Goal: Task Accomplishment & Management: Use online tool/utility

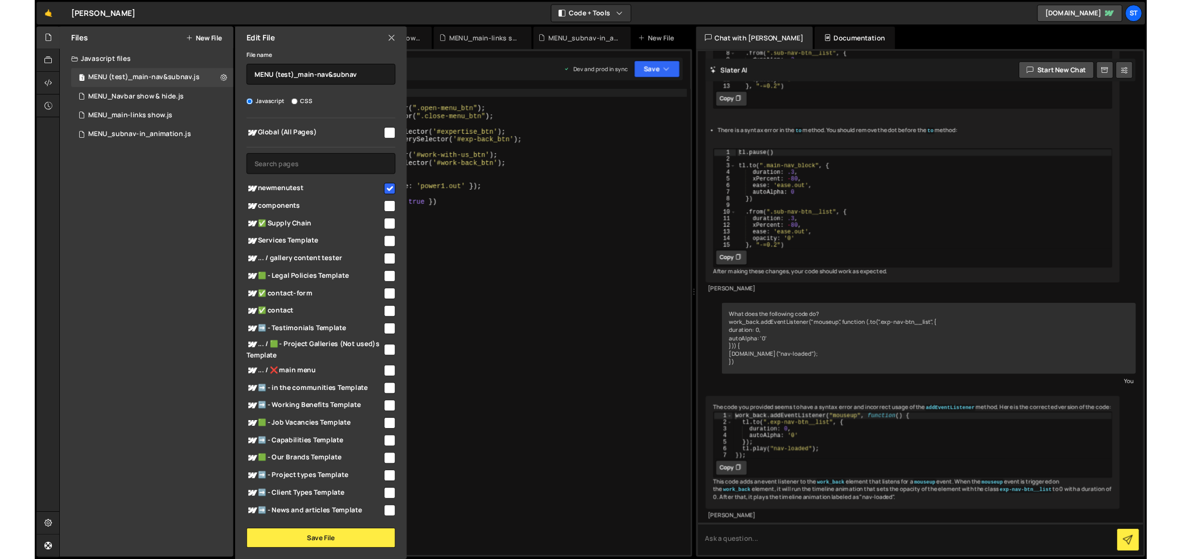
scroll to position [1209, 0]
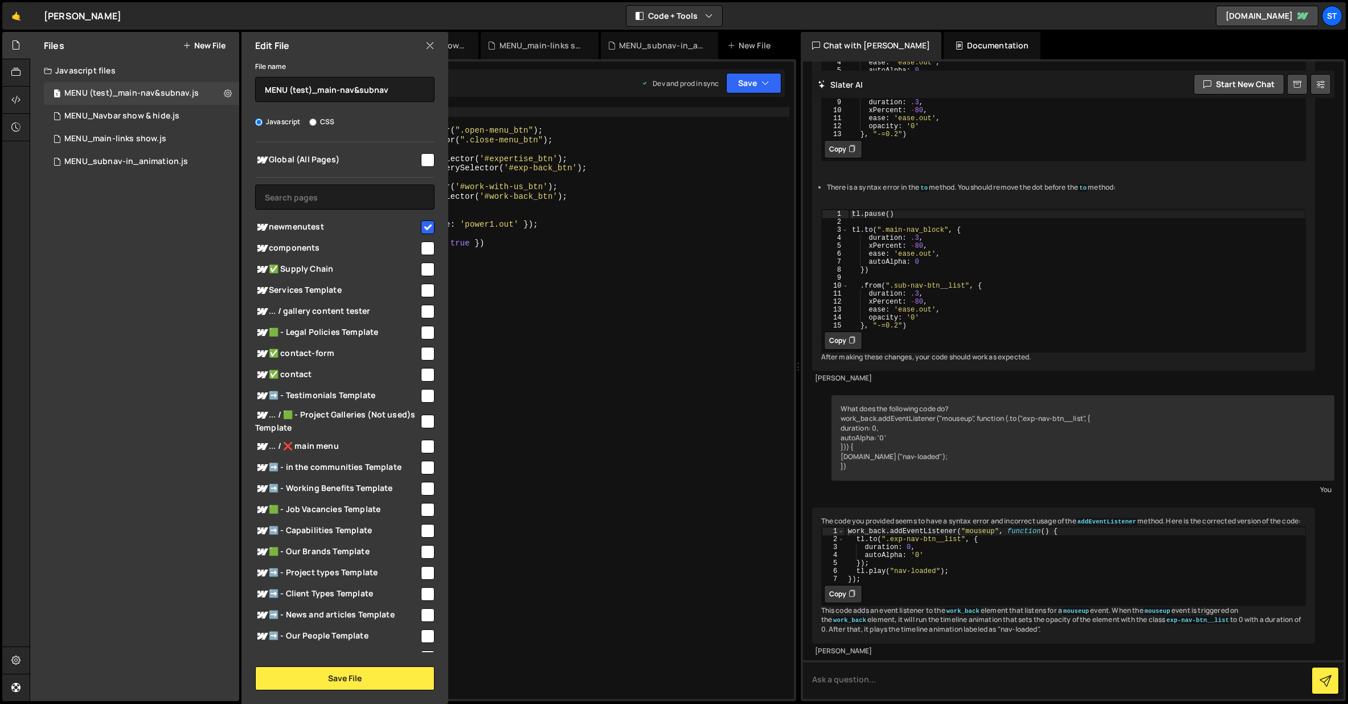
click at [427, 44] on icon at bounding box center [429, 45] width 9 height 13
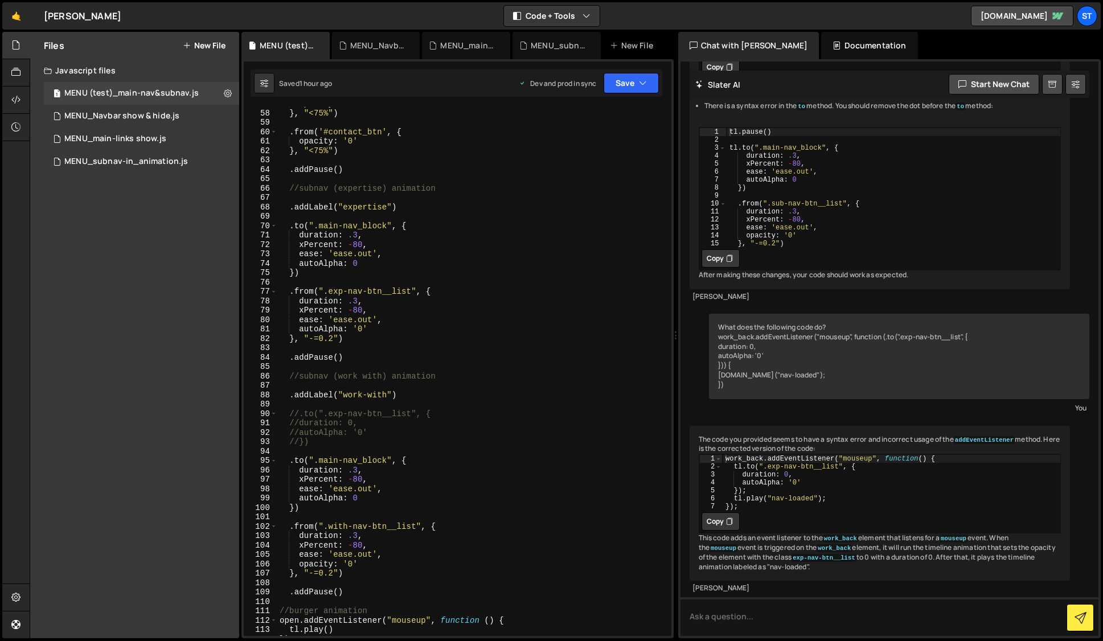
scroll to position [627, 0]
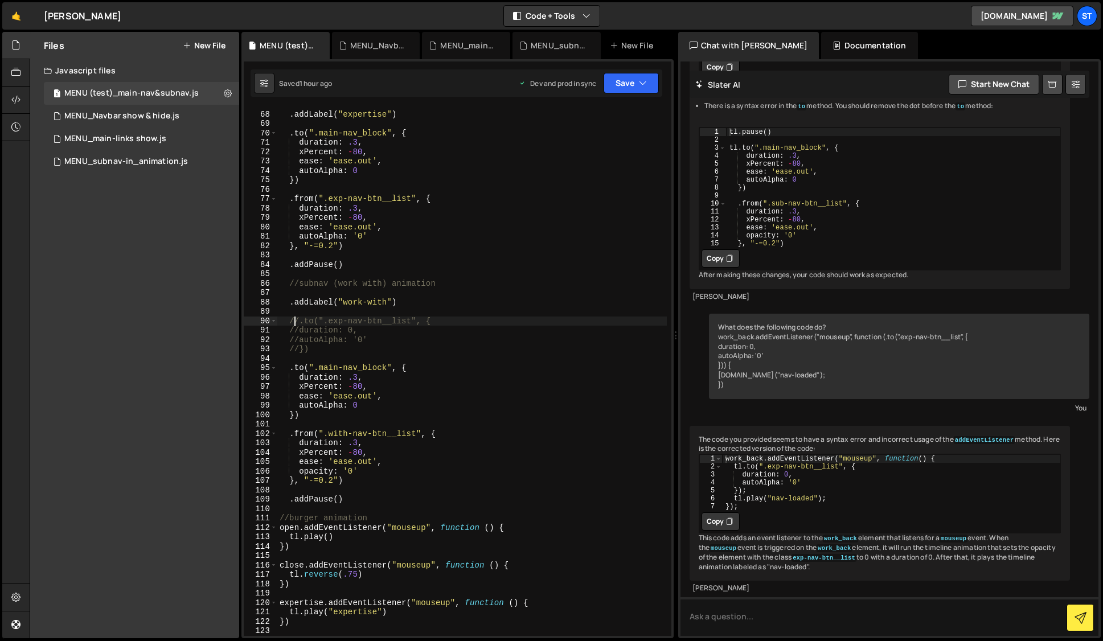
click at [297, 321] on div ". addLabel ( "expertise" ) . to ( ".main-nav_block" , { duration : .3 , xPercen…" at bounding box center [471, 374] width 389 height 548
drag, startPoint x: 332, startPoint y: 340, endPoint x: 290, endPoint y: 340, distance: 42.1
click at [290, 340] on div ". addLabel ( "expertise" ) . to ( ".main-nav_block" , { duration : .3 , xPercen…" at bounding box center [471, 374] width 389 height 548
click at [334, 342] on div ". addLabel ( "expertise" ) . to ( ".main-nav_block" , { duration : .3 , xPercen…" at bounding box center [471, 371] width 389 height 529
drag, startPoint x: 333, startPoint y: 341, endPoint x: 299, endPoint y: 342, distance: 34.2
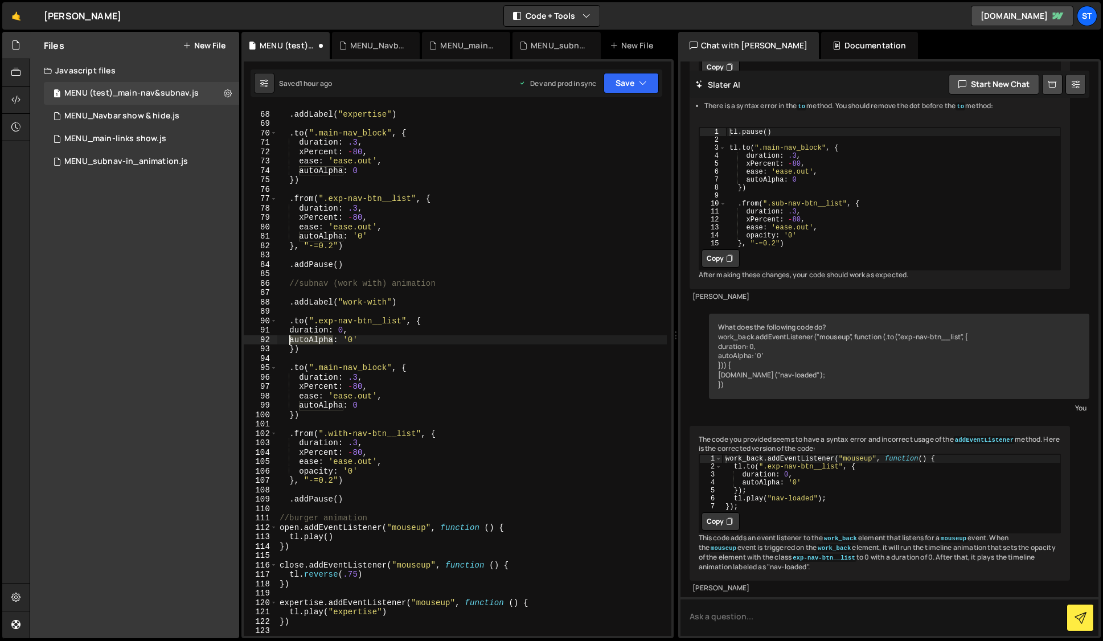
click at [299, 342] on div ". addLabel ( "expertise" ) . to ( ".main-nav_block" , { duration : .3 , xPercen…" at bounding box center [471, 374] width 389 height 548
click at [334, 340] on div ". addLabel ( "expertise" ) . to ( ".main-nav_block" , { duration : .3 , xPercen…" at bounding box center [471, 374] width 389 height 548
click at [495, 280] on div ". addLabel ( "expertise" ) . to ( ".main-nav_block" , { duration : .3 , xPercen…" at bounding box center [471, 374] width 389 height 548
click at [646, 87] on icon "button" at bounding box center [643, 82] width 8 height 11
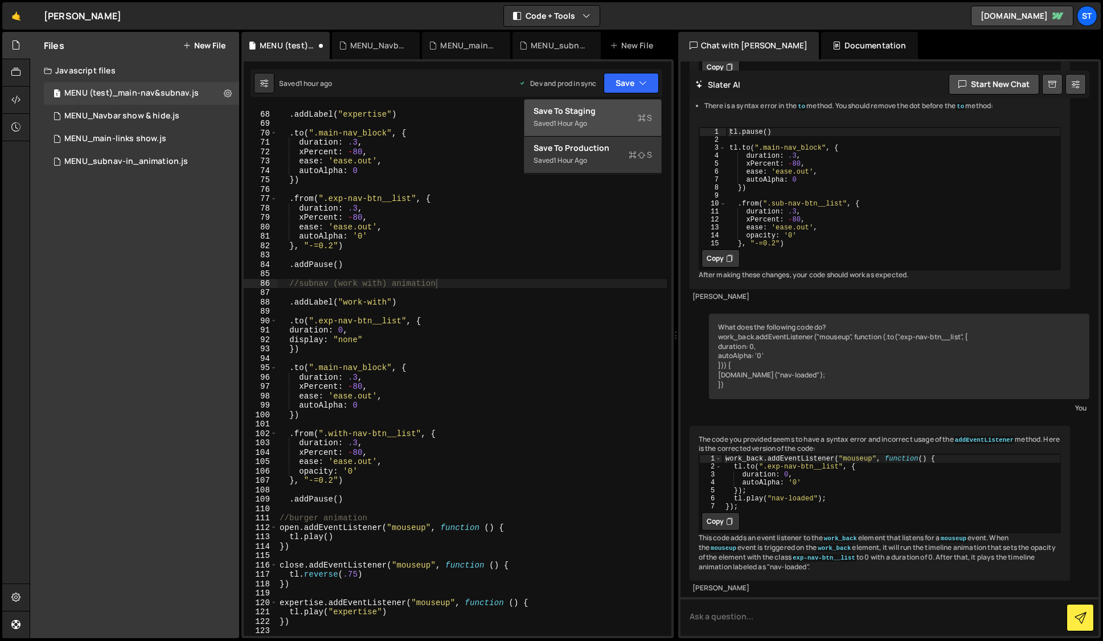
click at [587, 118] on div "1 hour ago" at bounding box center [570, 123] width 34 height 10
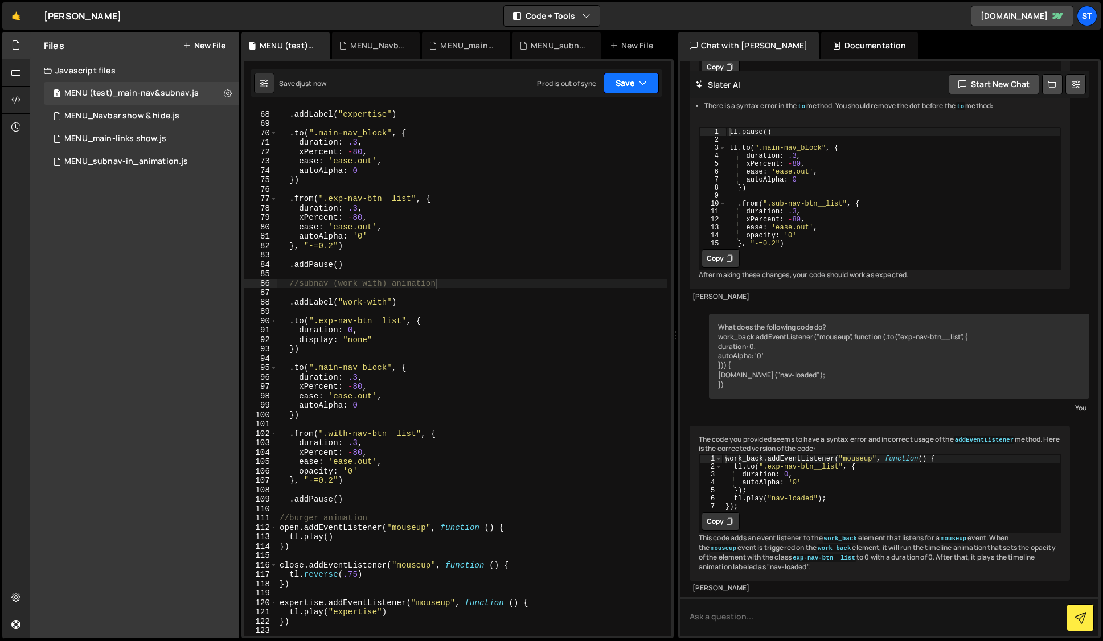
click at [640, 77] on button "Save" at bounding box center [631, 83] width 55 height 20
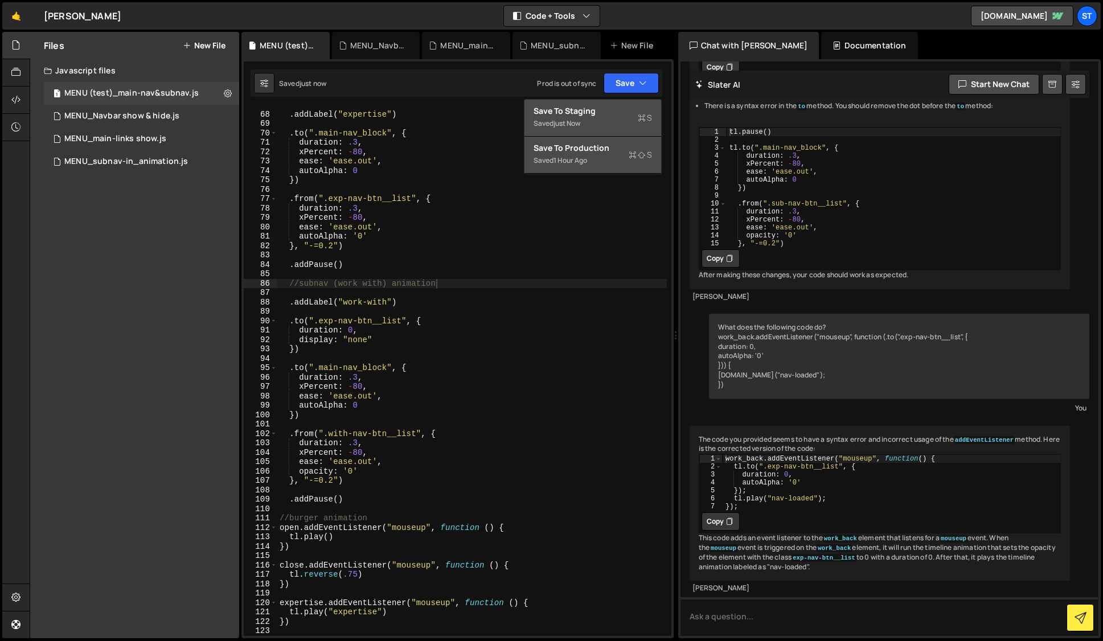
click at [556, 154] on div "Saved 1 hour ago" at bounding box center [593, 161] width 118 height 14
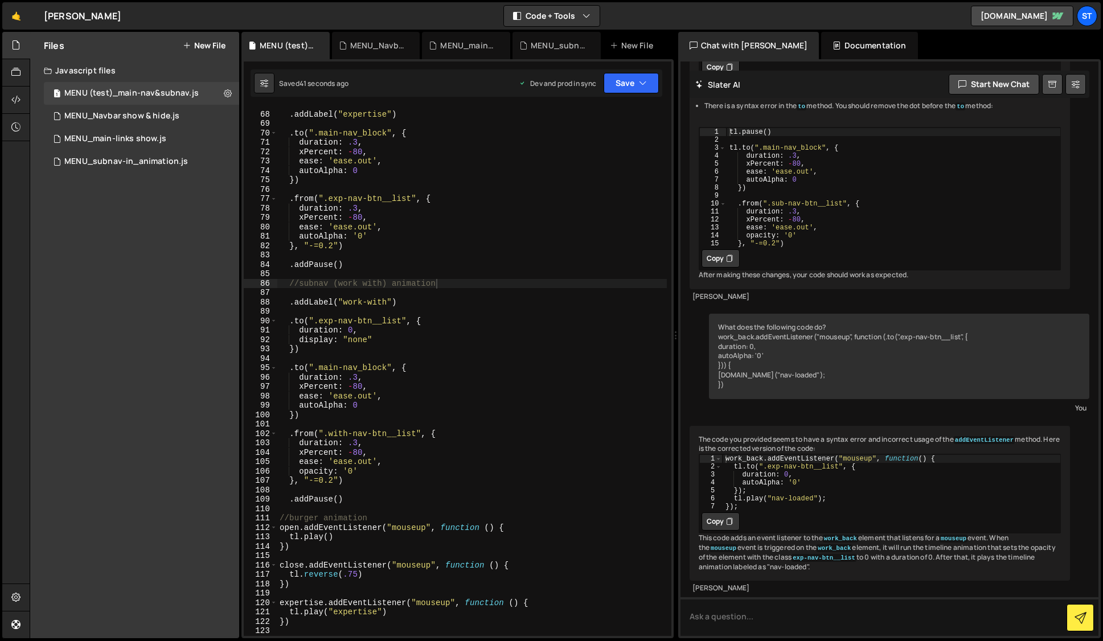
click at [344, 266] on div ". addLabel ( "expertise" ) . to ( ".main-nav_block" , { duration : .3 , xPercen…" at bounding box center [471, 374] width 389 height 548
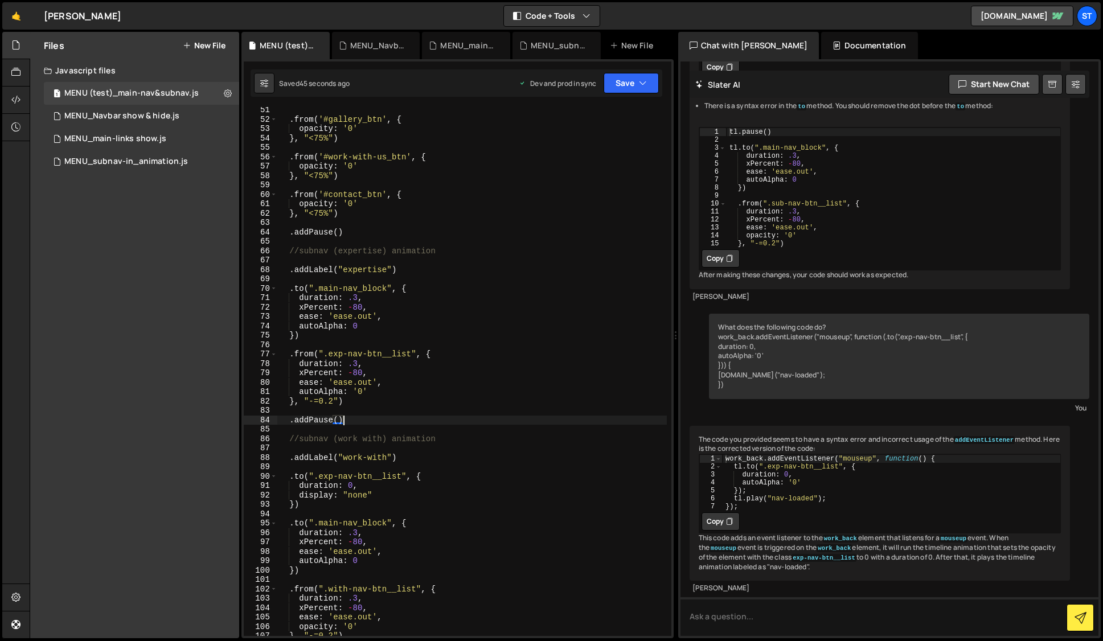
scroll to position [471, 0]
drag, startPoint x: 398, startPoint y: 268, endPoint x: 278, endPoint y: 269, distance: 120.1
click at [278, 269] on div ". from ( '#gallery_btn' , { opacity : '0' } , "<75%" ) . from ( '#work-with-us_…" at bounding box center [471, 379] width 389 height 548
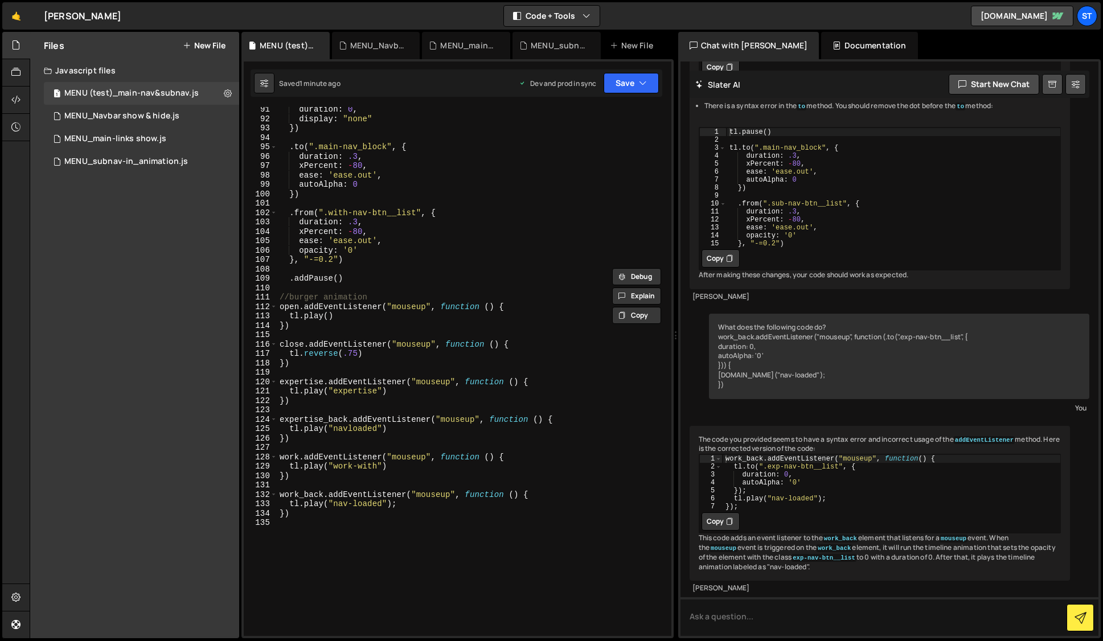
scroll to position [847, 0]
drag, startPoint x: 323, startPoint y: 391, endPoint x: 305, endPoint y: 392, distance: 17.7
click at [305, 392] on div "duration : 0 , display : "none" }) . to ( ".main-nav_block" , { duration : .3 ,…" at bounding box center [471, 379] width 389 height 548
click at [537, 223] on div "duration : 0 , display : "none" }) . to ( ".main-nav_block" , { duration : .3 ,…" at bounding box center [471, 379] width 389 height 548
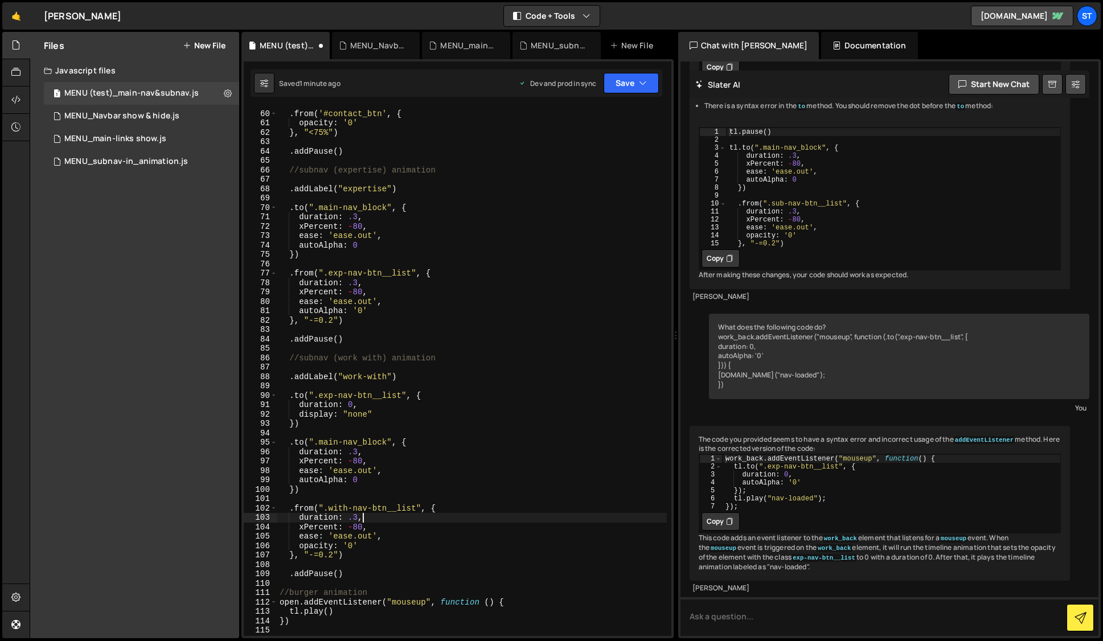
scroll to position [552, 0]
drag, startPoint x: 397, startPoint y: 188, endPoint x: 191, endPoint y: 190, distance: 205.6
click at [191, 190] on div "Files New File Javascript files 1 MENU (test)_main-nav&subnav.js 0 1 MENU_Navba…" at bounding box center [566, 335] width 1073 height 607
type textarea ".addLabel("expertise")"
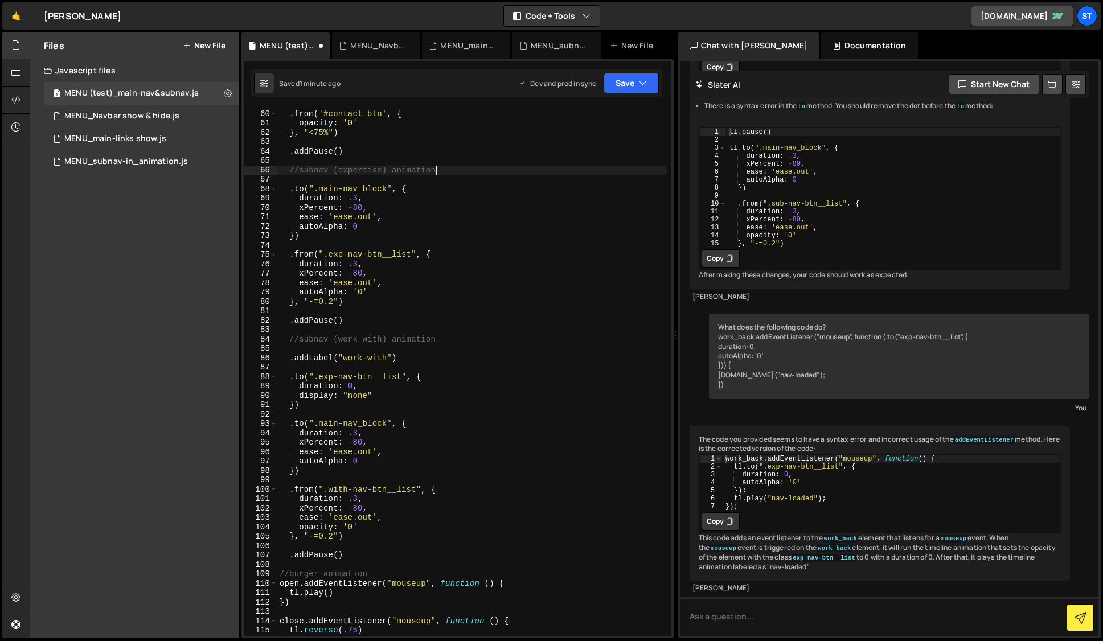
click at [346, 302] on div ". from ( '#contact_btn' , { opacity : '0' } , "<75%" ) . addPause ( ) //subnav …" at bounding box center [471, 374] width 389 height 548
type textarea "}, "-=0.2")"
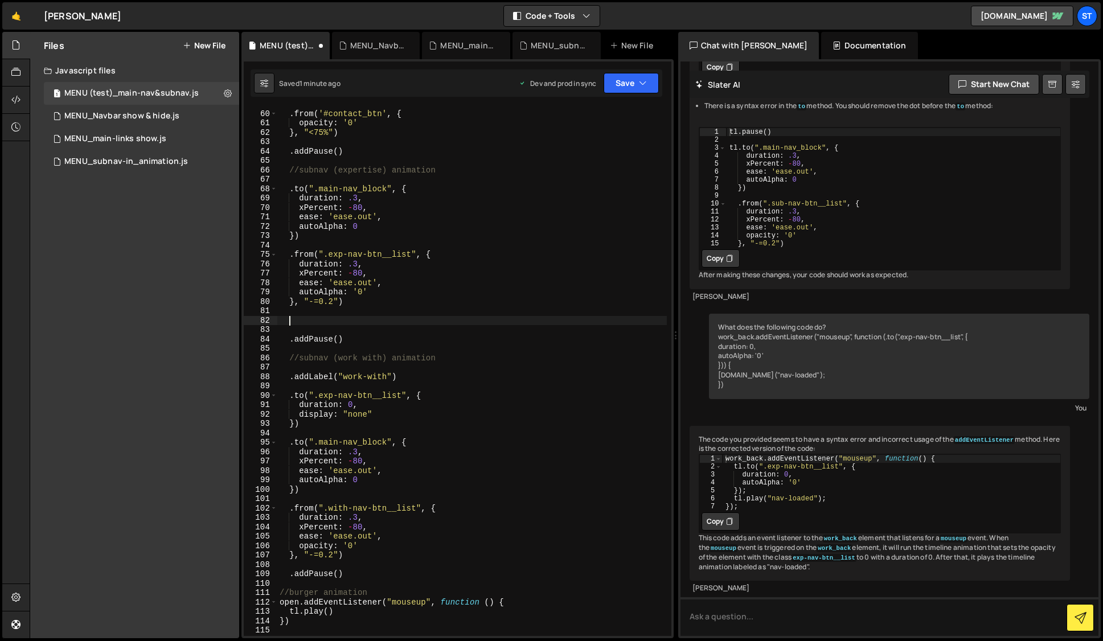
paste textarea ".addLabel("expertise")"
click at [299, 322] on div ". from ( '#contact_btn' , { opacity : '0' } , "<75%" ) . addPause ( ) //subnav …" at bounding box center [471, 374] width 389 height 548
click at [629, 86] on button "Save" at bounding box center [631, 83] width 55 height 20
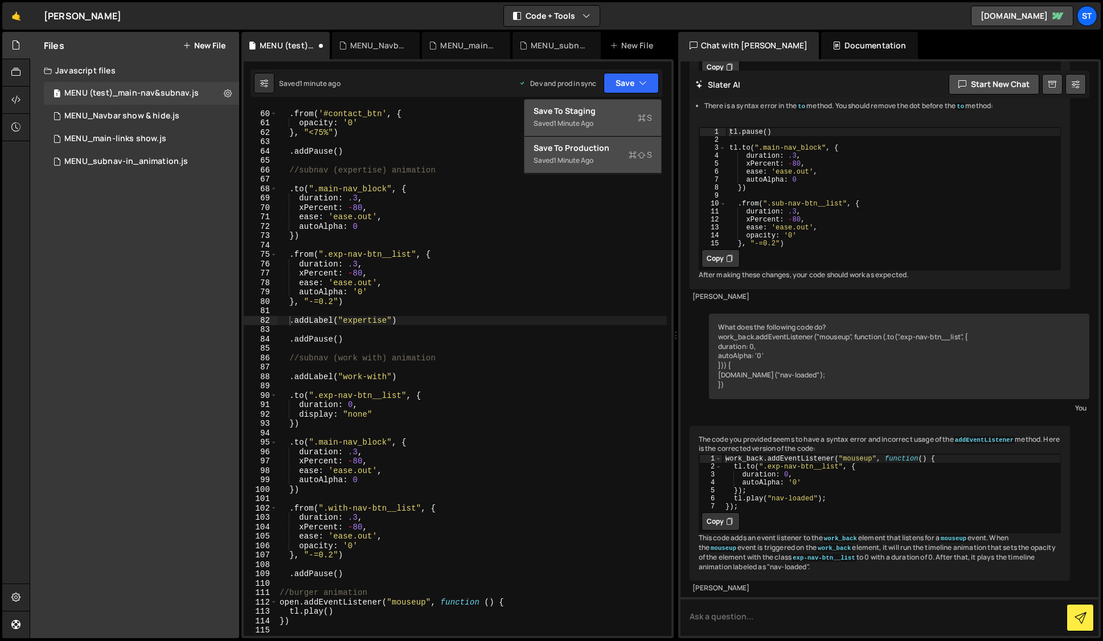
click at [576, 151] on div "Save to Production S" at bounding box center [593, 147] width 118 height 11
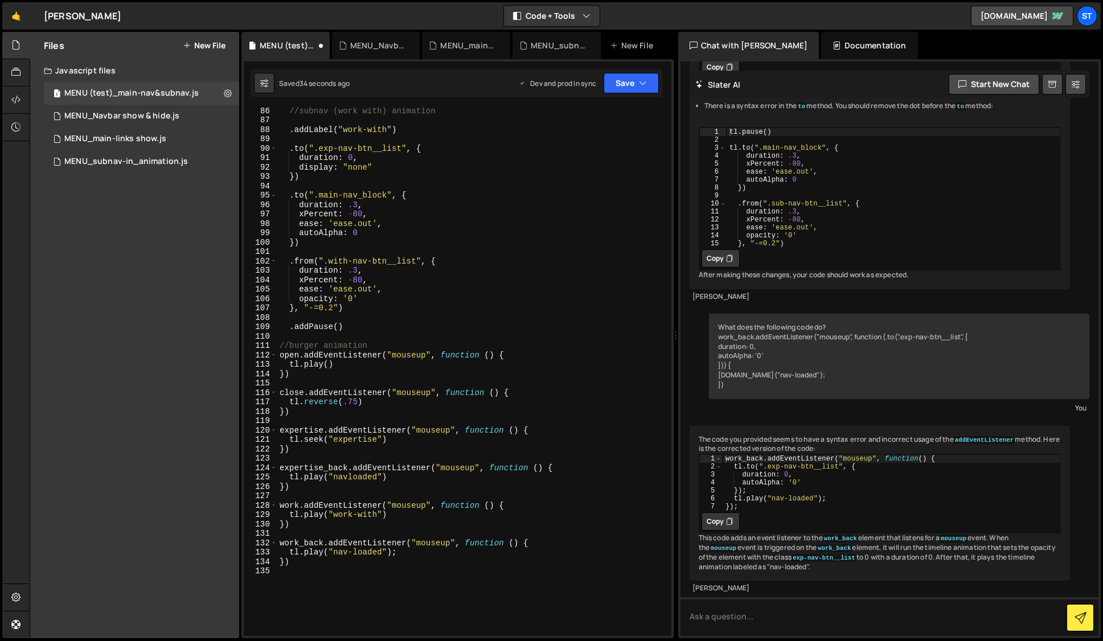
scroll to position [799, 0]
click at [323, 442] on div "//subnav (work with) animation . addLabel ( "work-with" ) . to ( ".exp-nav-btn_…" at bounding box center [471, 380] width 389 height 548
click at [317, 449] on div "play local dis play local" at bounding box center [387, 467] width 170 height 44
click at [633, 83] on button "Save" at bounding box center [631, 83] width 55 height 20
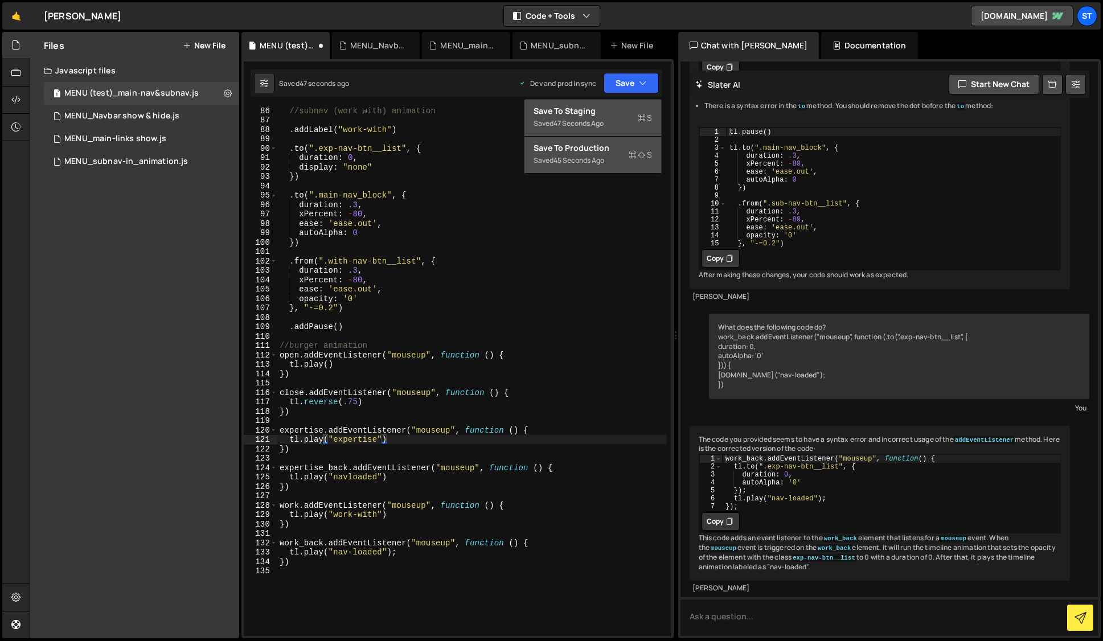
click at [593, 150] on div "Save to Production S" at bounding box center [593, 147] width 118 height 11
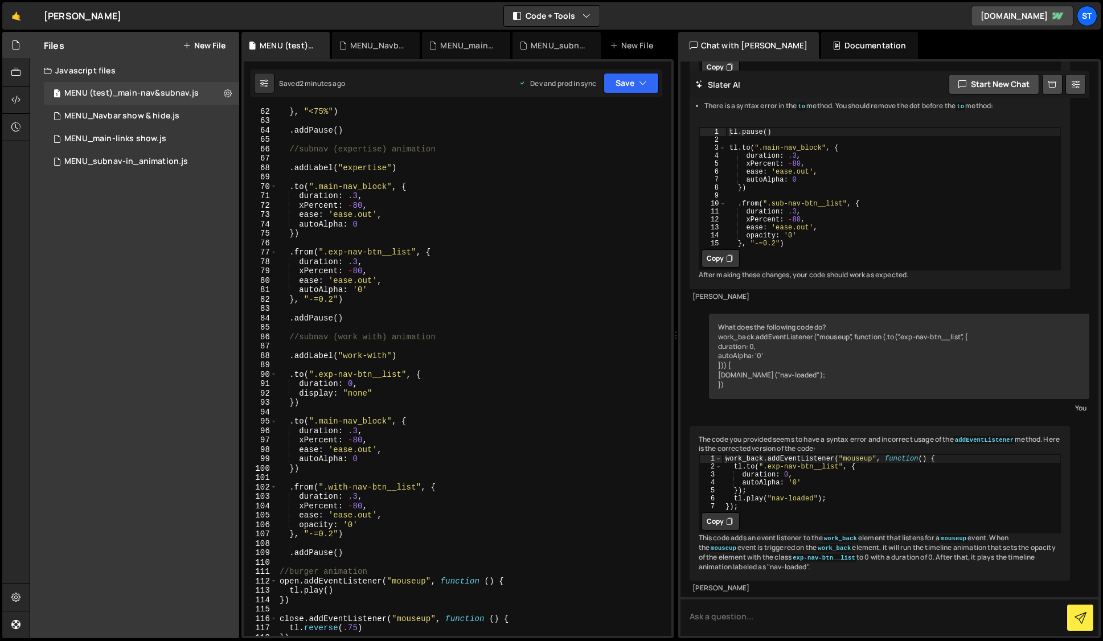
scroll to position [567, 0]
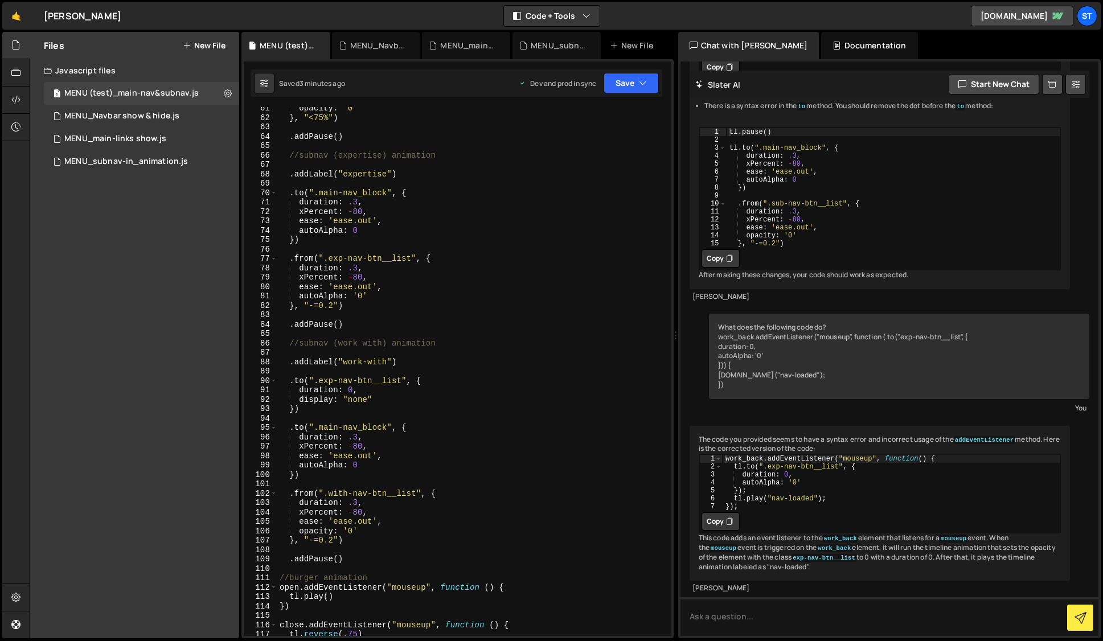
click at [337, 324] on div "opacity : '0' } , "<75%" ) . addPause ( ) //subnav (expertise) animation . addL…" at bounding box center [471, 378] width 389 height 548
click at [650, 76] on button "Save" at bounding box center [631, 83] width 55 height 20
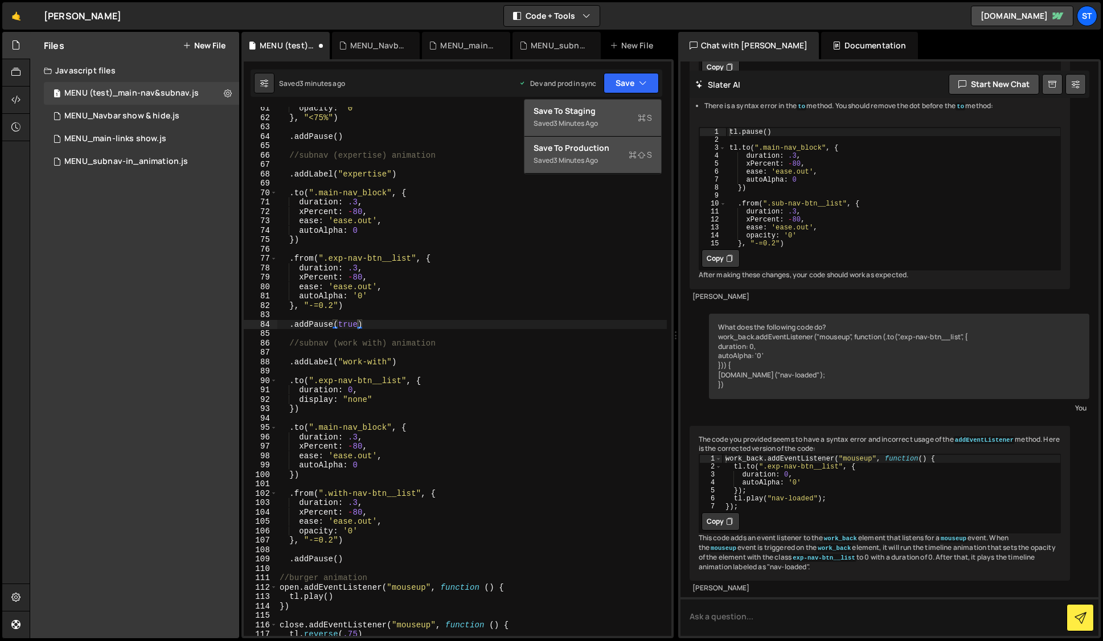
click at [610, 154] on div "Saved 3 minutes ago" at bounding box center [593, 161] width 118 height 14
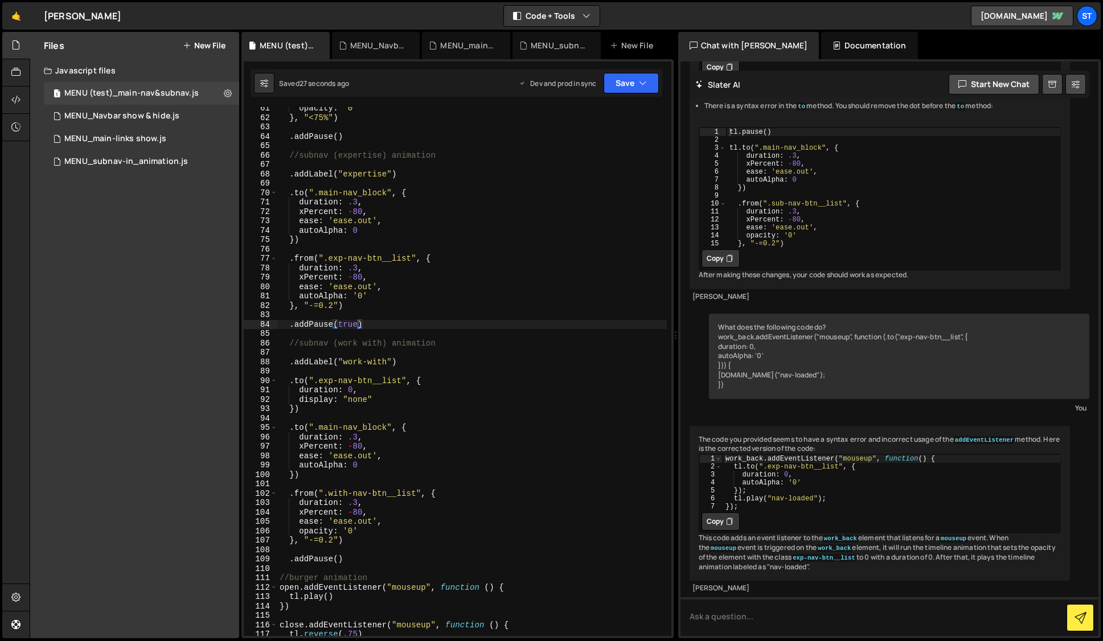
click at [360, 326] on div "opacity : '0' } , "<75%" ) . addPause ( ) //subnav (expertise) animation . addL…" at bounding box center [471, 378] width 389 height 548
click at [653, 84] on button "Save" at bounding box center [631, 83] width 55 height 20
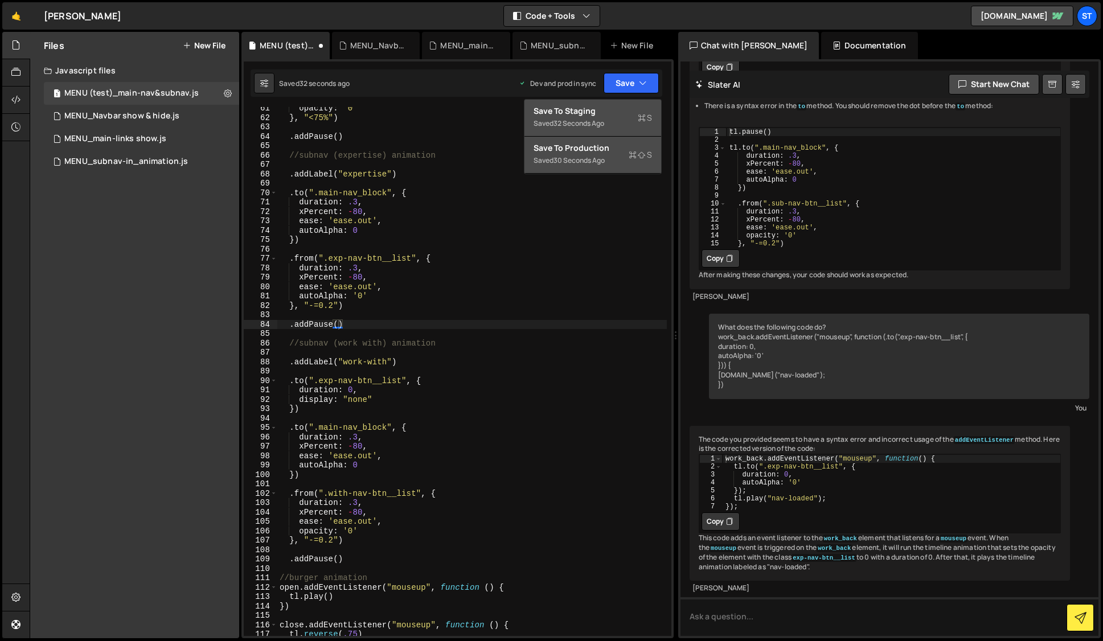
click at [598, 152] on div "Save to Production S" at bounding box center [593, 147] width 118 height 11
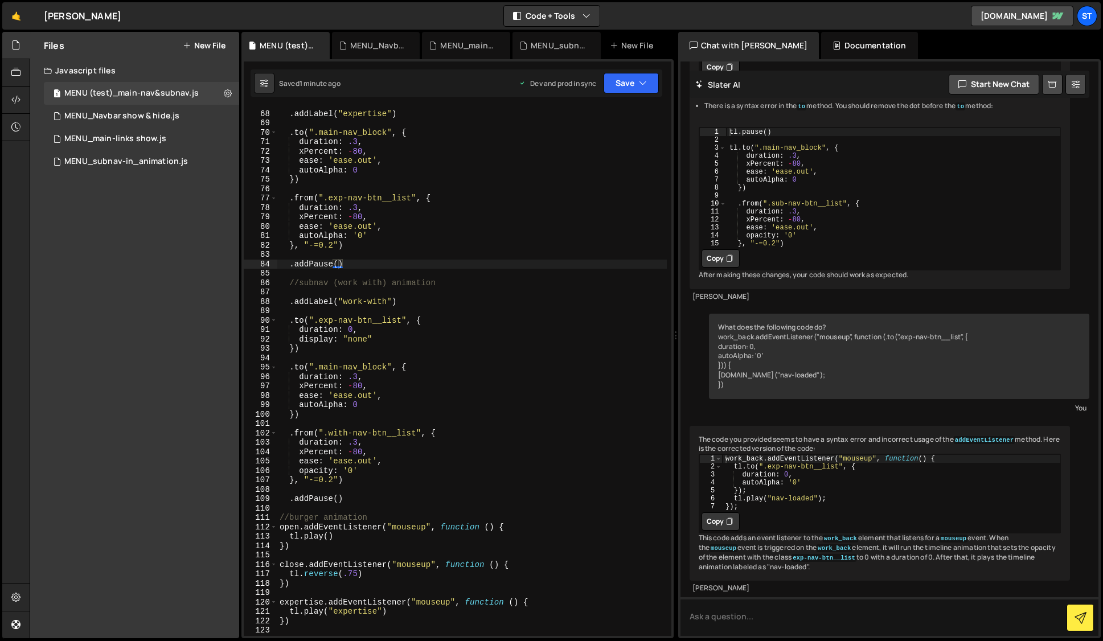
scroll to position [627, 0]
click at [357, 263] on div ". addLabel ( "expertise" ) . to ( ".main-nav_block" , { duration : .3 , xPercen…" at bounding box center [471, 374] width 389 height 548
click at [284, 263] on div ". addLabel ( "expertise" ) . to ( ".main-nav_block" , { duration : .3 , xPercen…" at bounding box center [471, 374] width 389 height 548
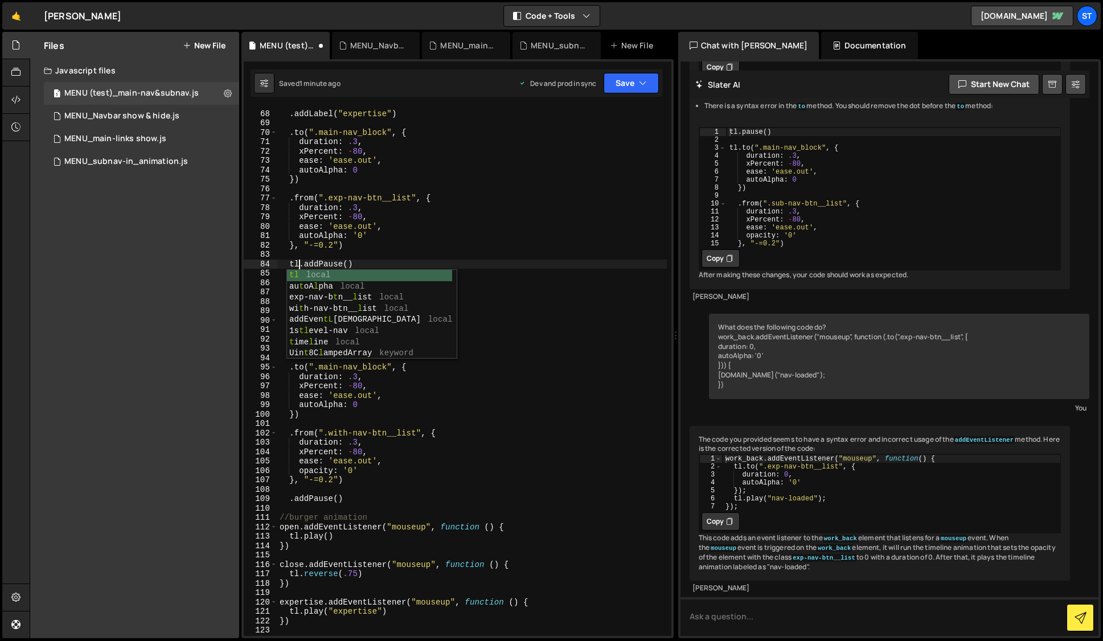
click at [535, 262] on div ". addLabel ( "expertise" ) . to ( ".main-nav_block" , { duration : .3 , xPercen…" at bounding box center [471, 374] width 389 height 548
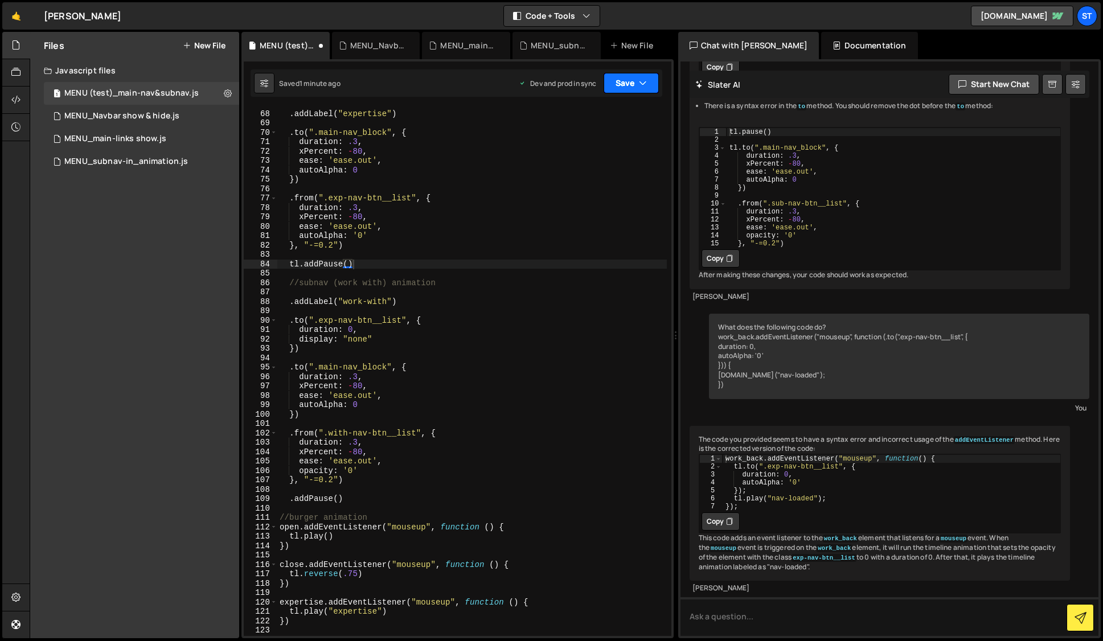
click at [637, 78] on button "Save" at bounding box center [631, 83] width 55 height 20
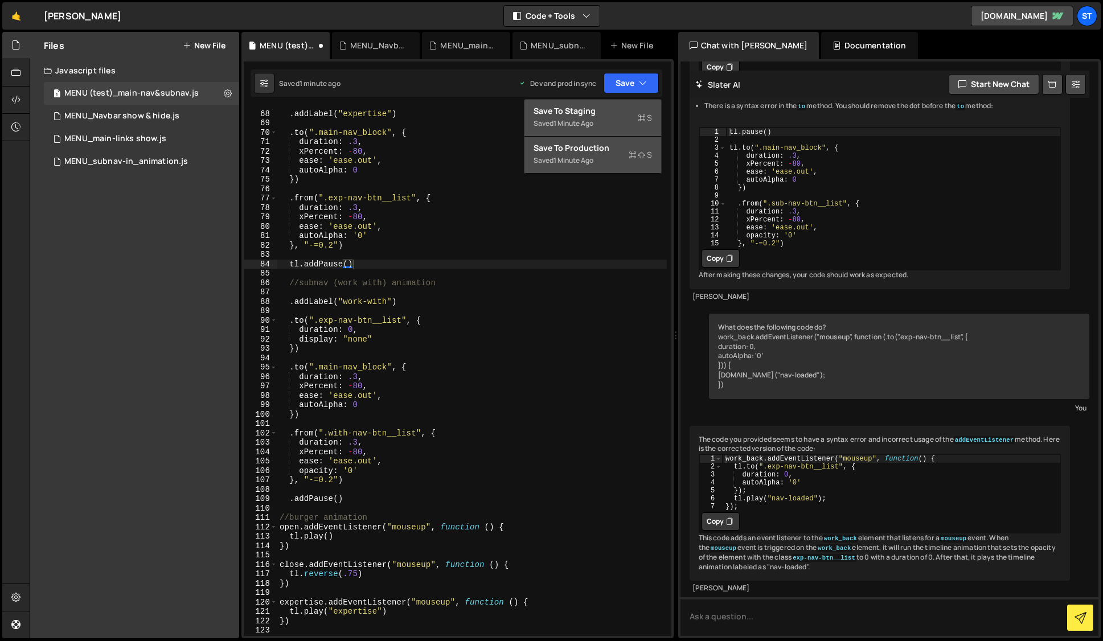
click at [576, 151] on div "Save to Production S" at bounding box center [593, 147] width 118 height 11
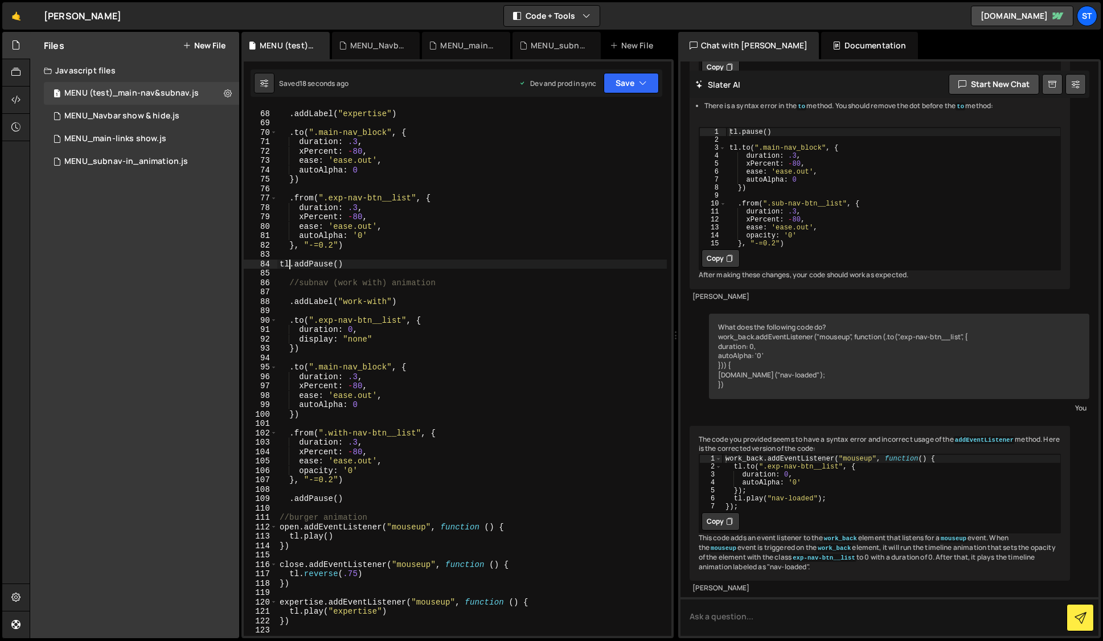
click at [287, 265] on div ". addLabel ( "expertise" ) . to ( ".main-nav_block" , { duration : .3 , xPercen…" at bounding box center [471, 374] width 389 height 548
type textarea ".addPause()"
click at [643, 84] on icon "button" at bounding box center [643, 82] width 8 height 11
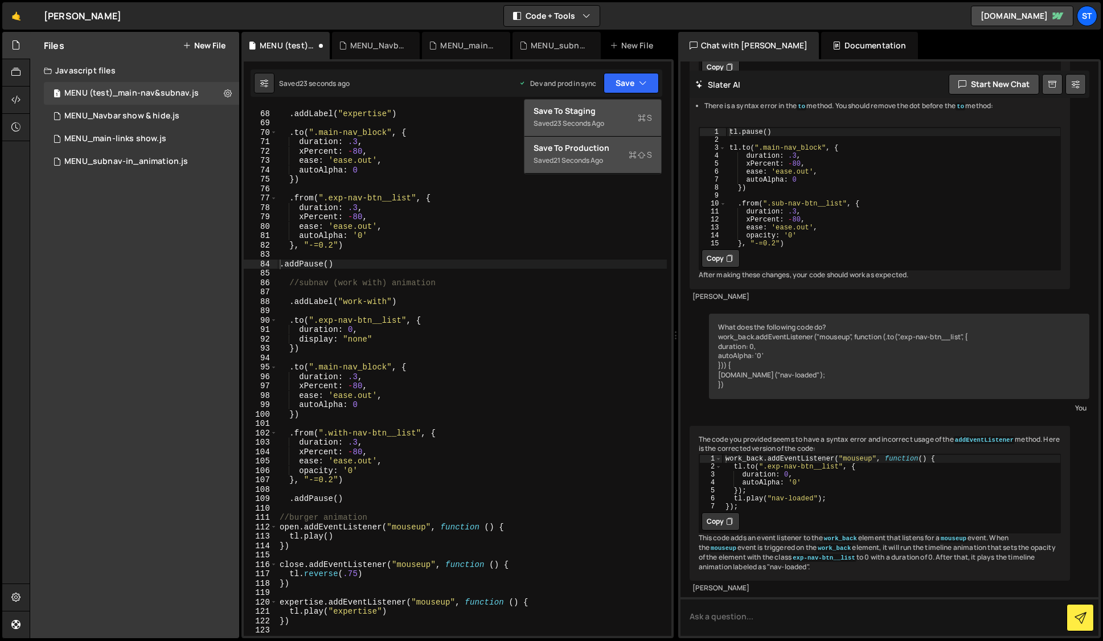
click at [606, 146] on div "Save to Production S" at bounding box center [593, 147] width 118 height 11
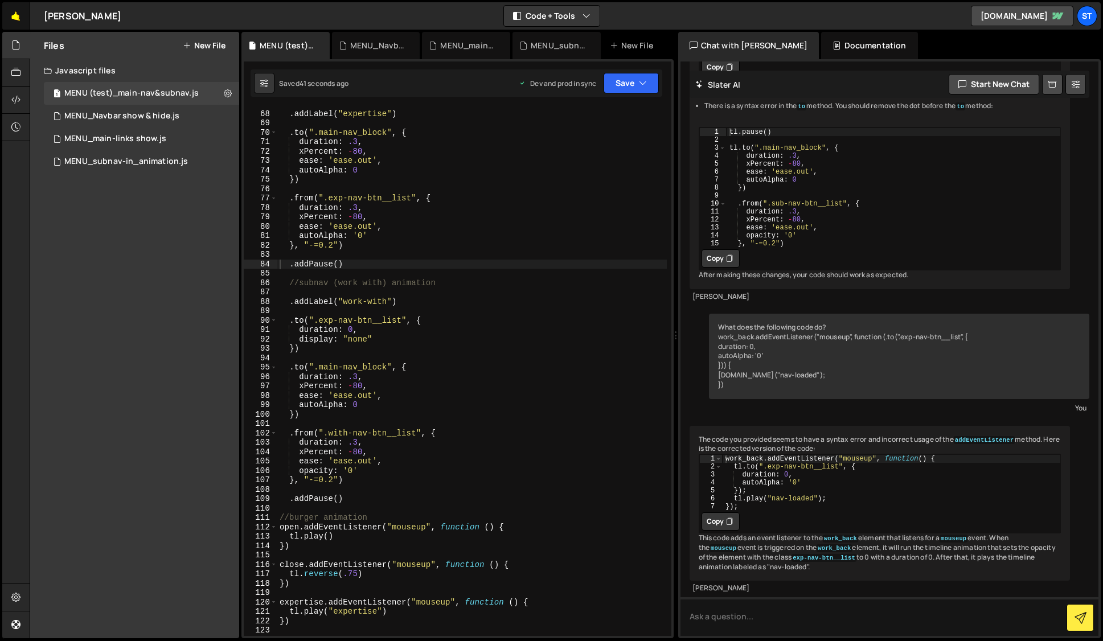
click at [20, 18] on link "🤙" at bounding box center [16, 15] width 28 height 27
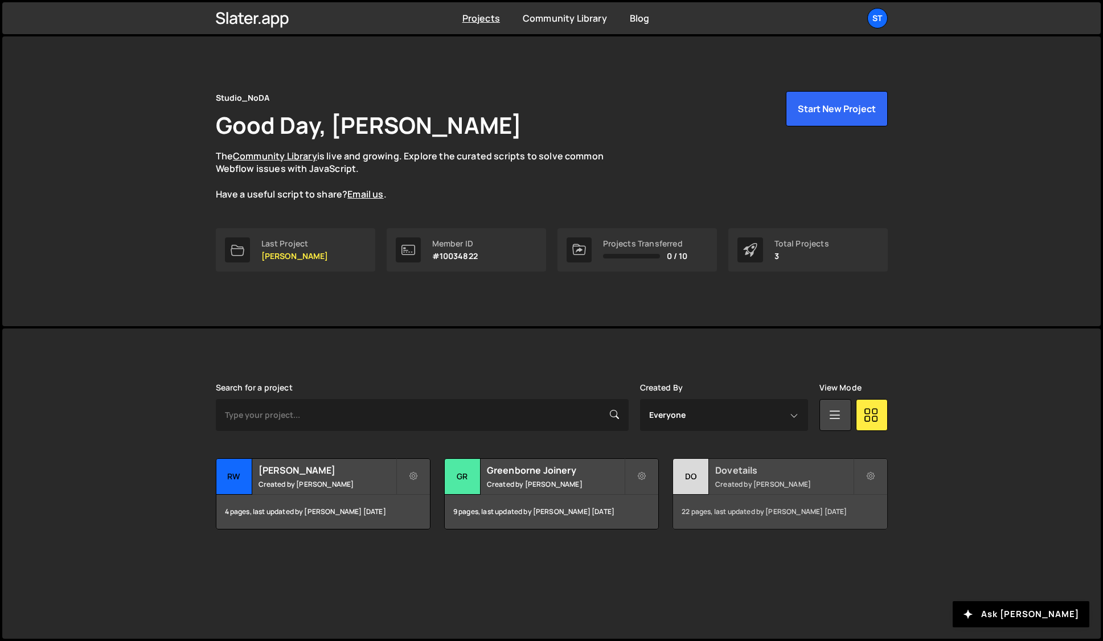
click at [751, 472] on h2 "Dovetails" at bounding box center [783, 470] width 137 height 13
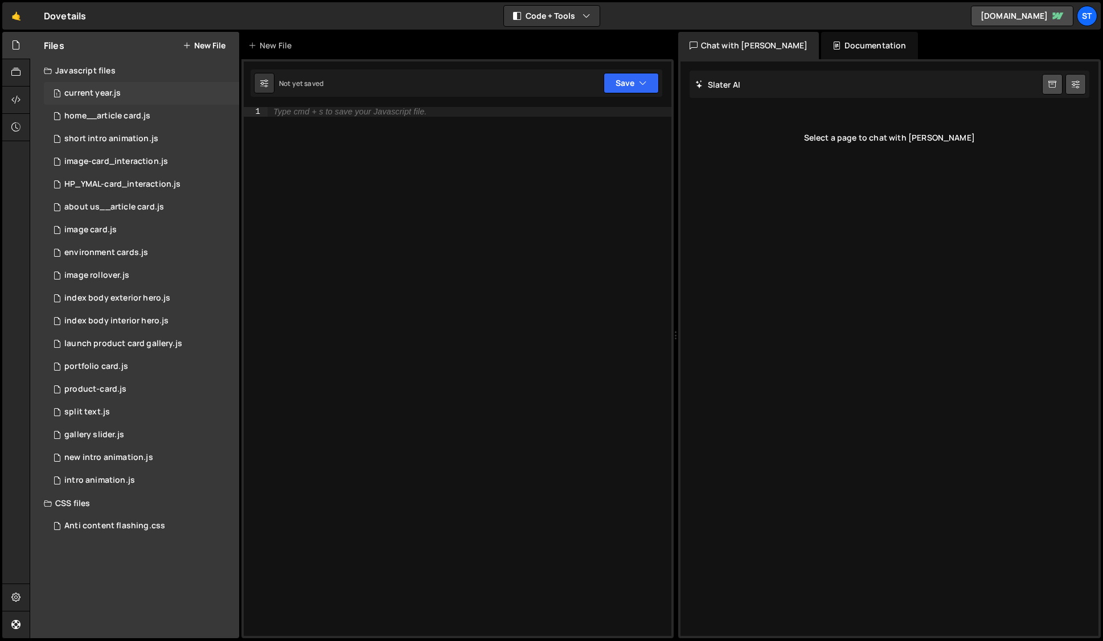
click at [98, 91] on div "current year.js" at bounding box center [92, 93] width 56 height 10
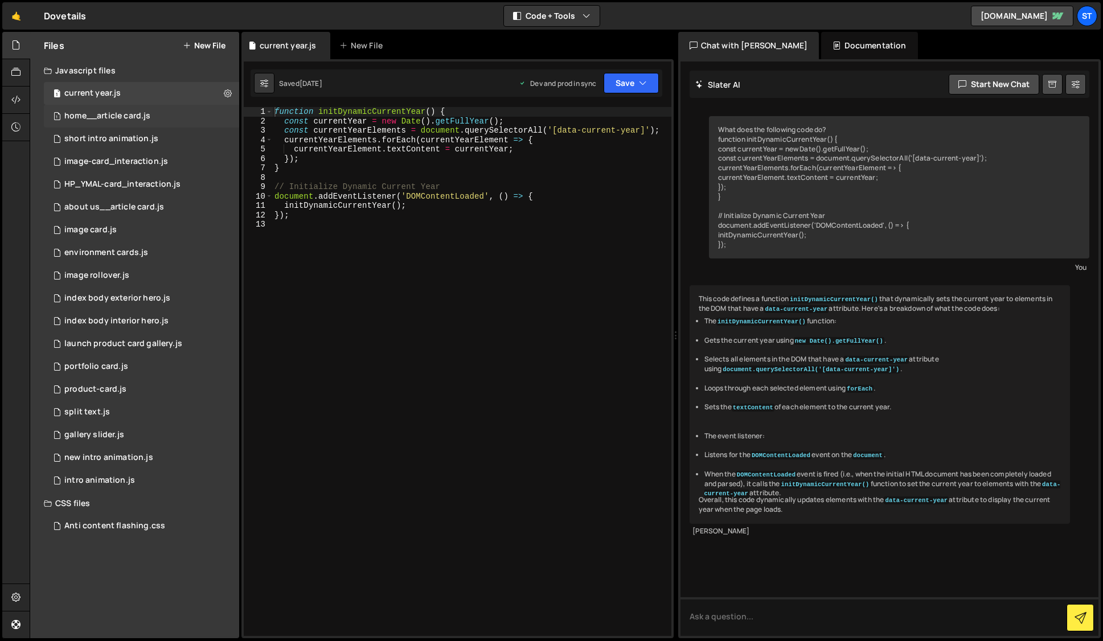
click at [96, 116] on div "home__article card.js" at bounding box center [107, 116] width 86 height 10
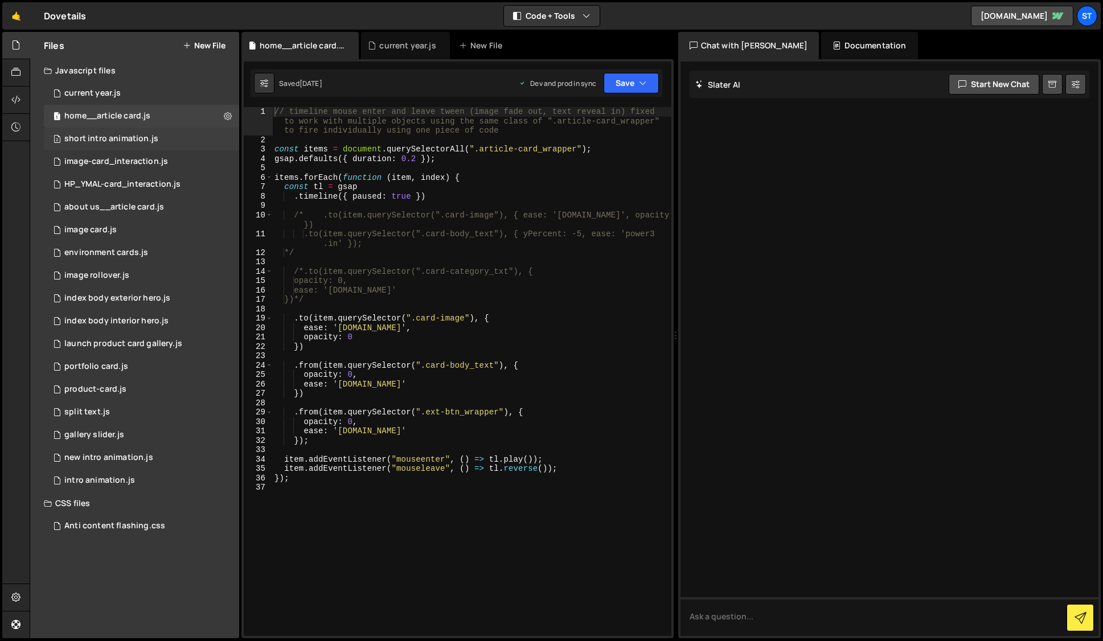
click at [108, 137] on div "short intro animation.js" at bounding box center [111, 139] width 94 height 10
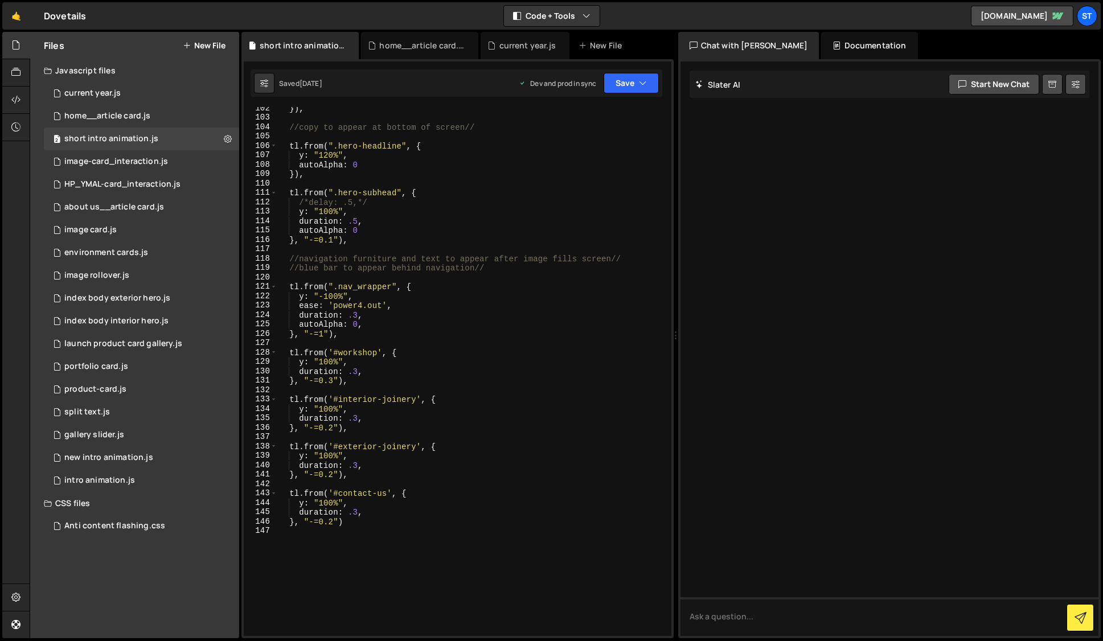
scroll to position [1079, 0]
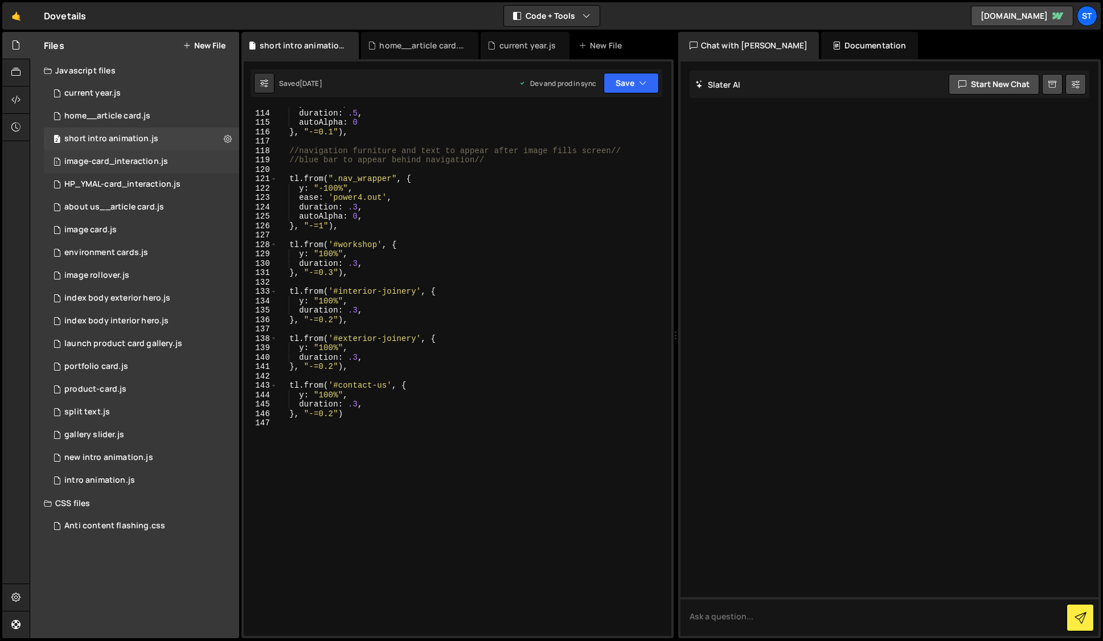
click at [137, 161] on div "image-card_interaction.js" at bounding box center [116, 162] width 104 height 10
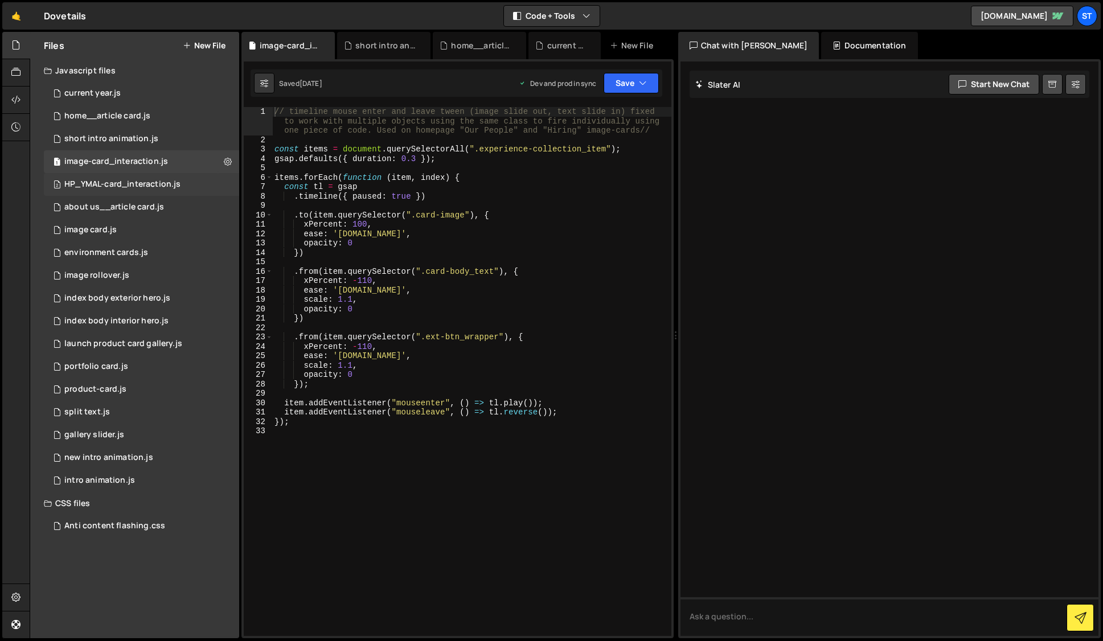
click at [155, 181] on div "HP_YMAL-card_interaction.js" at bounding box center [122, 184] width 116 height 10
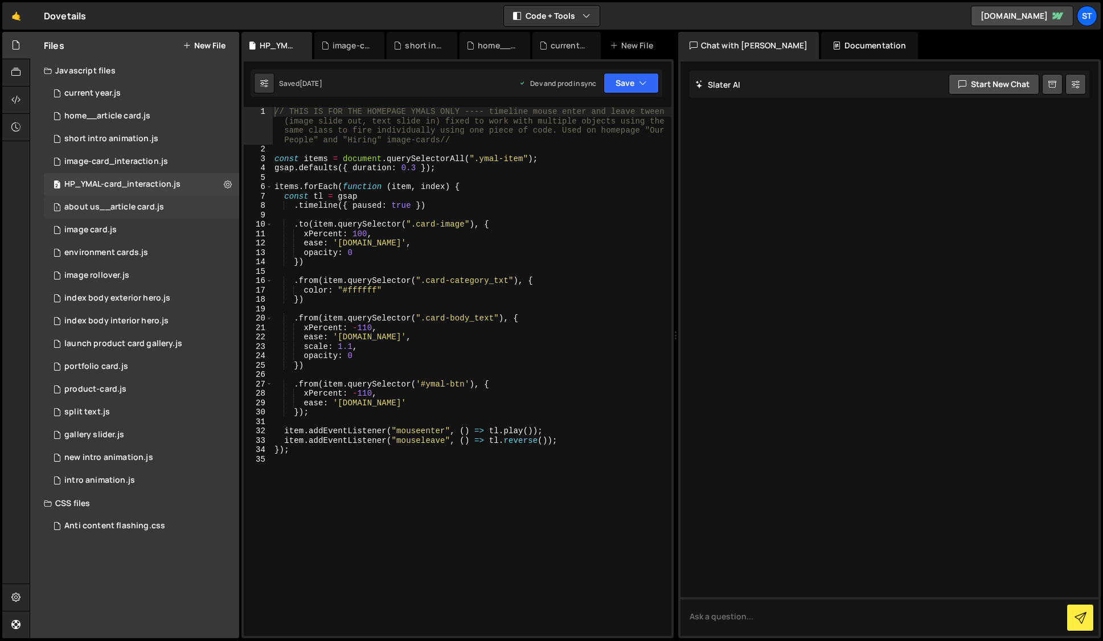
click at [129, 205] on div "about us__article card.js" at bounding box center [114, 207] width 100 height 10
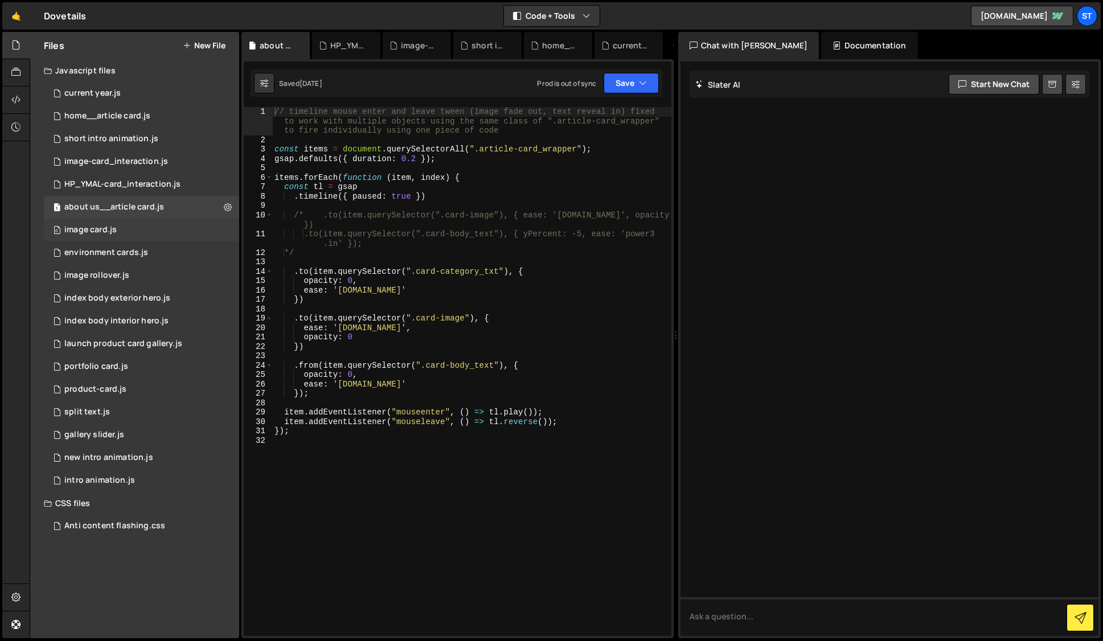
click at [103, 230] on div "image card.js" at bounding box center [90, 230] width 52 height 10
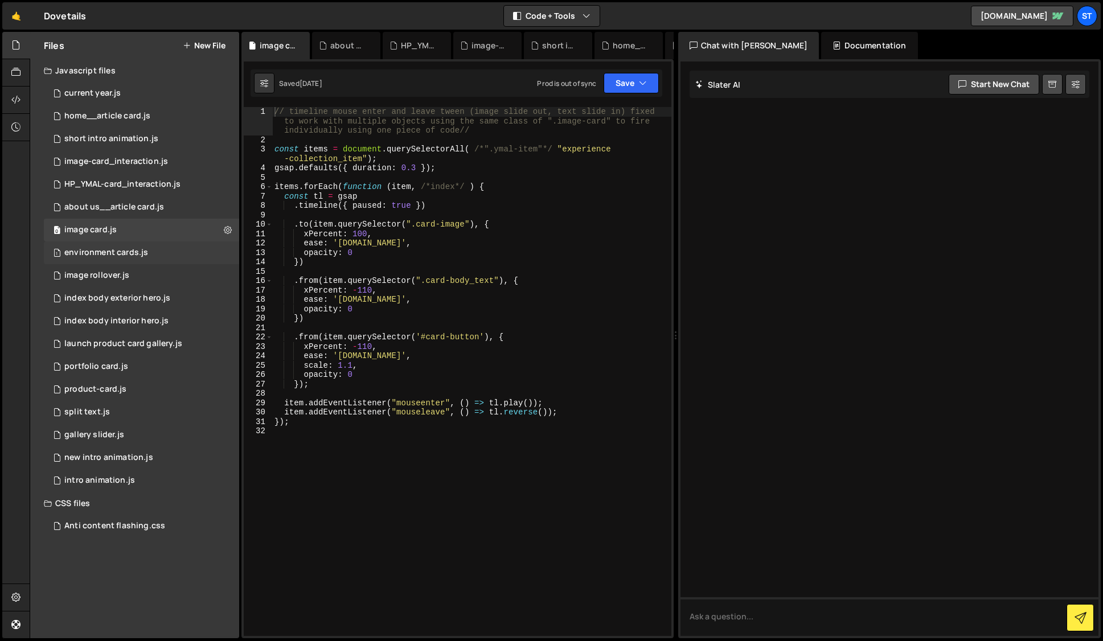
click at [115, 252] on div "environment cards.js" at bounding box center [106, 253] width 84 height 10
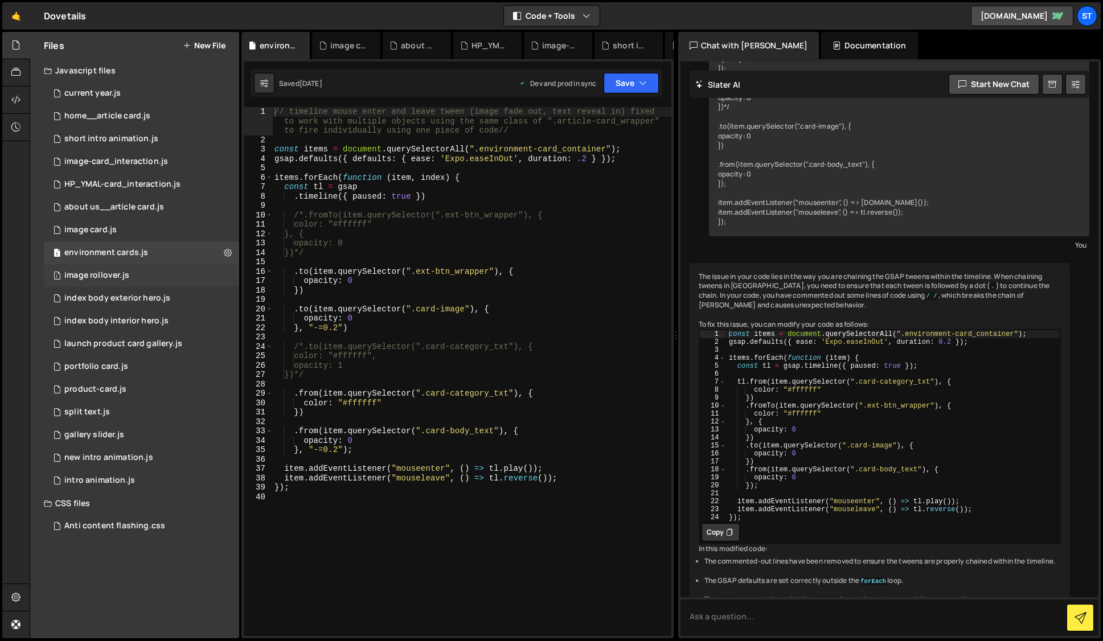
scroll to position [388, 0]
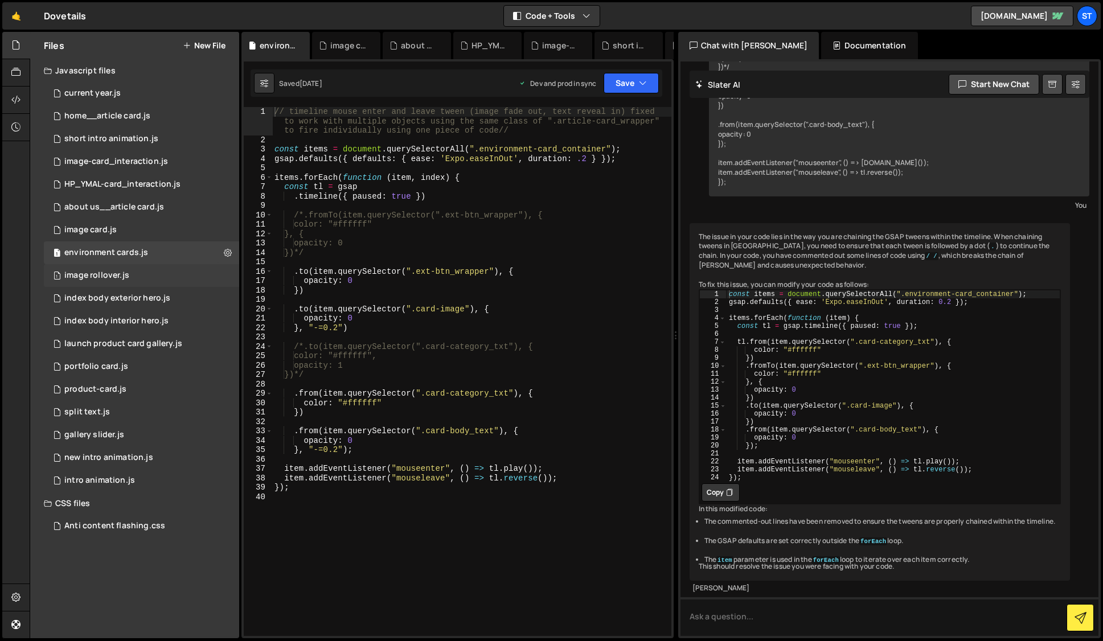
click at [119, 274] on div "image rollover.js" at bounding box center [96, 275] width 65 height 10
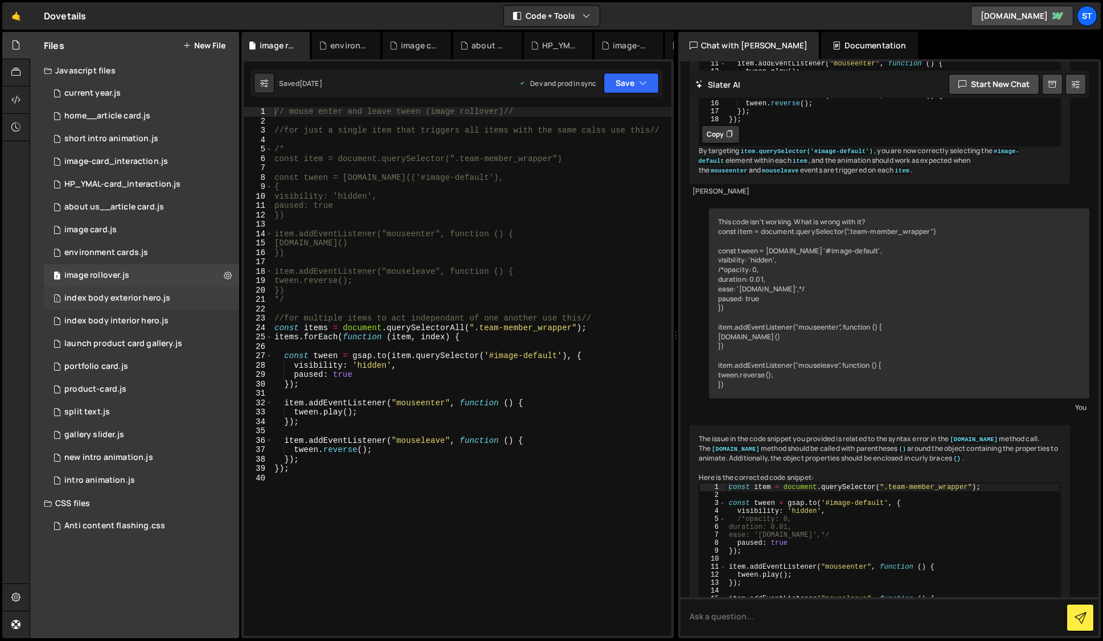
scroll to position [1643, 0]
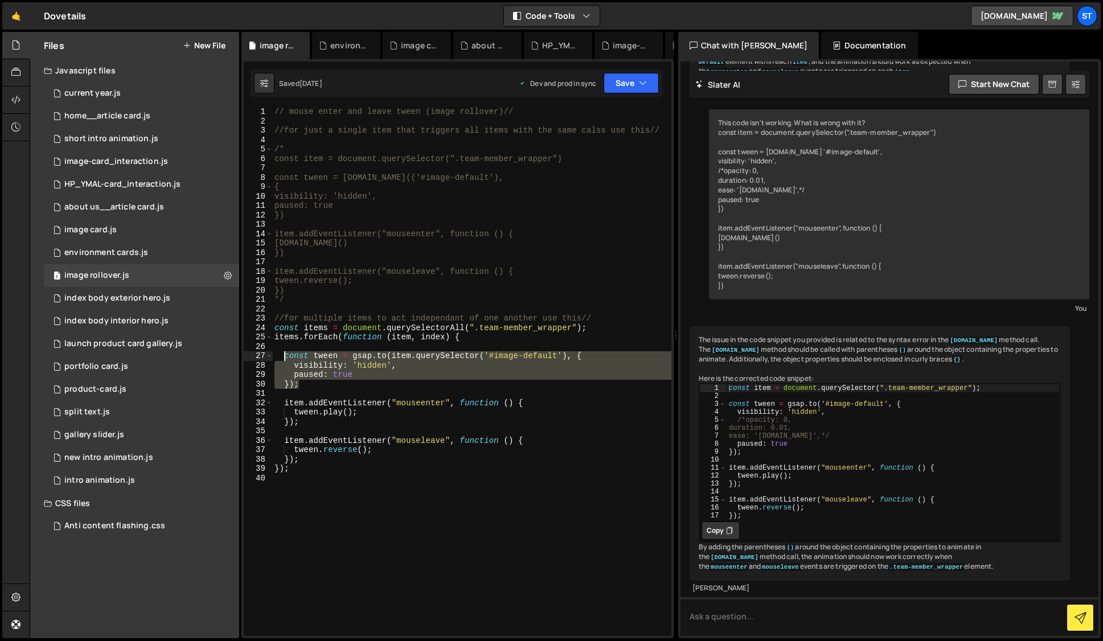
drag, startPoint x: 302, startPoint y: 383, endPoint x: 283, endPoint y: 357, distance: 32.6
click at [283, 357] on div "// mouse enter and leave tween (image rollover)// //for just a single item that…" at bounding box center [471, 381] width 399 height 548
type textarea "const tween = gsap.to(item.querySelector('#image-default'), { visibility: 'hidd…"
click at [150, 299] on div "index body exterior hero.js" at bounding box center [117, 298] width 106 height 10
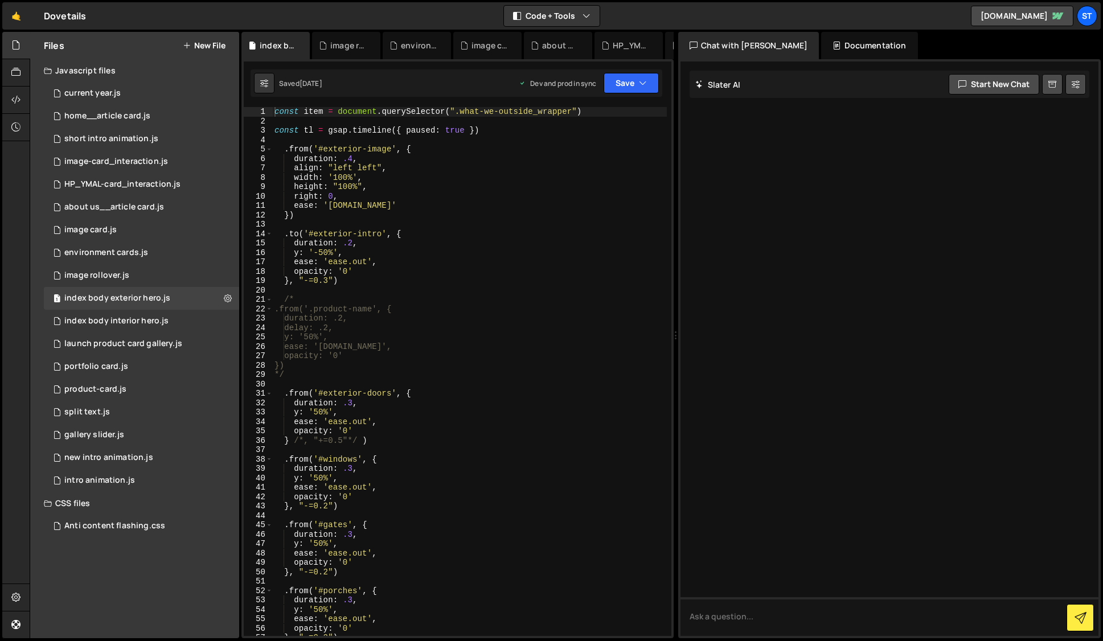
scroll to position [0, 0]
click at [169, 322] on div "1 index body interior hero.js 0" at bounding box center [141, 321] width 195 height 23
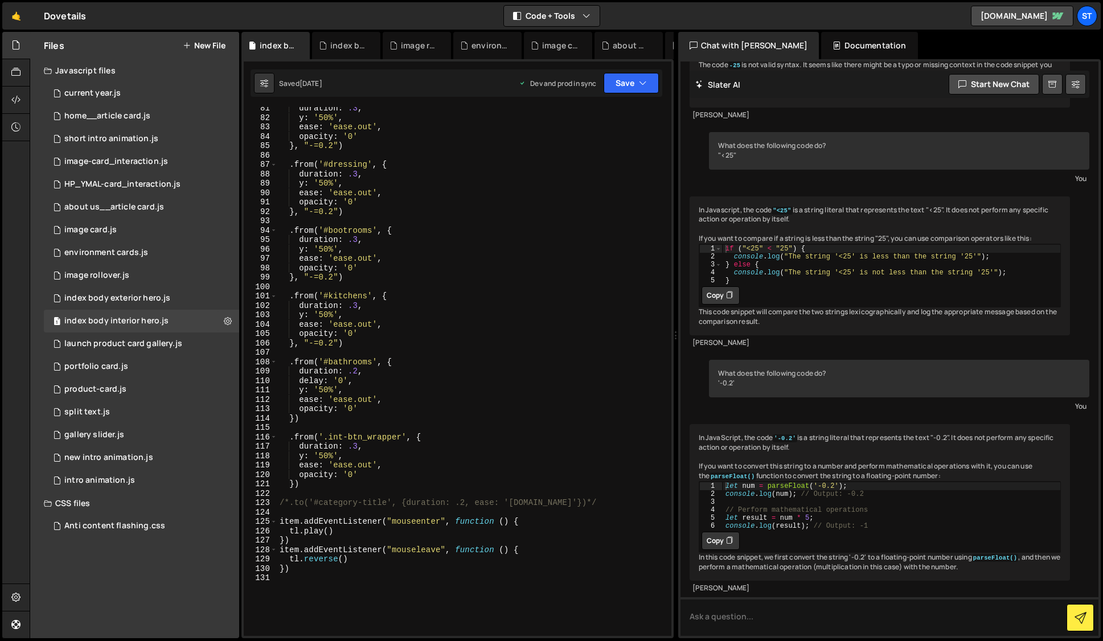
scroll to position [850, 0]
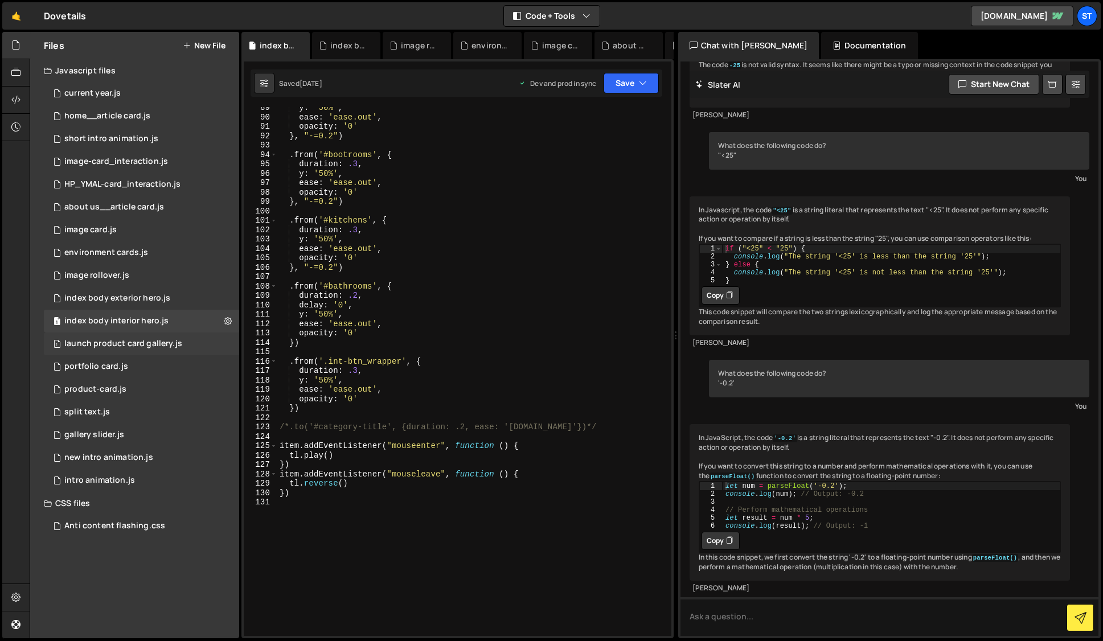
click at [171, 344] on div "launch product card gallery.js" at bounding box center [123, 344] width 118 height 10
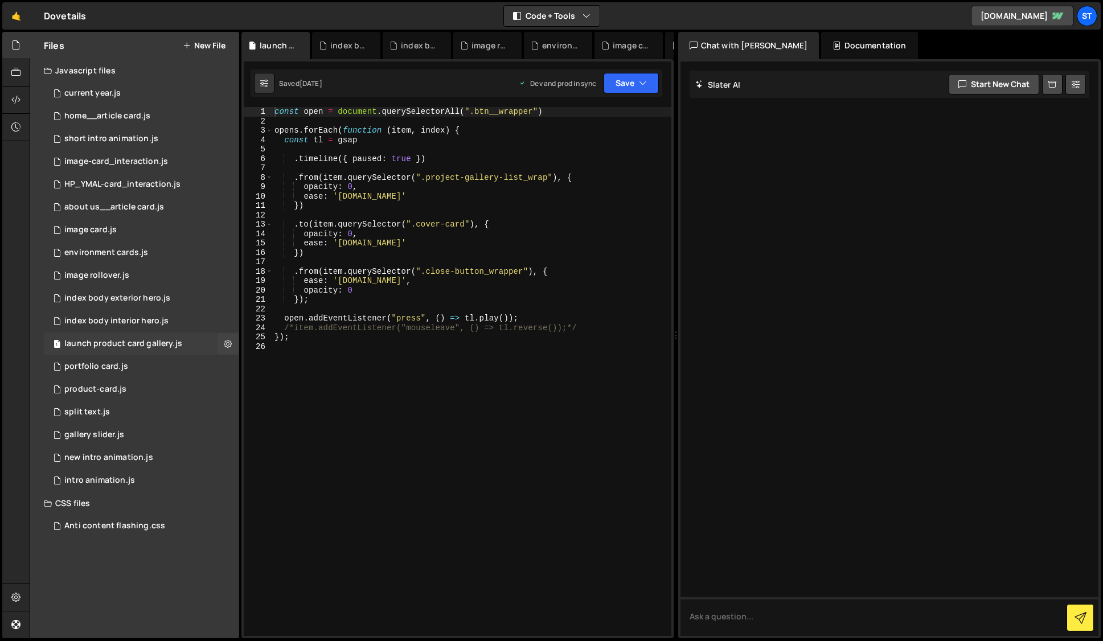
scroll to position [0, 0]
click at [142, 366] on div "0 portfolio card.js 0" at bounding box center [141, 366] width 195 height 23
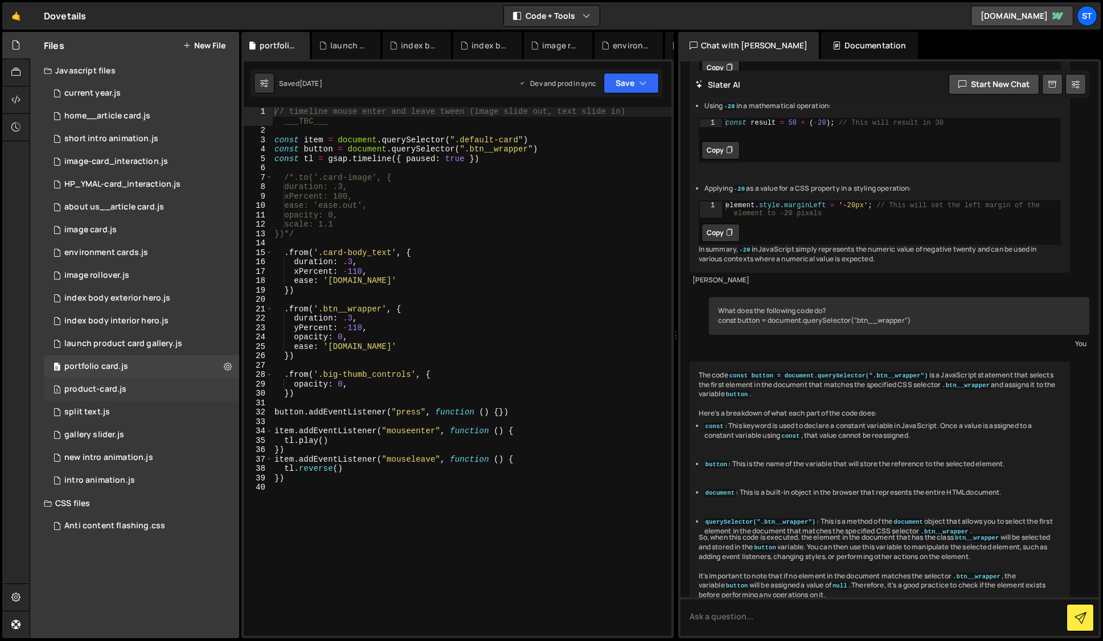
scroll to position [1635, 0]
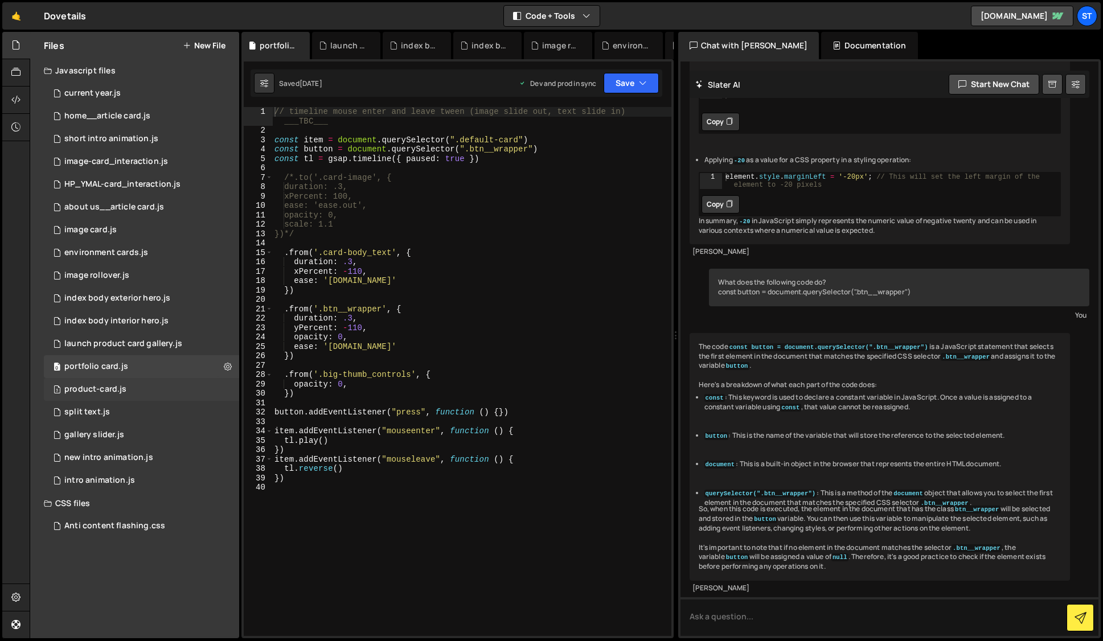
click at [136, 383] on div "3 product-card.js 0" at bounding box center [141, 389] width 195 height 23
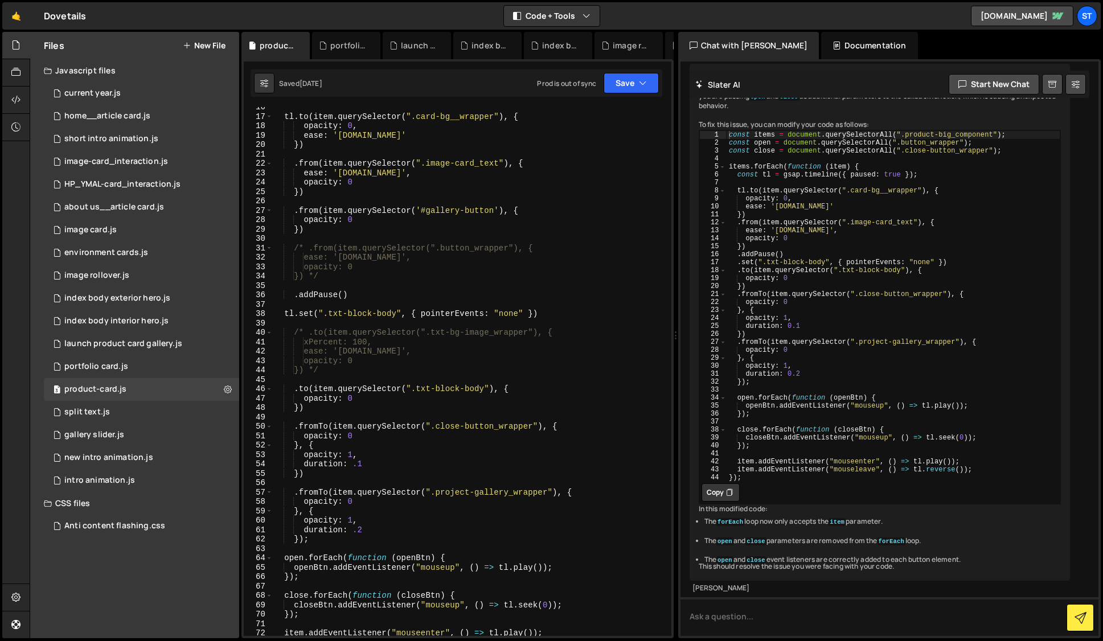
scroll to position [174, 0]
click at [20, 13] on link "🤙" at bounding box center [16, 15] width 28 height 27
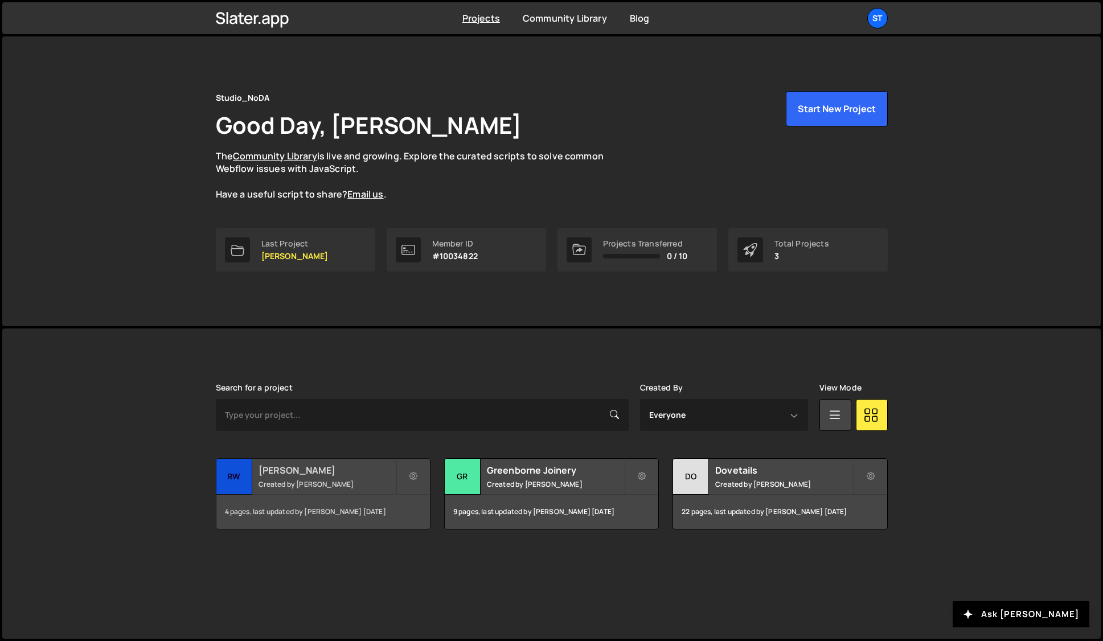
click at [359, 466] on h2 "RW Armstrong" at bounding box center [327, 470] width 137 height 13
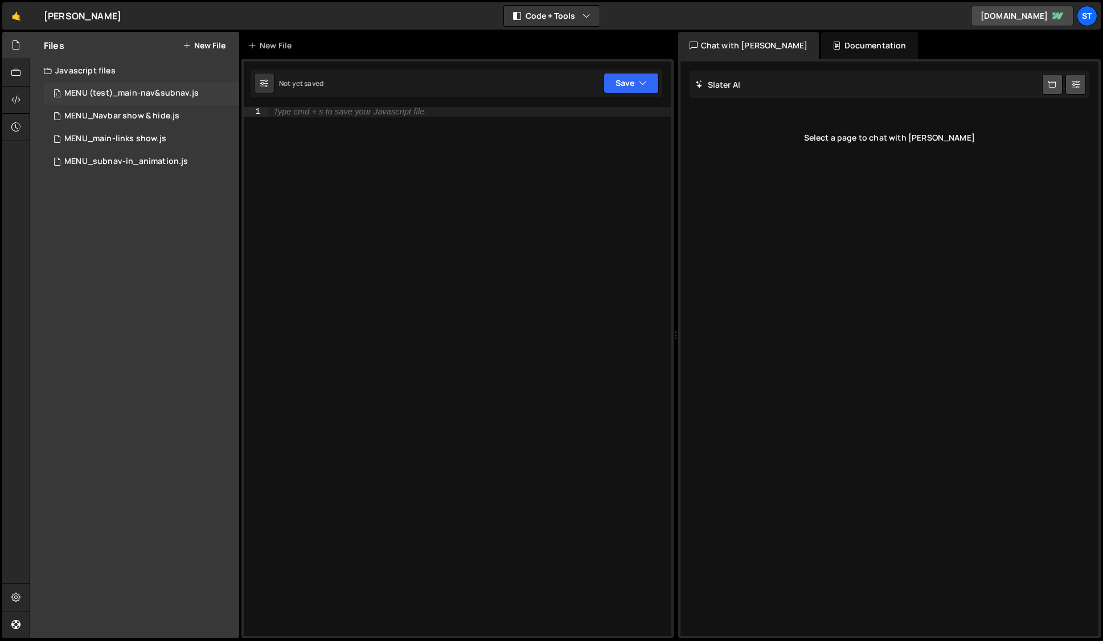
click at [119, 92] on div "MENU (test)_main-nav&subnav.js" at bounding box center [131, 93] width 134 height 10
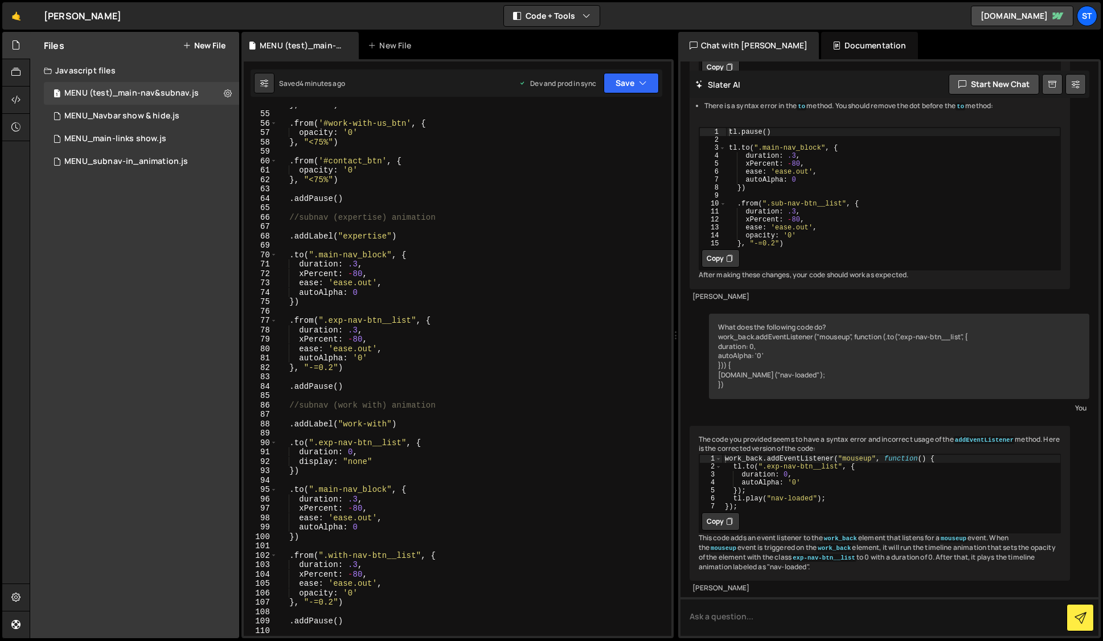
scroll to position [505, 0]
drag, startPoint x: 333, startPoint y: 462, endPoint x: 300, endPoint y: 460, distance: 33.7
click at [300, 460] on div "} , "<75%" ) . from ( '#work-with-us_btn' , { opacity : '0' } , "<75%" ) . from…" at bounding box center [471, 374] width 389 height 548
drag, startPoint x: 383, startPoint y: 463, endPoint x: 364, endPoint y: 465, distance: 18.8
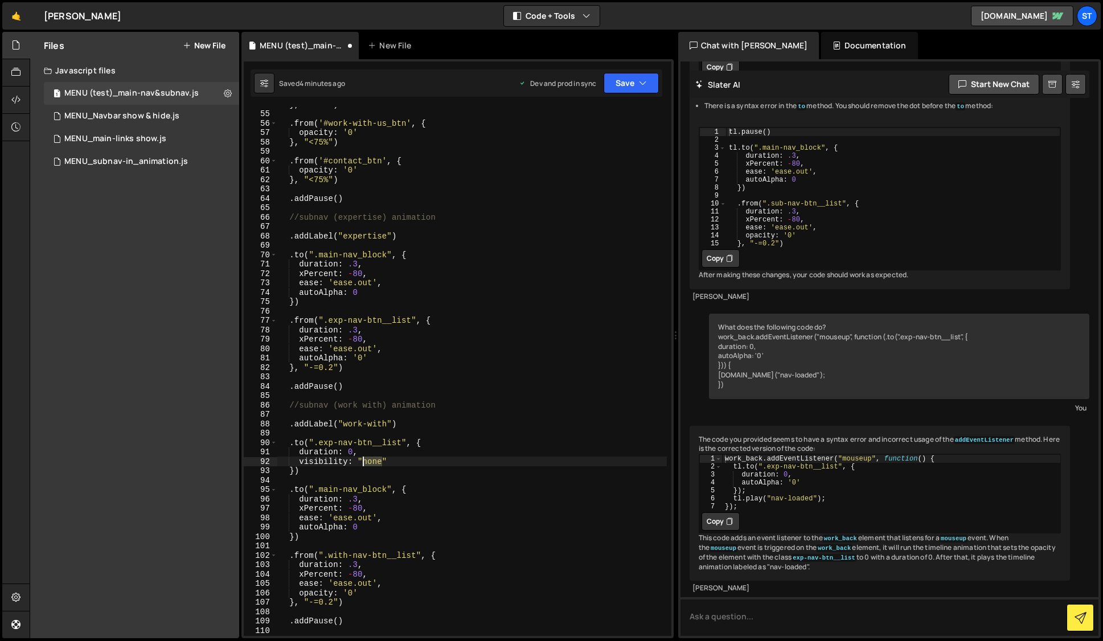
click at [364, 465] on div "} , "<75%" ) . from ( '#work-with-us_btn' , { opacity : '0' } , "<75%" ) . from…" at bounding box center [471, 374] width 389 height 548
drag, startPoint x: 389, startPoint y: 463, endPoint x: 273, endPoint y: 460, distance: 115.6
click at [273, 460] on div "display: "none" 54 55 56 57 58 59 60 61 62 63 64 65 66 67 68 69 70 71 72 73 74 …" at bounding box center [458, 371] width 428 height 529
paste textarea "display: "none""
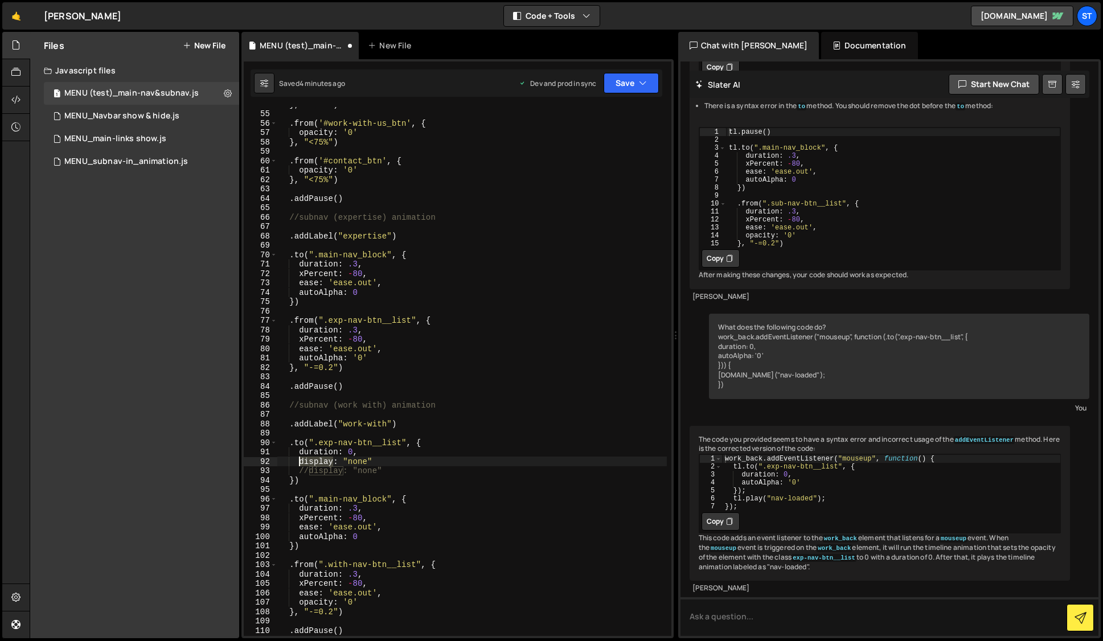
drag, startPoint x: 332, startPoint y: 464, endPoint x: 299, endPoint y: 463, distance: 33.0
click at [299, 463] on div "} , "<75%" ) . from ( '#work-with-us_btn' , { opacity : '0' } , "<75%" ) . from…" at bounding box center [471, 374] width 389 height 548
drag, startPoint x: 383, startPoint y: 462, endPoint x: 363, endPoint y: 465, distance: 19.5
click at [363, 465] on div "} , "<75%" ) . from ( '#work-with-us_btn' , { opacity : '0' } , "<75%" ) . from…" at bounding box center [471, 374] width 389 height 548
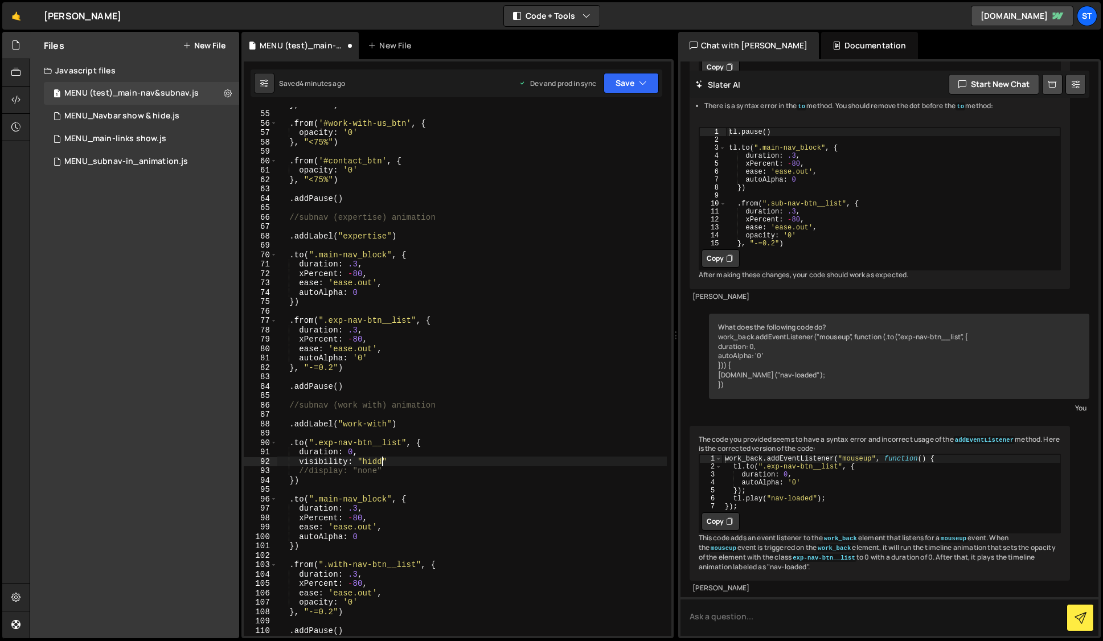
scroll to position [0, 7]
click at [650, 86] on button "Save" at bounding box center [631, 83] width 55 height 20
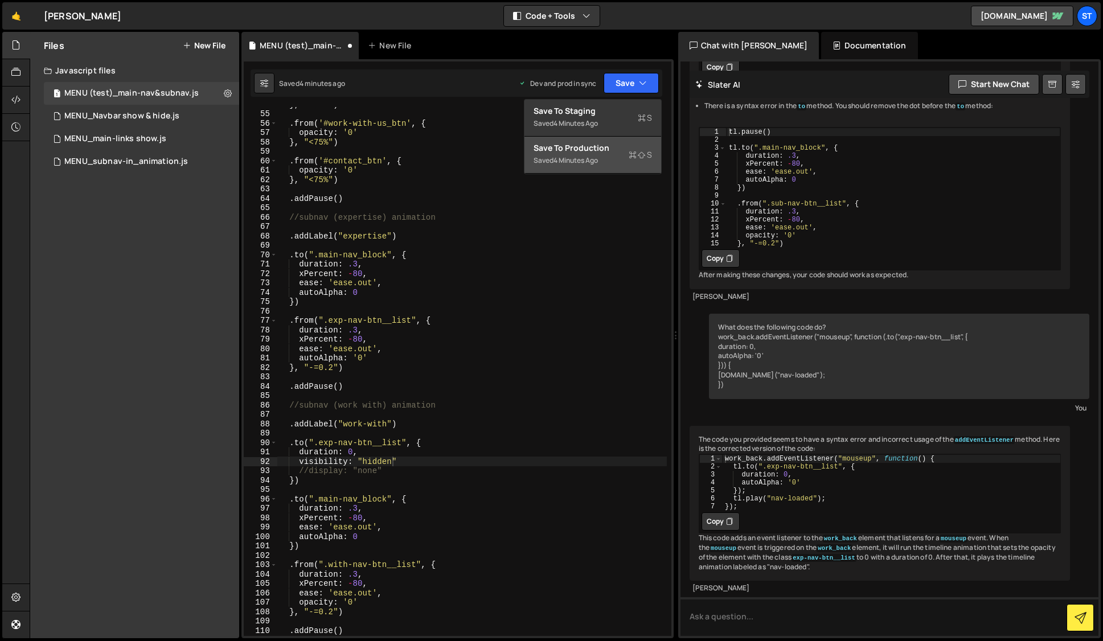
click at [590, 146] on div "Save to Production S" at bounding box center [593, 147] width 118 height 11
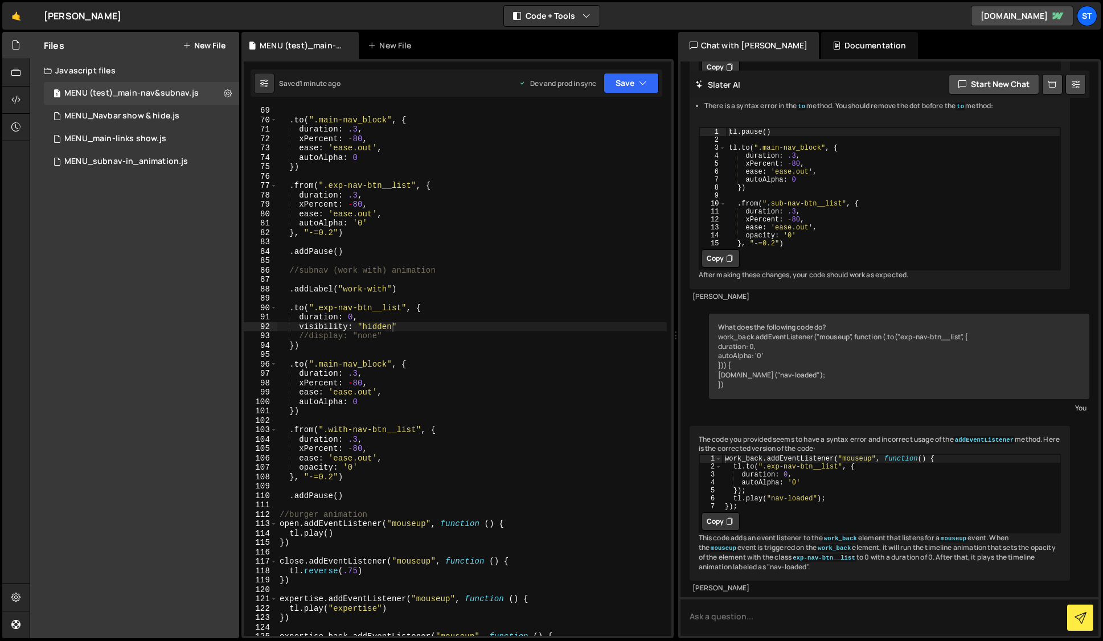
scroll to position [639, 0]
click at [289, 311] on div ". to ( ".main-nav_block" , { duration : .3 , xPercent : - 80 , ease : 'ease.out…" at bounding box center [471, 380] width 389 height 548
drag, startPoint x: 385, startPoint y: 335, endPoint x: 300, endPoint y: 338, distance: 85.5
click at [300, 338] on div ". to ( ".main-nav_block" , { duration : .3 , xPercent : - 80 , ease : 'ease.out…" at bounding box center [471, 380] width 389 height 548
type textarea "//display: "none""
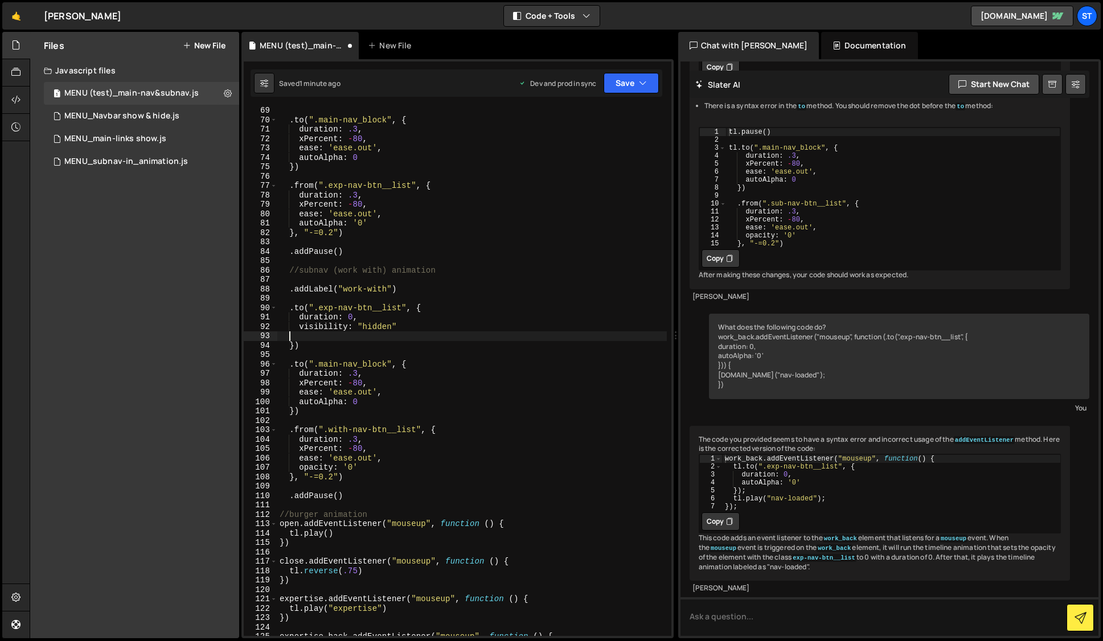
scroll to position [0, 0]
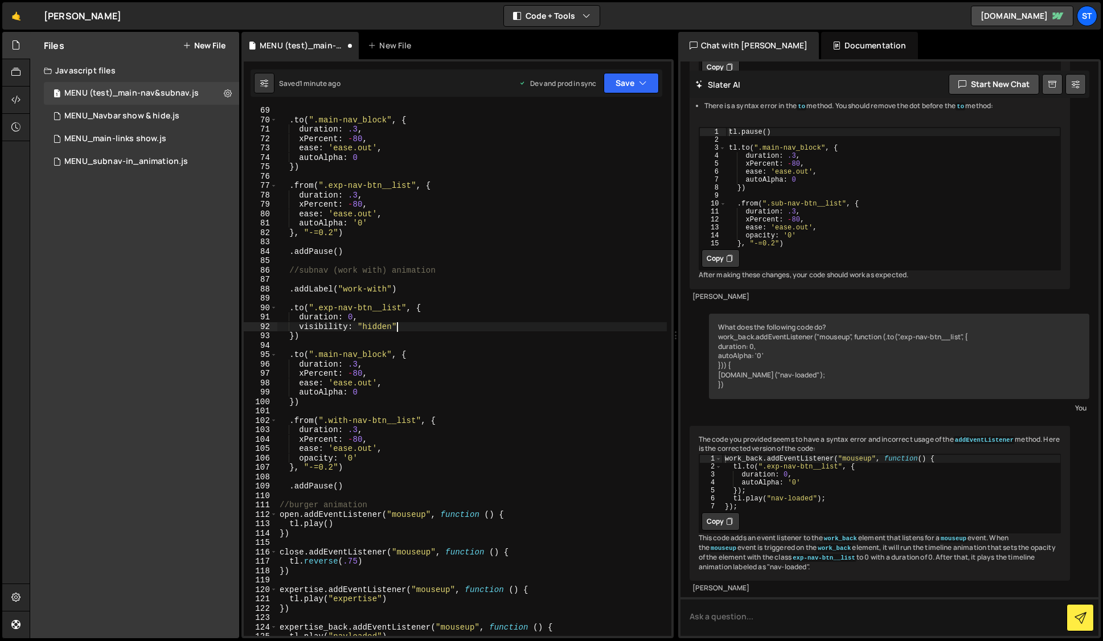
click at [298, 319] on div ". to ( ".main-nav_block" , { duration : .3 , xPercent : - 80 , ease : 'ease.out…" at bounding box center [471, 380] width 389 height 548
click at [646, 81] on button "Save" at bounding box center [631, 83] width 55 height 20
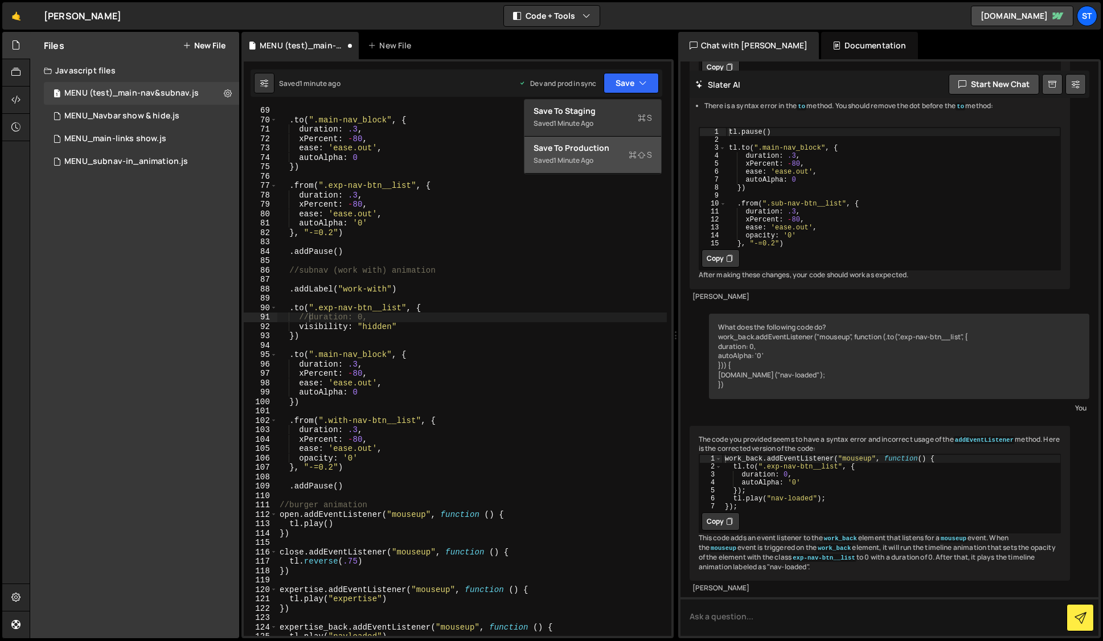
click at [596, 154] on div "Saved 1 minute ago" at bounding box center [593, 161] width 118 height 14
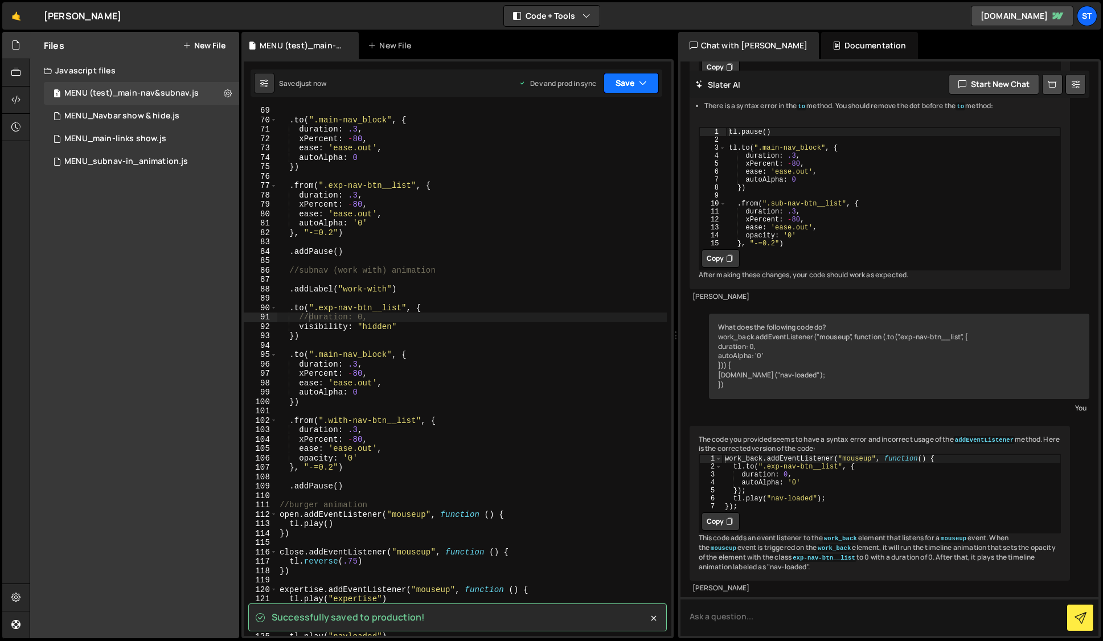
click at [644, 85] on icon "button" at bounding box center [643, 82] width 8 height 11
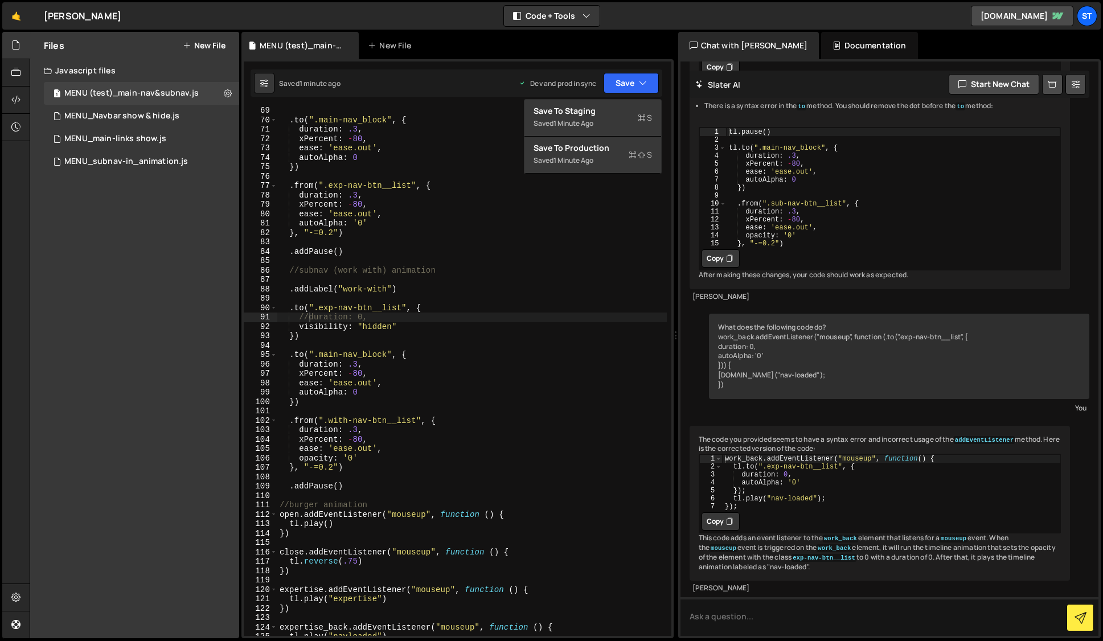
click at [388, 315] on div ". to ( ".main-nav_block" , { duration : .3 , xPercent : - 80 , ease : 'ease.out…" at bounding box center [471, 380] width 389 height 548
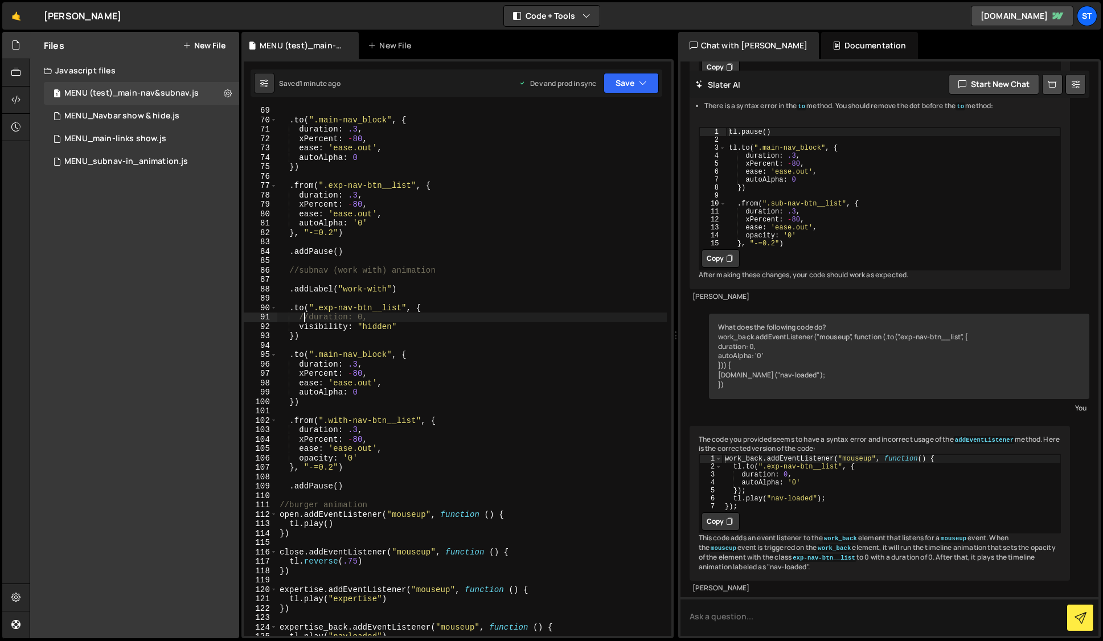
click at [306, 319] on div ". to ( ".main-nav_block" , { duration : .3 , xPercent : - 80 , ease : 'ease.out…" at bounding box center [471, 380] width 389 height 548
click at [639, 84] on icon "button" at bounding box center [643, 82] width 8 height 11
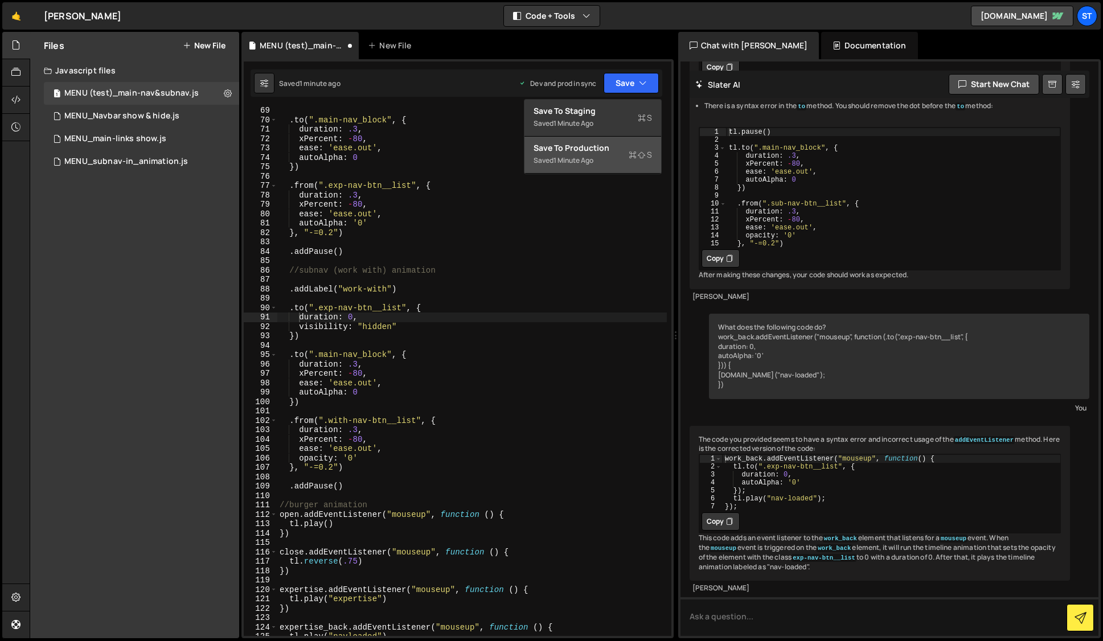
click at [592, 147] on div "Save to Production S" at bounding box center [593, 147] width 118 height 11
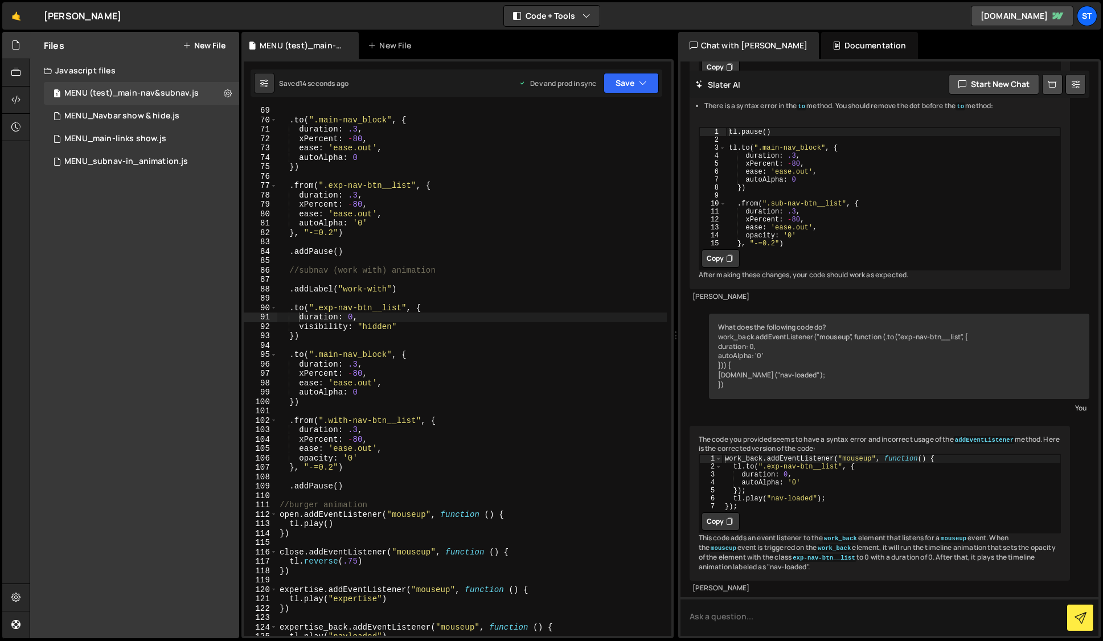
click at [366, 317] on div ". to ( ".main-nav_block" , { duration : .3 , xPercent : - 80 , ease : 'ease.out…" at bounding box center [471, 380] width 389 height 548
click at [644, 85] on icon "button" at bounding box center [643, 82] width 8 height 11
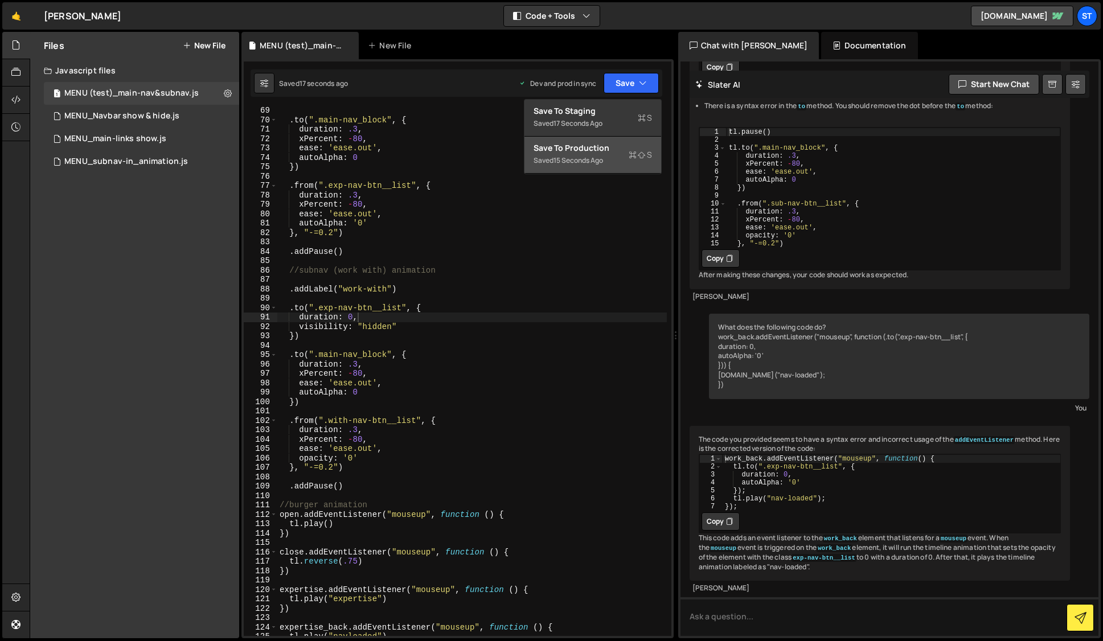
click at [614, 147] on div "Save to Production S" at bounding box center [593, 147] width 118 height 11
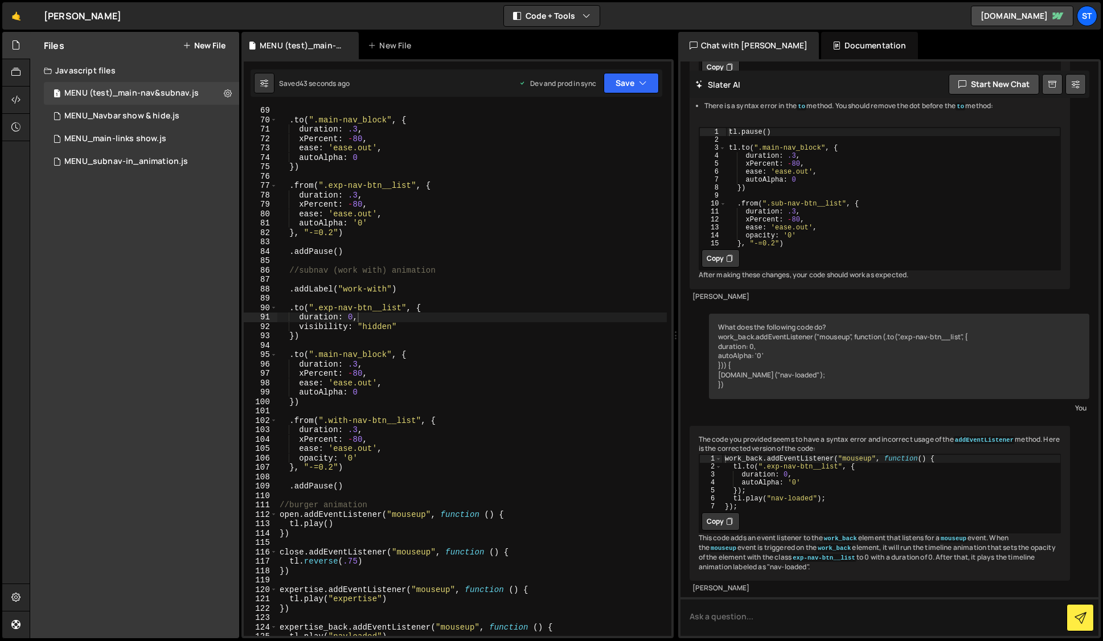
click at [298, 319] on div ". to ( ".main-nav_block" , { duration : .3 , xPercent : - 80 , ease : 'ease.out…" at bounding box center [471, 380] width 389 height 548
type textarea "//duration: 0,"
click at [647, 81] on button "Save" at bounding box center [631, 83] width 55 height 20
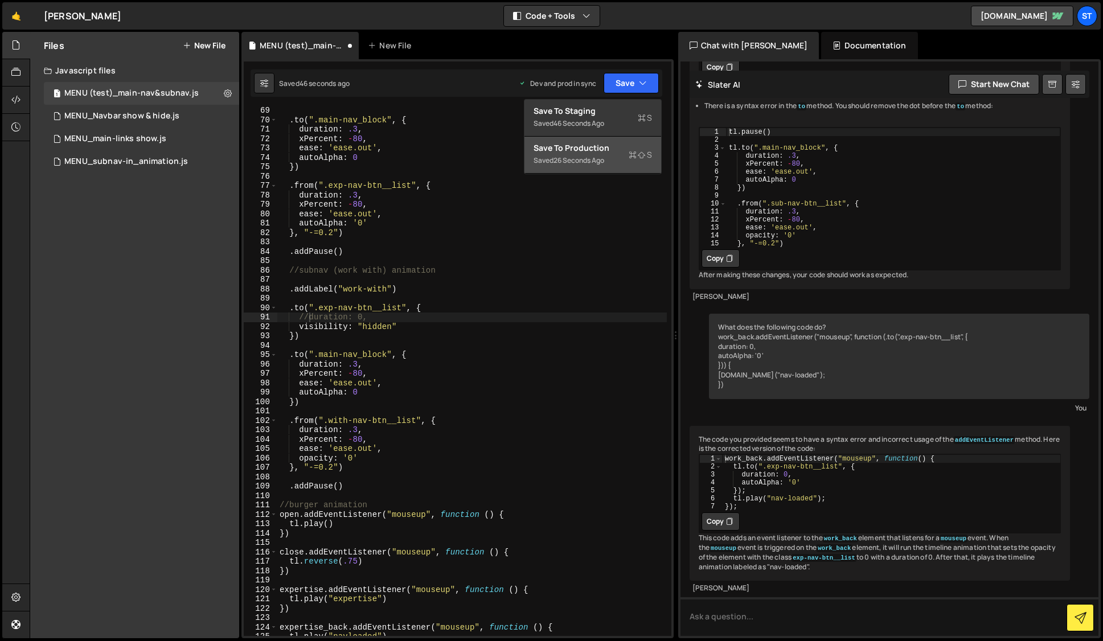
click at [580, 153] on div "Save to Production S" at bounding box center [593, 147] width 118 height 11
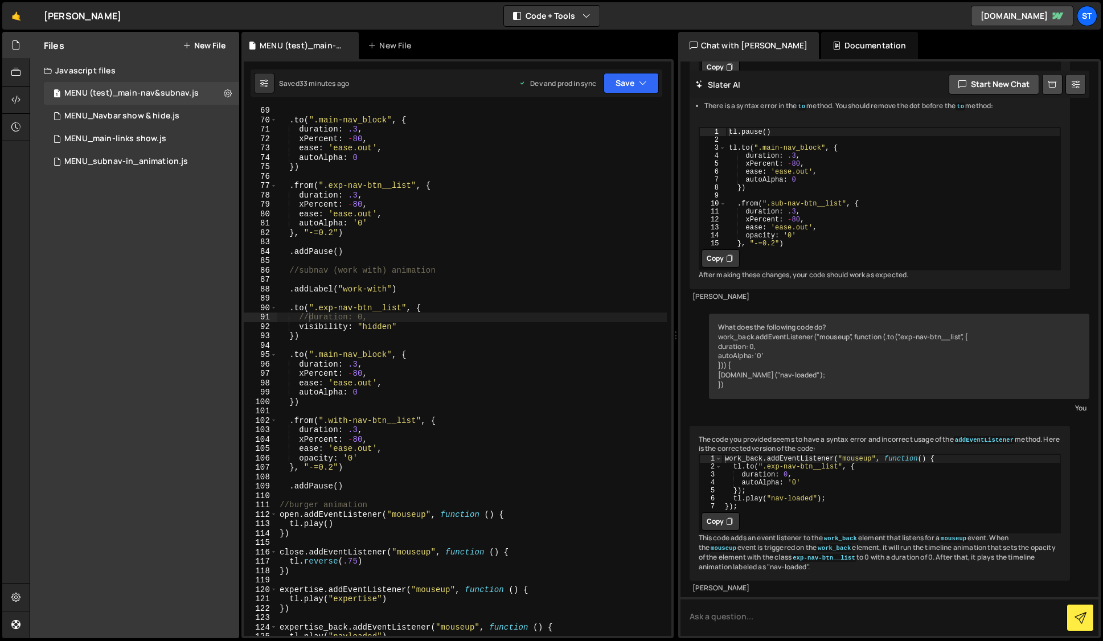
click at [661, 84] on div "Saved 33 minutes ago Dev and prod in sync Upgrade to Edit Save Save to Staging …" at bounding box center [457, 82] width 412 height 27
click at [655, 81] on button "Save" at bounding box center [631, 83] width 55 height 20
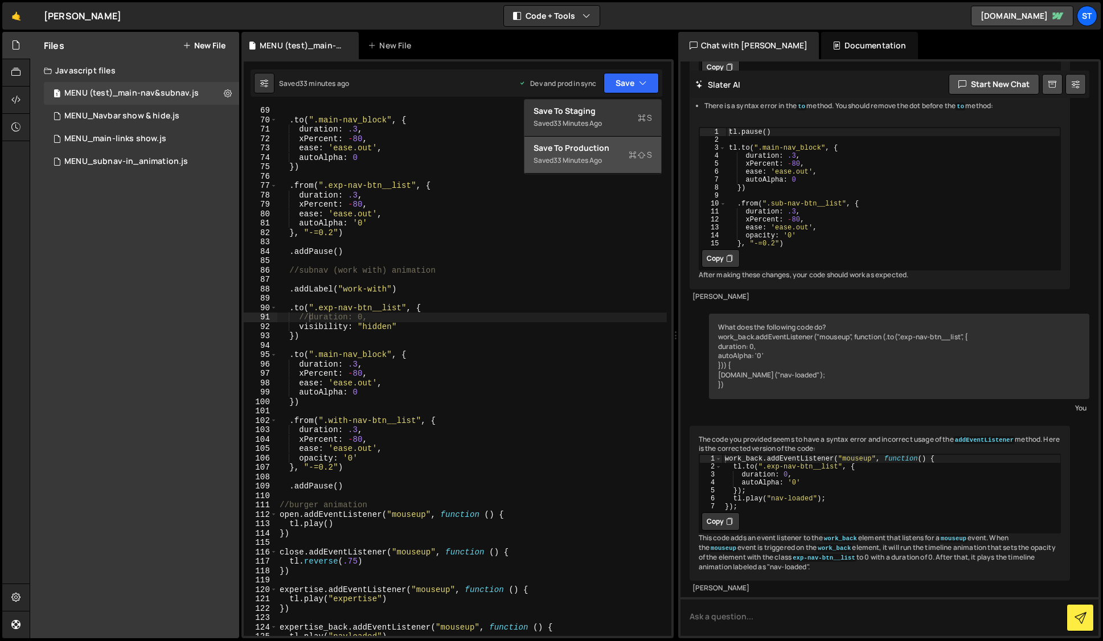
click at [588, 143] on div "Save to Production S" at bounding box center [593, 147] width 118 height 11
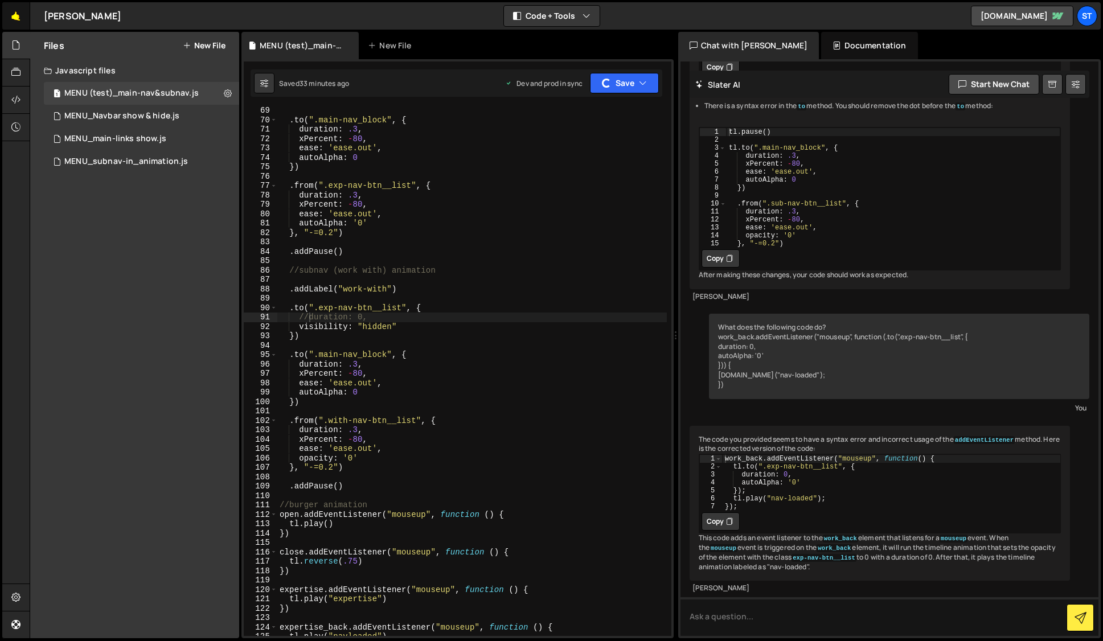
click at [15, 20] on link "🤙" at bounding box center [16, 15] width 28 height 27
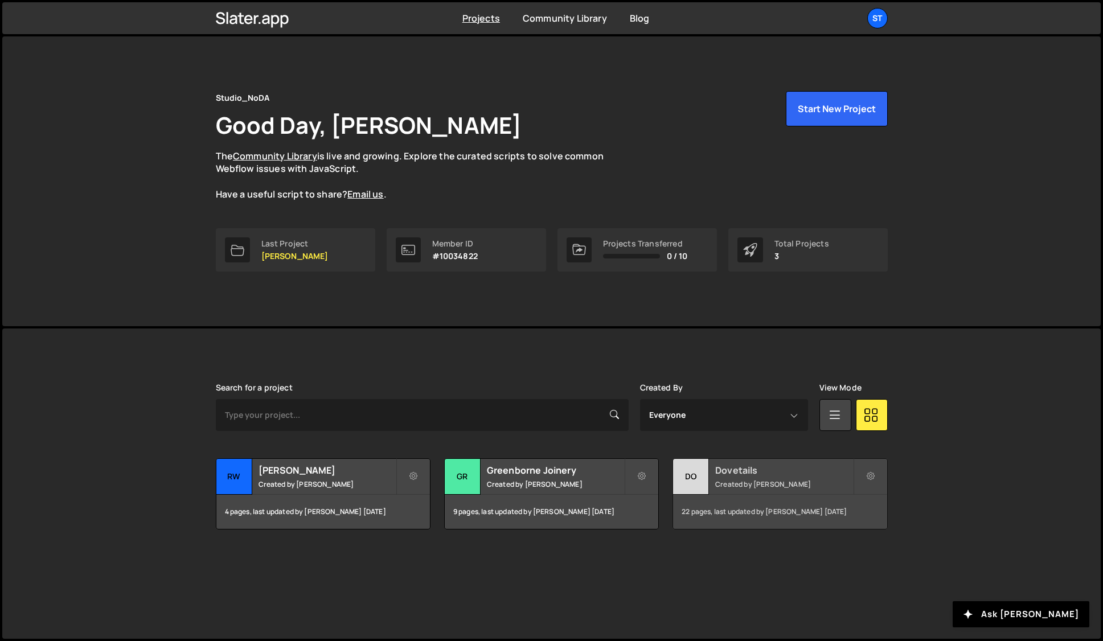
click at [734, 485] on small "Created by [PERSON_NAME]" at bounding box center [783, 484] width 137 height 10
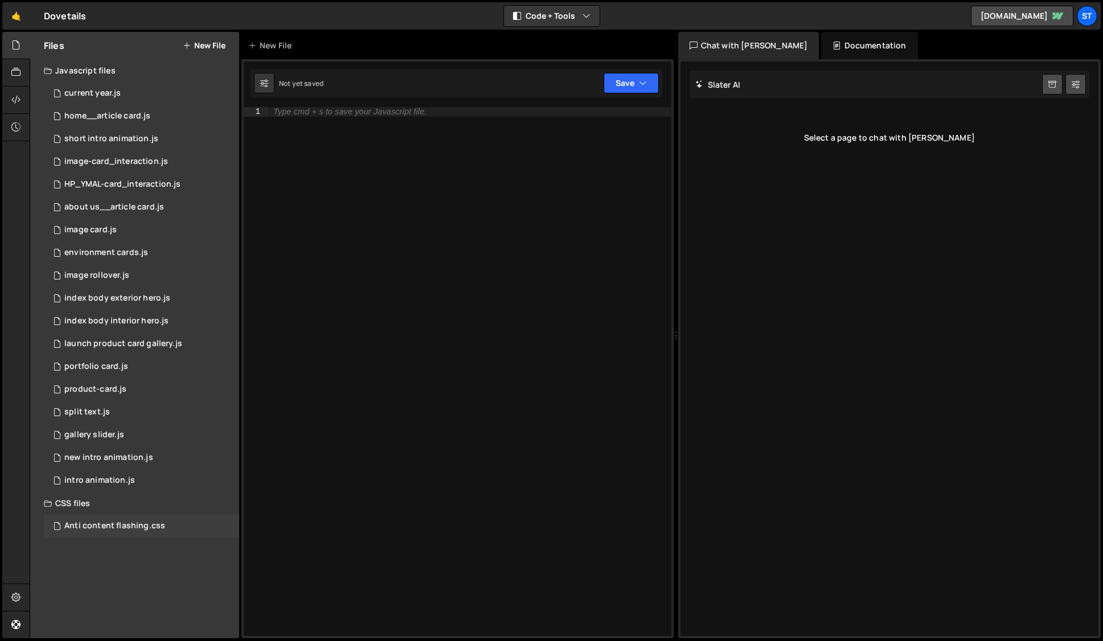
click at [124, 527] on div "Anti content flashing.css" at bounding box center [114, 526] width 101 height 10
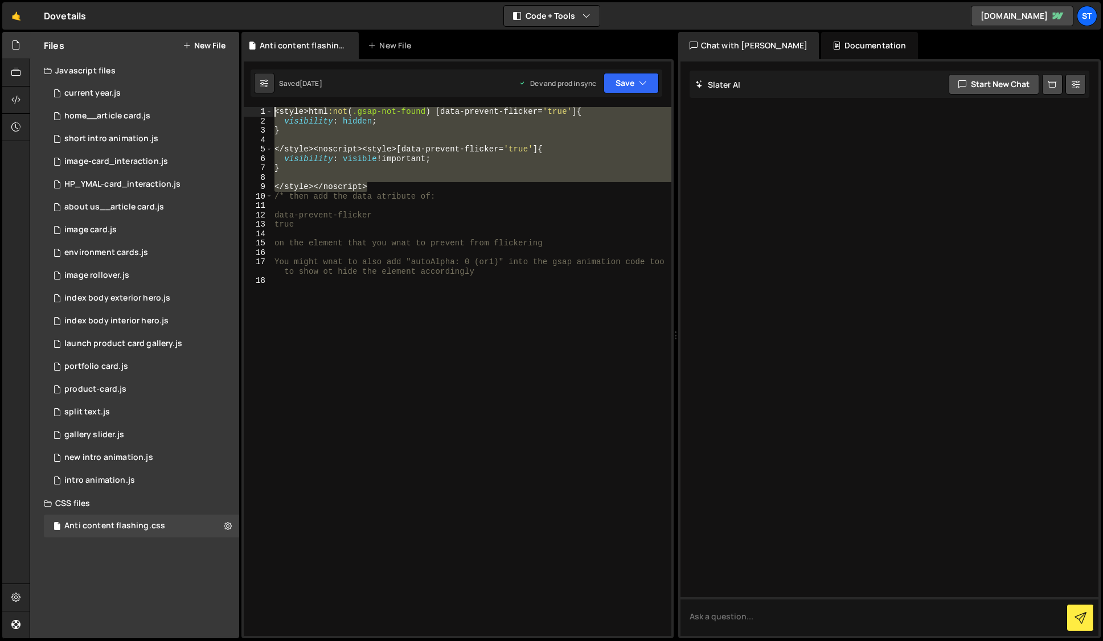
drag, startPoint x: 387, startPoint y: 191, endPoint x: 273, endPoint y: 113, distance: 137.7
click at [273, 113] on div "< style > html :not ( .gsap-not-found ) [ data-prevent-flicker = ' true ' ] { v…" at bounding box center [471, 381] width 399 height 548
type textarea "<style>html:not(.gsap-not-found) [data-prevent-flicker='true'] { visibility: hi…"
click at [225, 527] on icon at bounding box center [228, 525] width 8 height 11
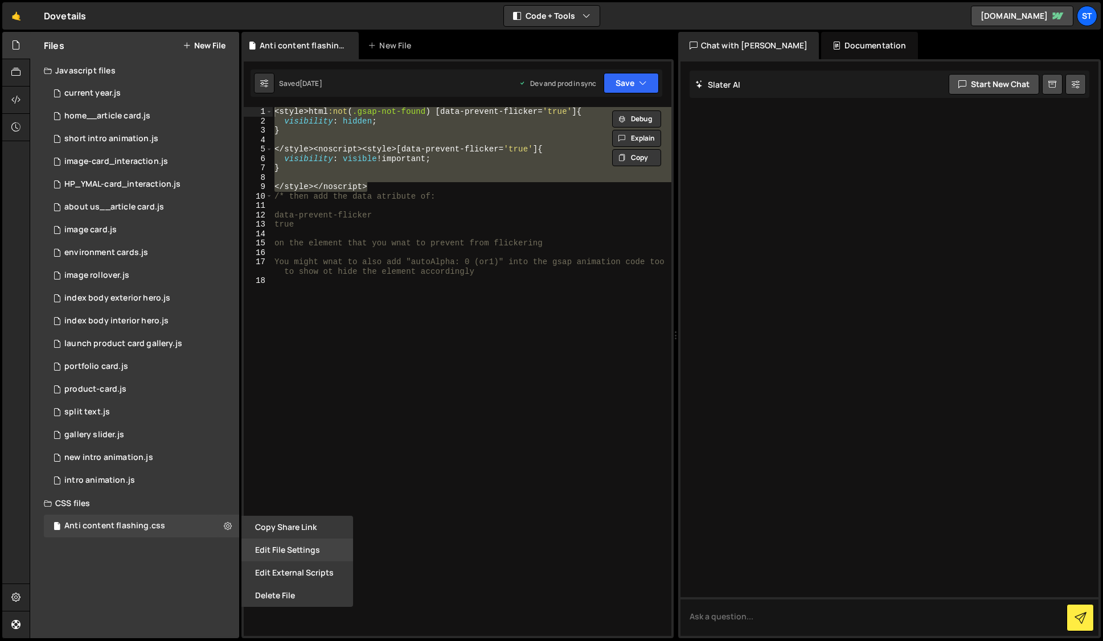
click at [292, 548] on button "Edit File Settings" at bounding box center [297, 550] width 112 height 23
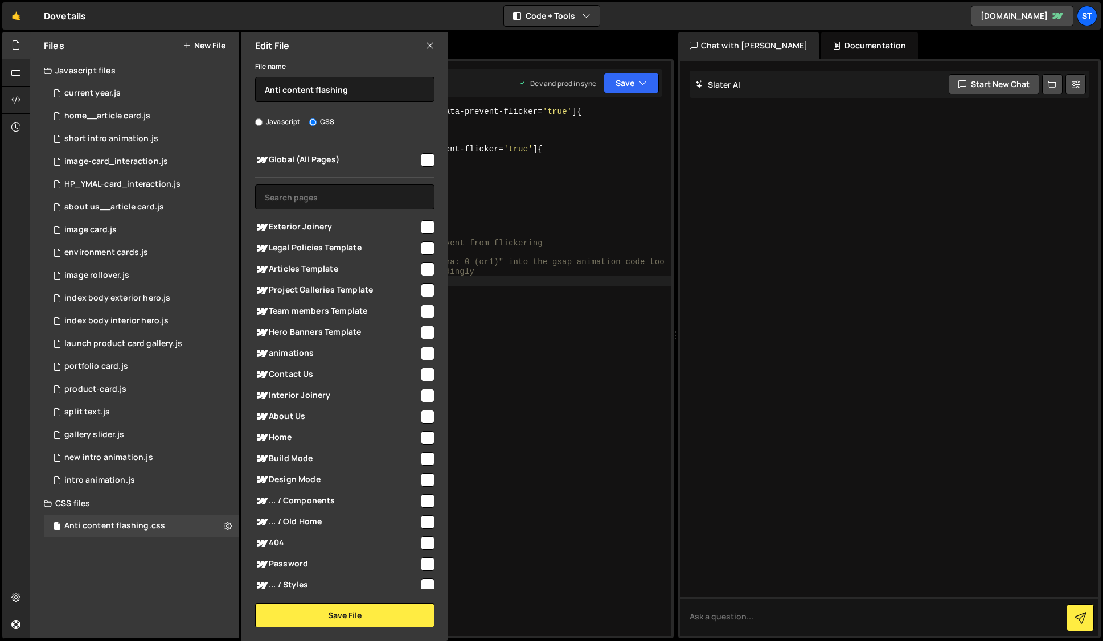
click at [520, 316] on div "< style > html :not ( .gsap-not-found ) [ data-prevent-flicker = ' true ' ] { v…" at bounding box center [471, 381] width 399 height 548
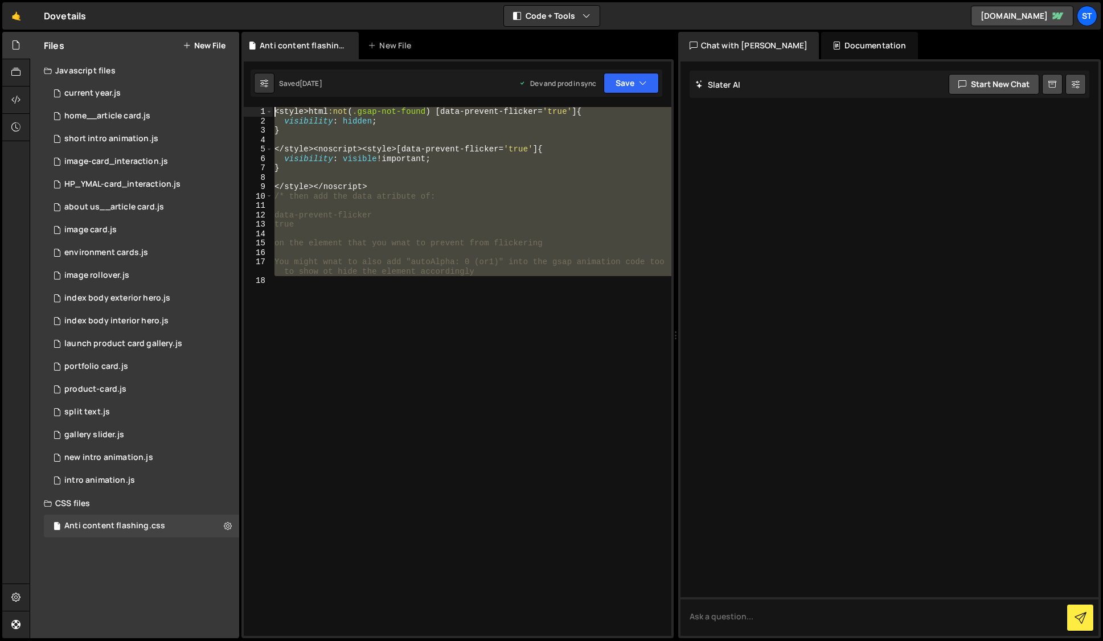
drag, startPoint x: 339, startPoint y: 291, endPoint x: 214, endPoint y: 52, distance: 269.7
click at [214, 52] on div "Files New File Javascript files 1 current year.js 0 1 home__article card.js 0 2…" at bounding box center [566, 335] width 1073 height 607
type textarea "<style>html:not(.gsap-not-found) [data-prevent-flicker='true'] { visibility: hi…"
click at [419, 299] on div "< style > html :not ( .gsap-not-found ) [ data-prevent-flicker = ' true ' ] { v…" at bounding box center [471, 371] width 399 height 529
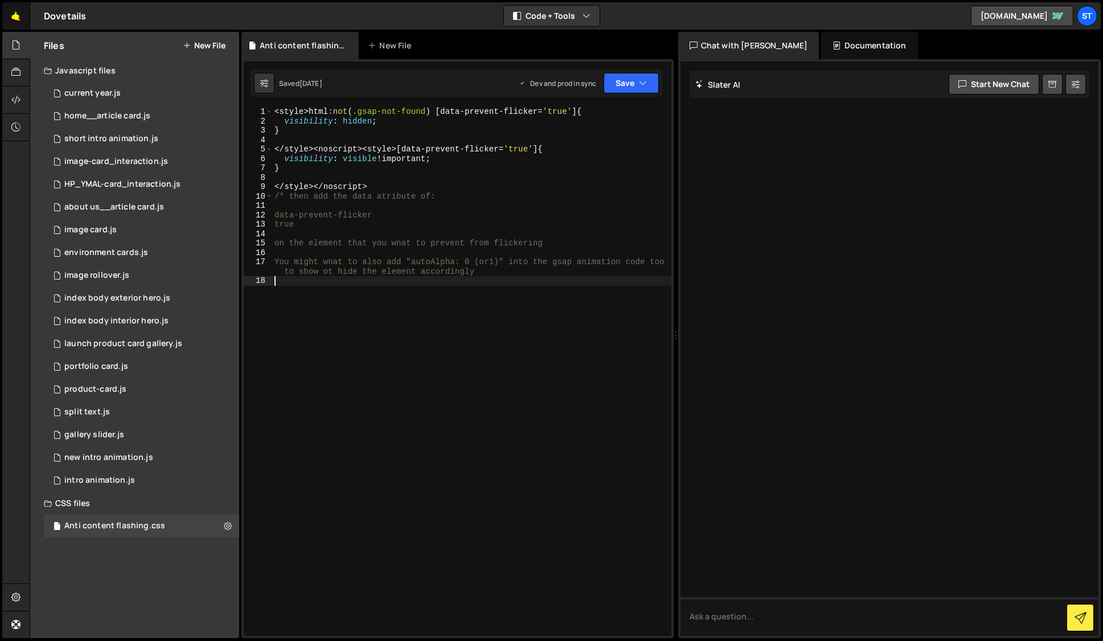
click at [18, 11] on link "🤙" at bounding box center [16, 15] width 28 height 27
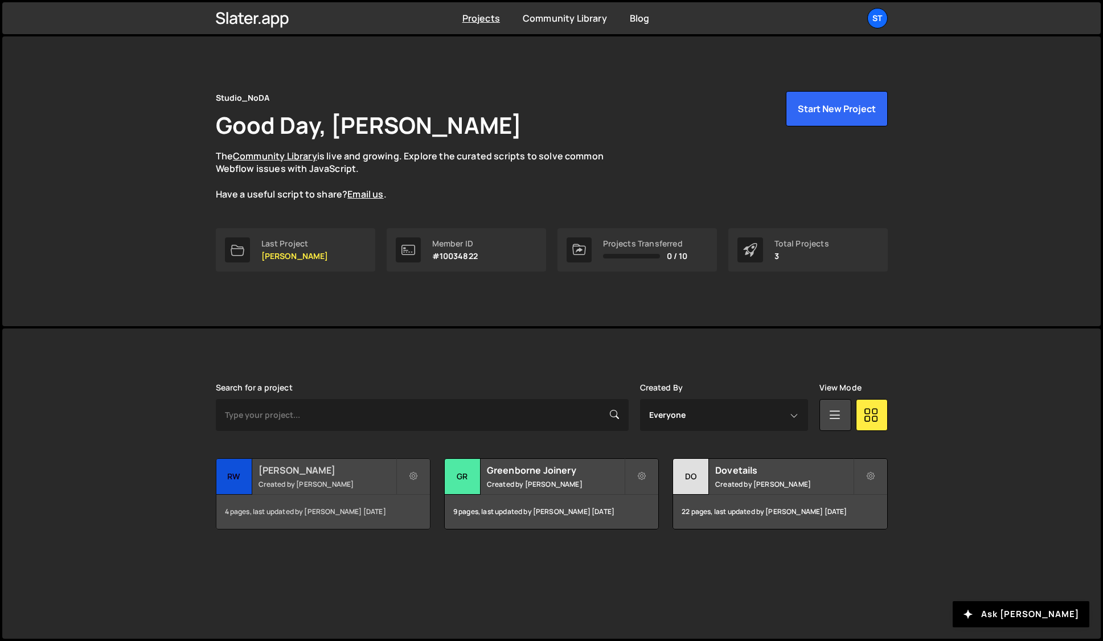
click at [342, 469] on h2 "[PERSON_NAME]" at bounding box center [327, 470] width 137 height 13
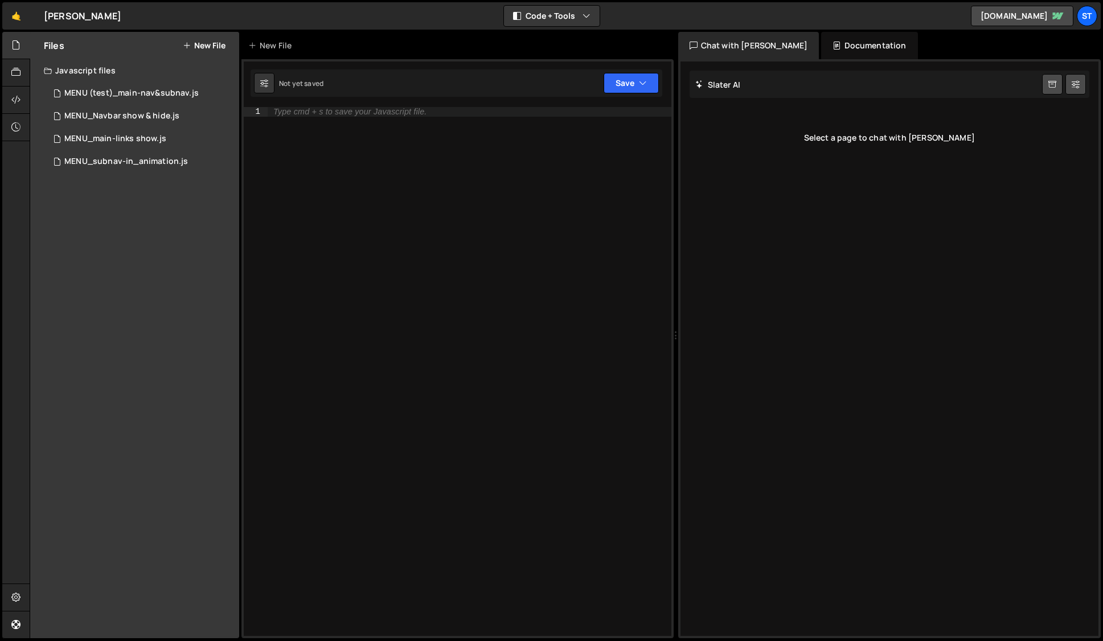
click at [196, 47] on button "New File" at bounding box center [204, 45] width 43 height 9
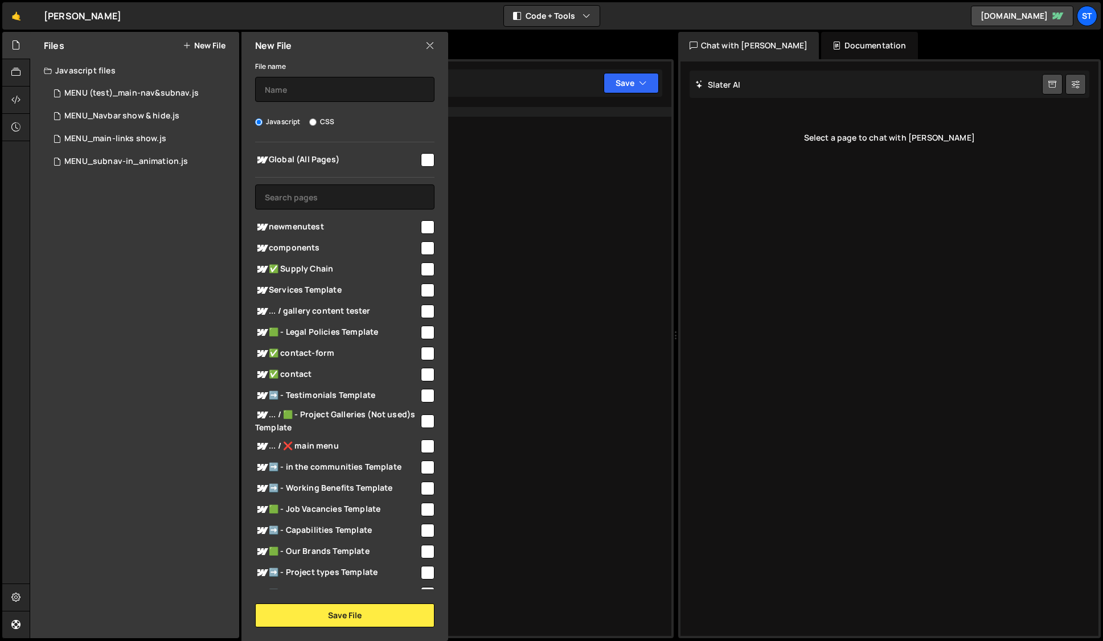
click at [310, 121] on input "CSS" at bounding box center [312, 121] width 7 height 7
radio input "true"
click at [422, 162] on input "checkbox" at bounding box center [428, 160] width 14 height 14
checkbox input "true"
click at [341, 614] on button "Save File" at bounding box center [344, 616] width 179 height 24
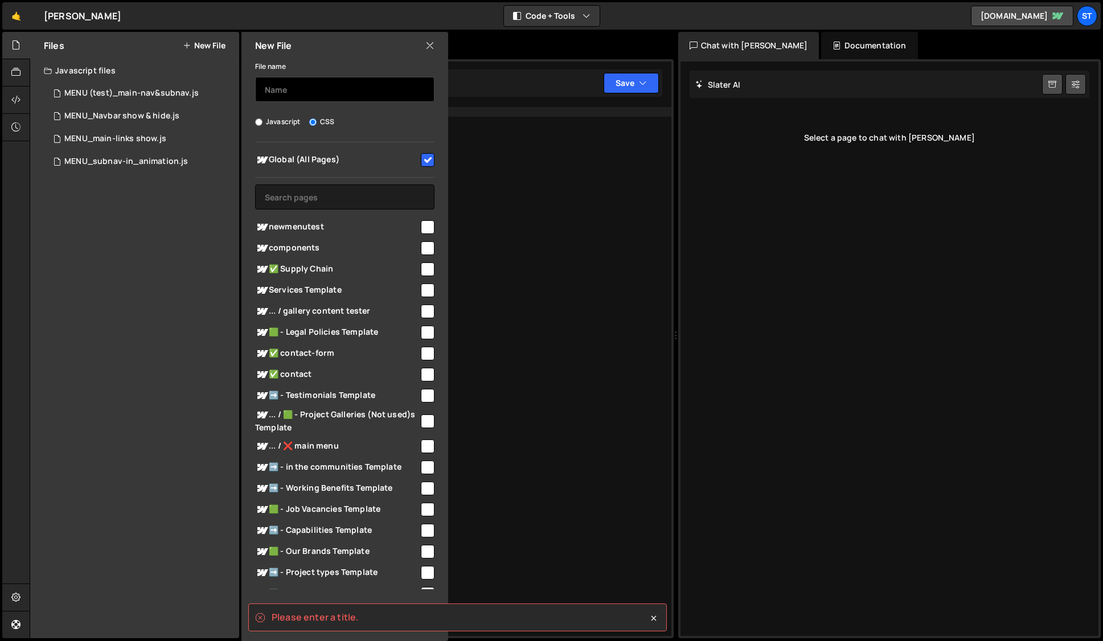
click at [285, 92] on input "text" at bounding box center [344, 89] width 179 height 25
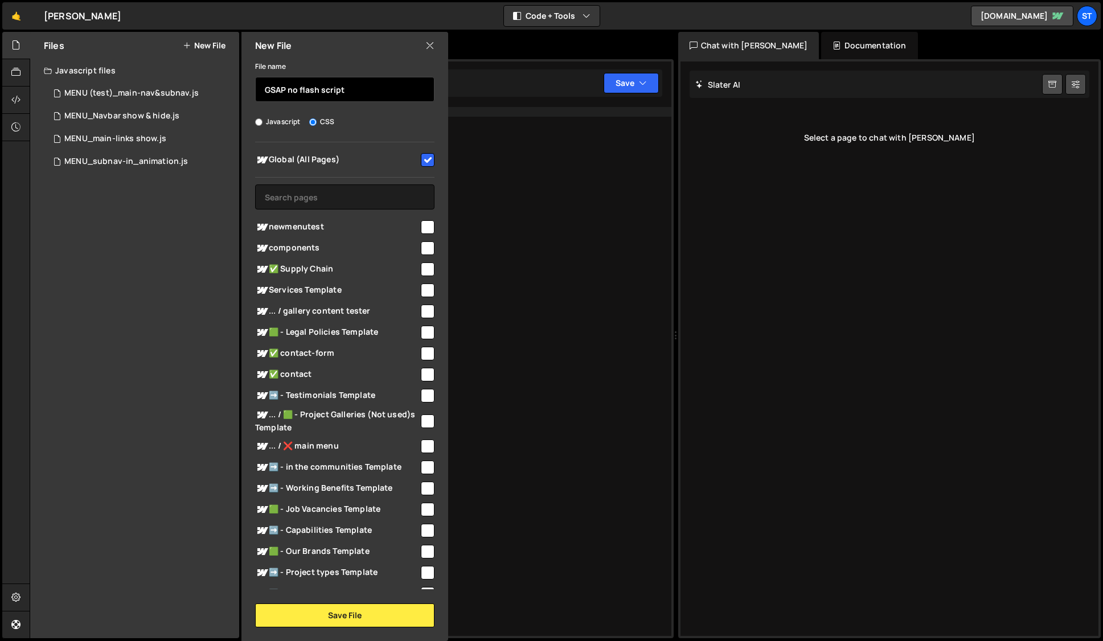
type input "GSAP no flash script"
click at [347, 619] on button "Save File" at bounding box center [344, 616] width 179 height 24
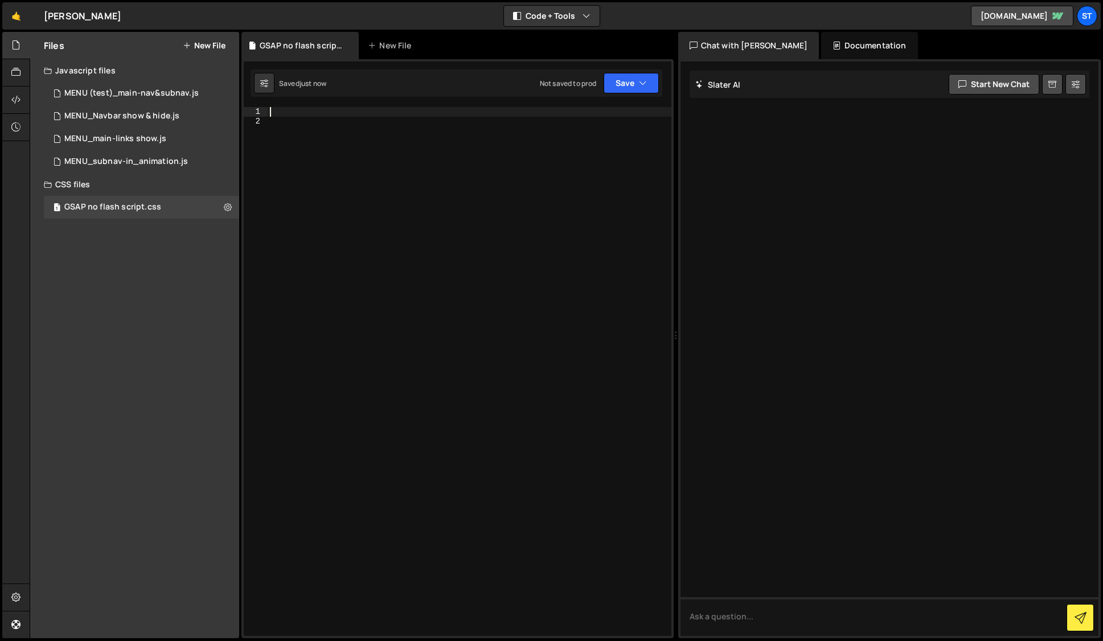
click at [346, 109] on div at bounding box center [470, 381] width 404 height 548
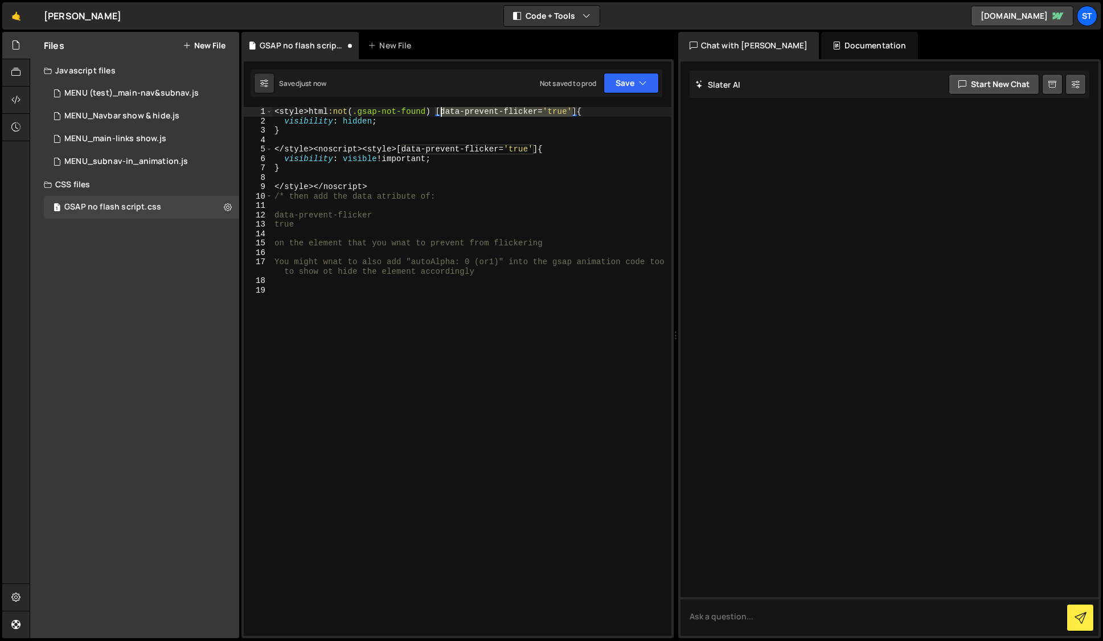
drag, startPoint x: 572, startPoint y: 113, endPoint x: 442, endPoint y: 112, distance: 129.8
click at [442, 112] on div "< style > html :not ( .gsap-not-found ) [ data-prevent-flicker = ' true ' ] { v…" at bounding box center [471, 381] width 399 height 548
type textarea "<style>html:not(.gsap-not-found) [data-prevent-flicker='true'] {"
click at [643, 78] on icon "button" at bounding box center [643, 82] width 8 height 11
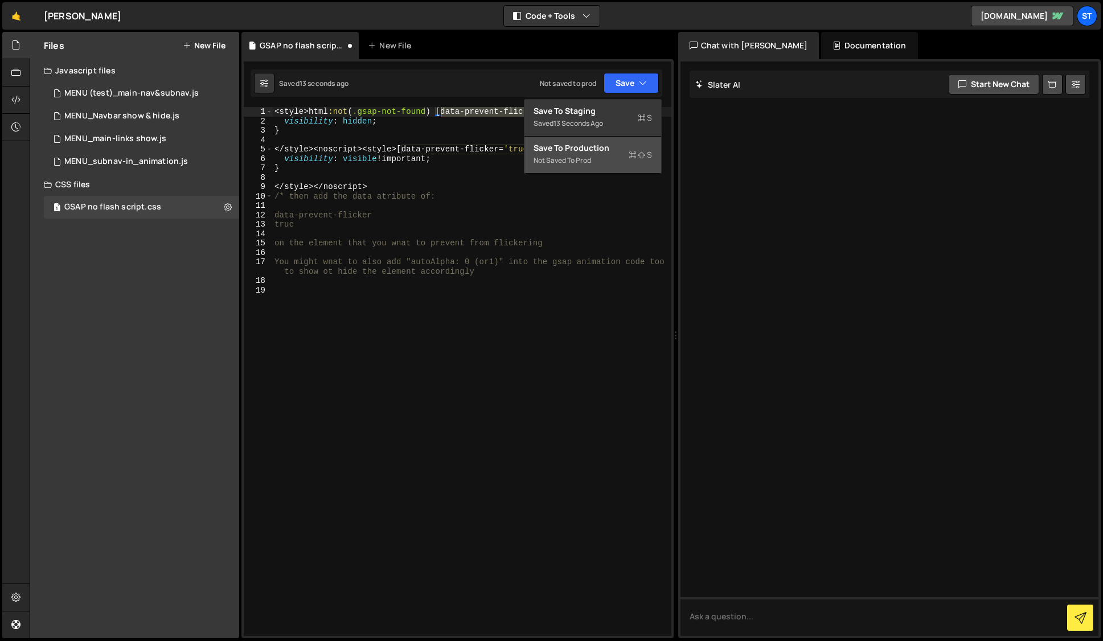
click at [556, 147] on div "Save to Production S" at bounding box center [593, 147] width 118 height 11
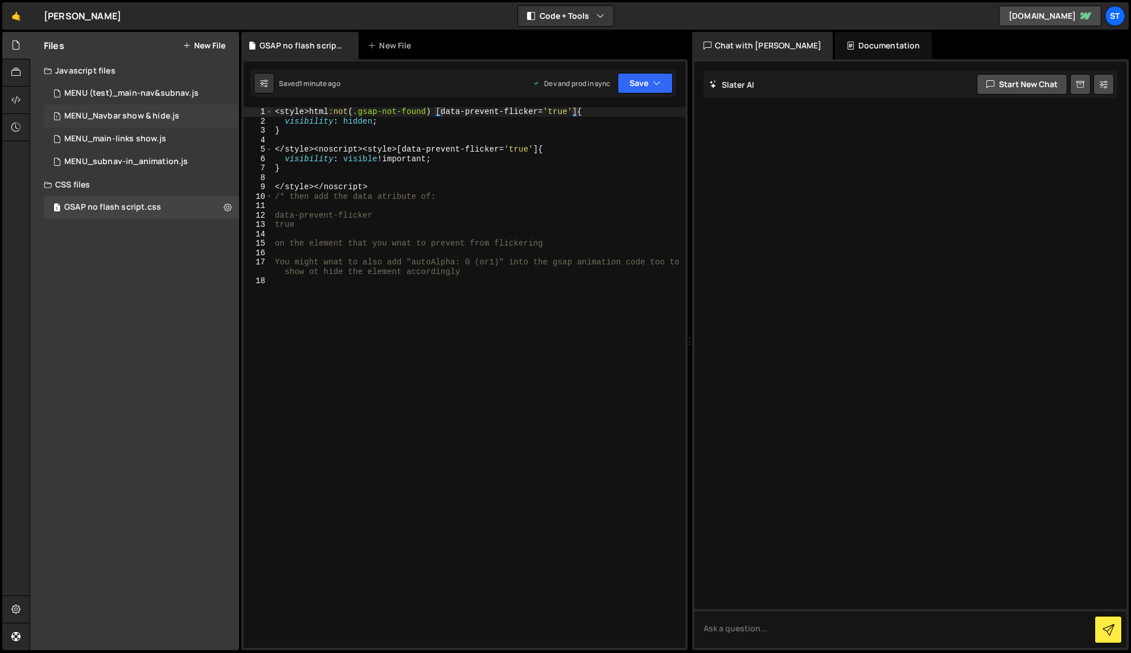
click at [113, 111] on div "MENU_Navbar show & hide.js" at bounding box center [121, 116] width 115 height 10
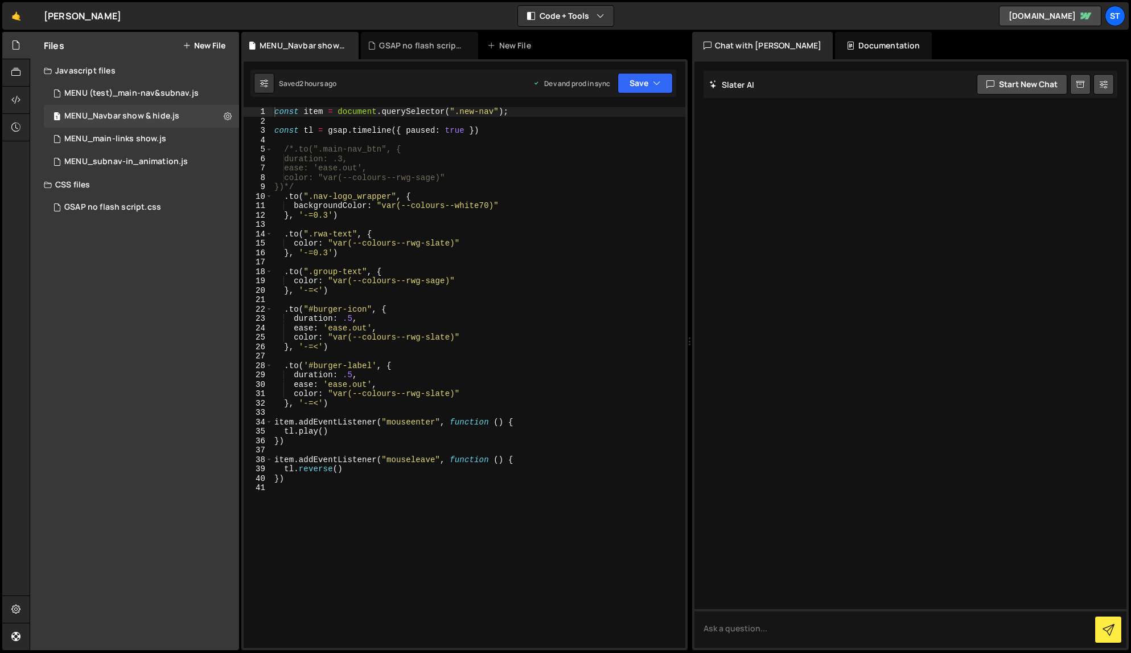
type textarea "backgroundColor: "var(--colours--white70)""
click at [521, 205] on div "const item = document . querySelector ( ".new-nav" ) ; const tl = gsap . timeli…" at bounding box center [478, 386] width 413 height 559
click at [188, 90] on div "MENU (test)_main-nav&subnav.js" at bounding box center [131, 93] width 134 height 10
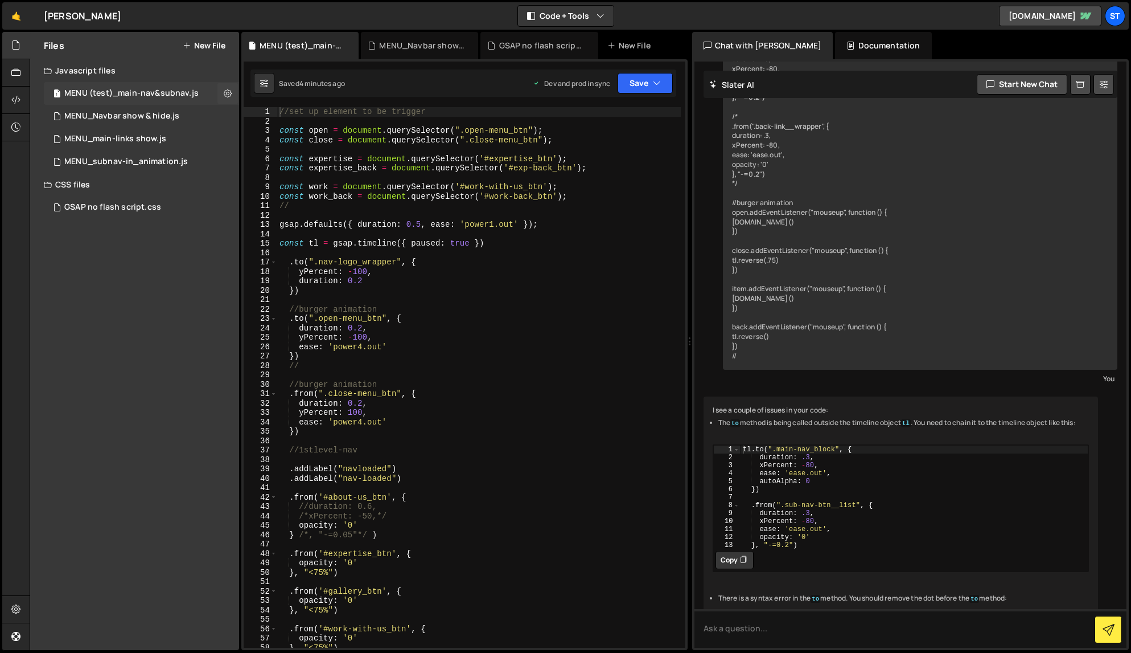
scroll to position [1279, 0]
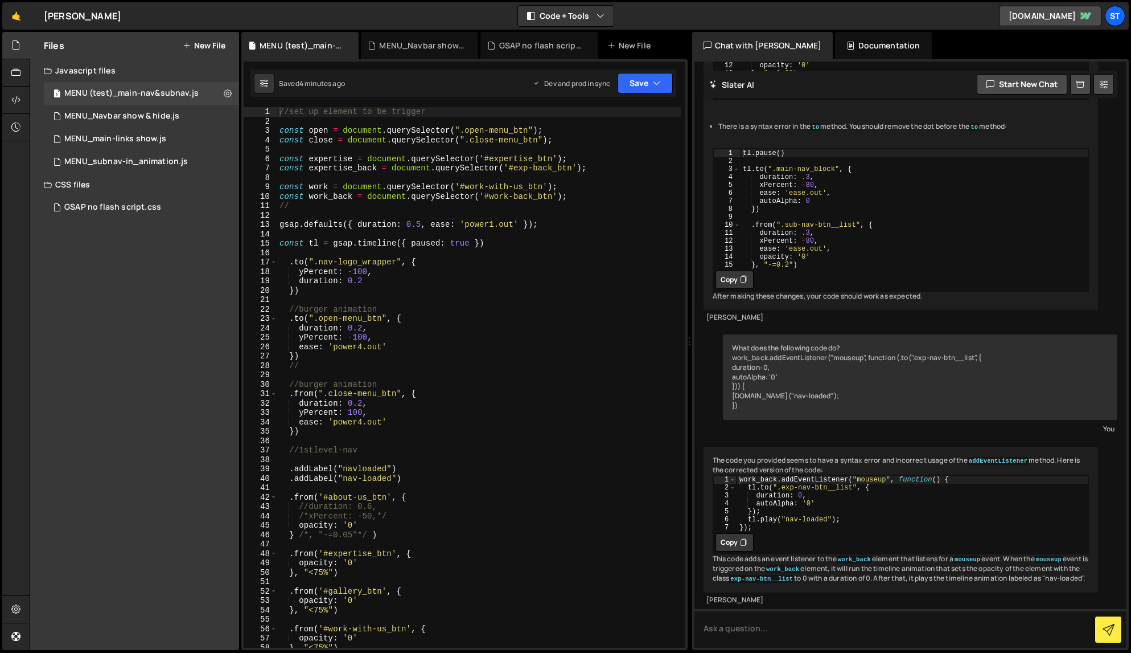
type textarea "ease: 'power4.out'"
click at [387, 421] on div "//set up element to be trigger const open = document . querySelector ( ".open-m…" at bounding box center [479, 386] width 404 height 559
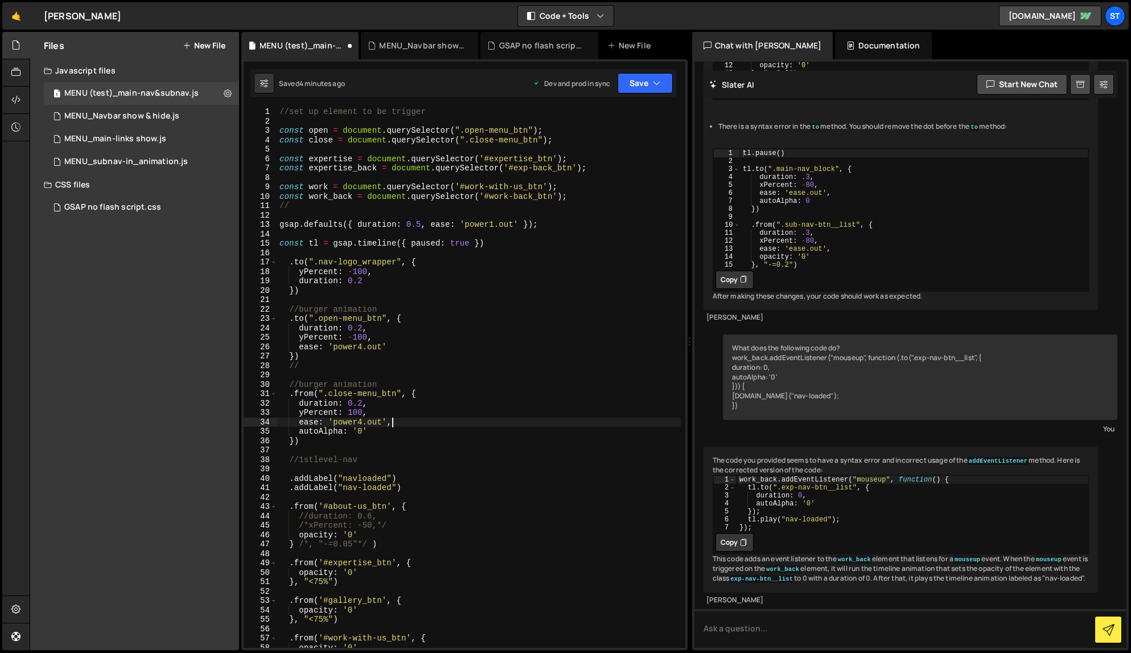
scroll to position [0, 7]
type textarea "ease: 'power4.out',"
click at [655, 80] on icon "button" at bounding box center [657, 82] width 8 height 11
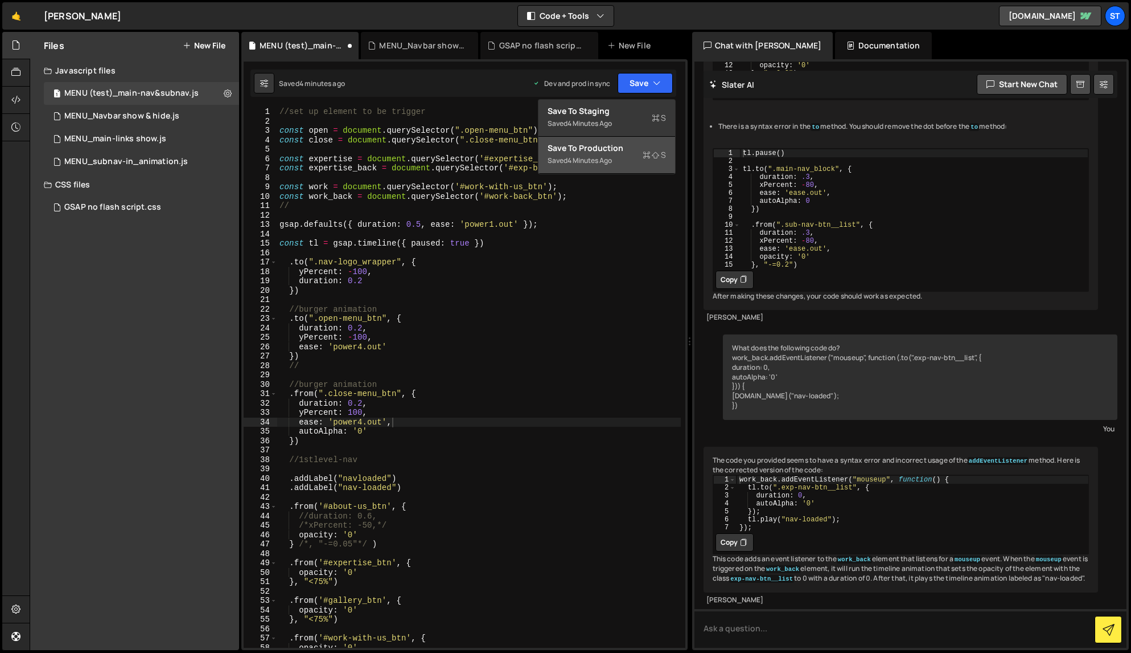
click at [605, 148] on div "Save to Production S" at bounding box center [607, 147] width 118 height 11
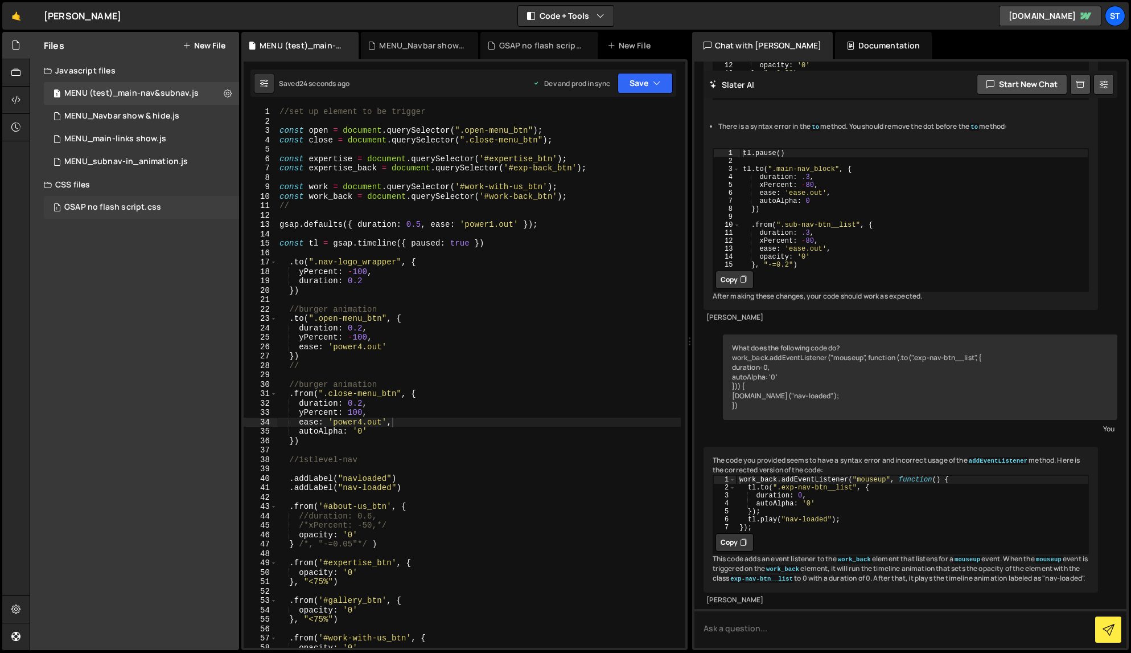
click at [84, 204] on div "GSAP no flash script.css" at bounding box center [112, 207] width 97 height 10
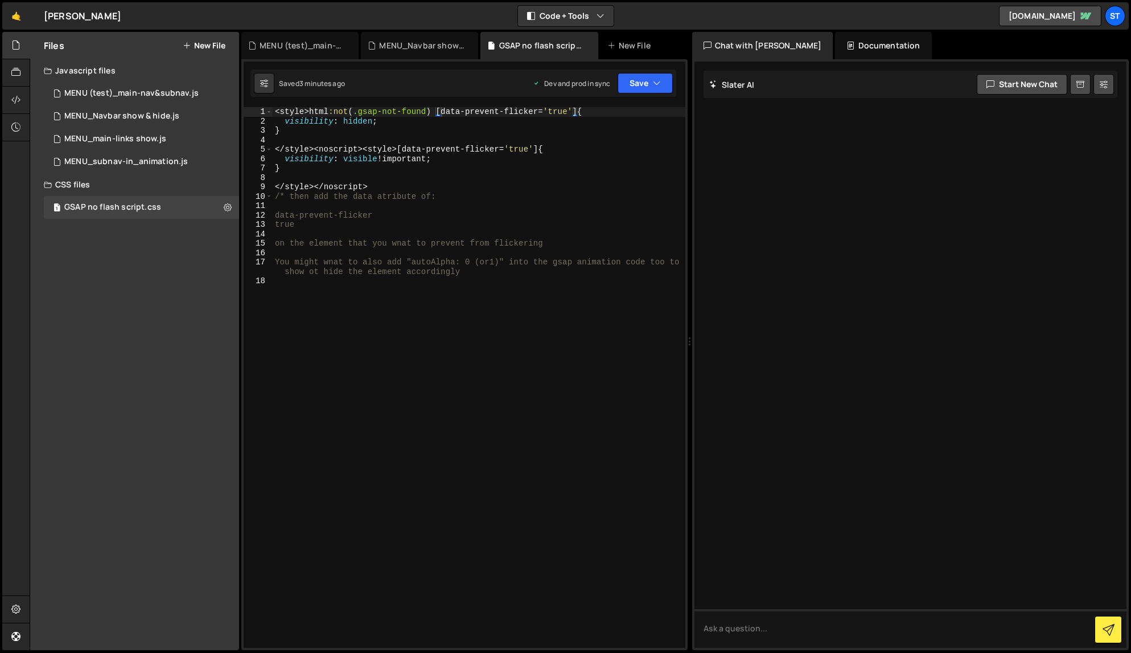
scroll to position [0, 0]
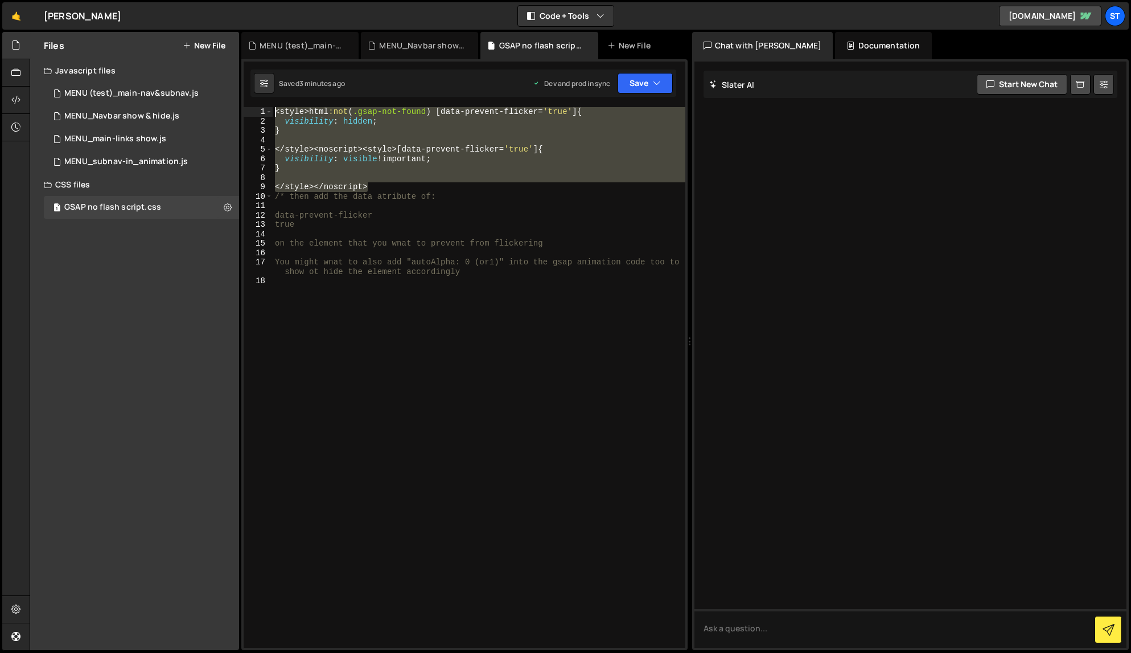
drag, startPoint x: 384, startPoint y: 189, endPoint x: 244, endPoint y: 83, distance: 176.4
click at [244, 83] on div "1 Type cmd + s to save your Javascript file. הההההההההההההההההההההההההההההההההה…" at bounding box center [464, 354] width 446 height 590
click at [403, 215] on div "< style > html :not ( .gsap-not-found ) [ data-prevent-flicker = ' true ' ] { v…" at bounding box center [479, 386] width 413 height 559
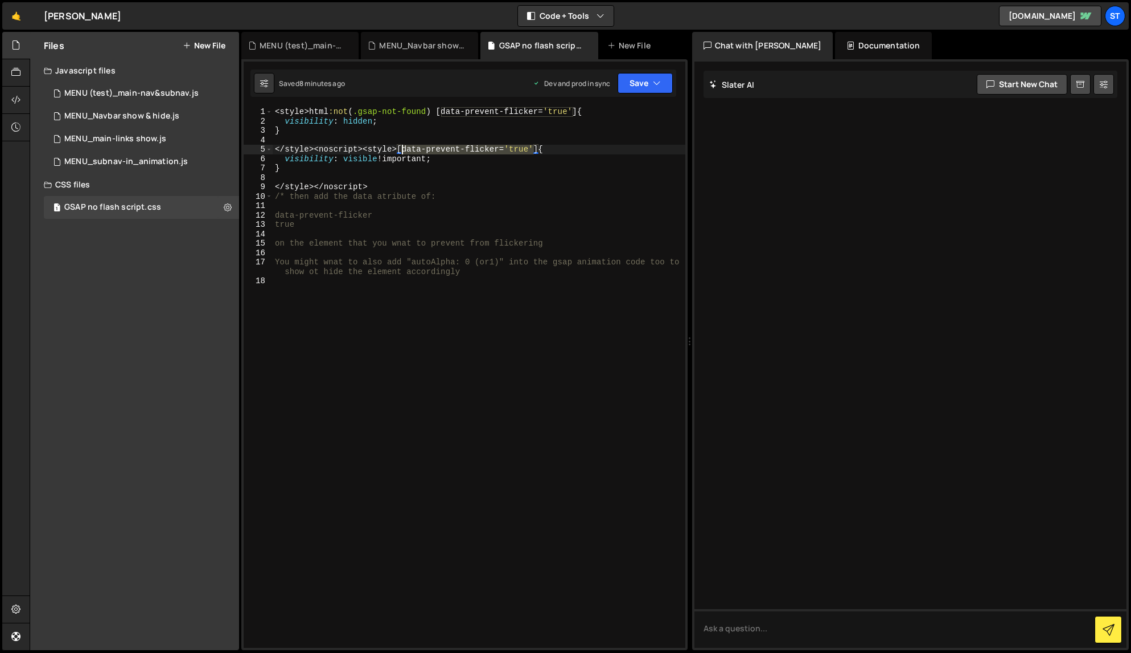
drag, startPoint x: 533, startPoint y: 149, endPoint x: 403, endPoint y: 149, distance: 130.4
click at [403, 149] on div "< style > html :not ( .gsap-not-found ) [ data-prevent-flicker = ' true ' ] { v…" at bounding box center [479, 386] width 413 height 559
type textarea "</style><noscript><style>[data-prevent-flicker='true'] {"
click at [113, 97] on div "MENU (test)_main-nav&subnav.js" at bounding box center [131, 93] width 134 height 10
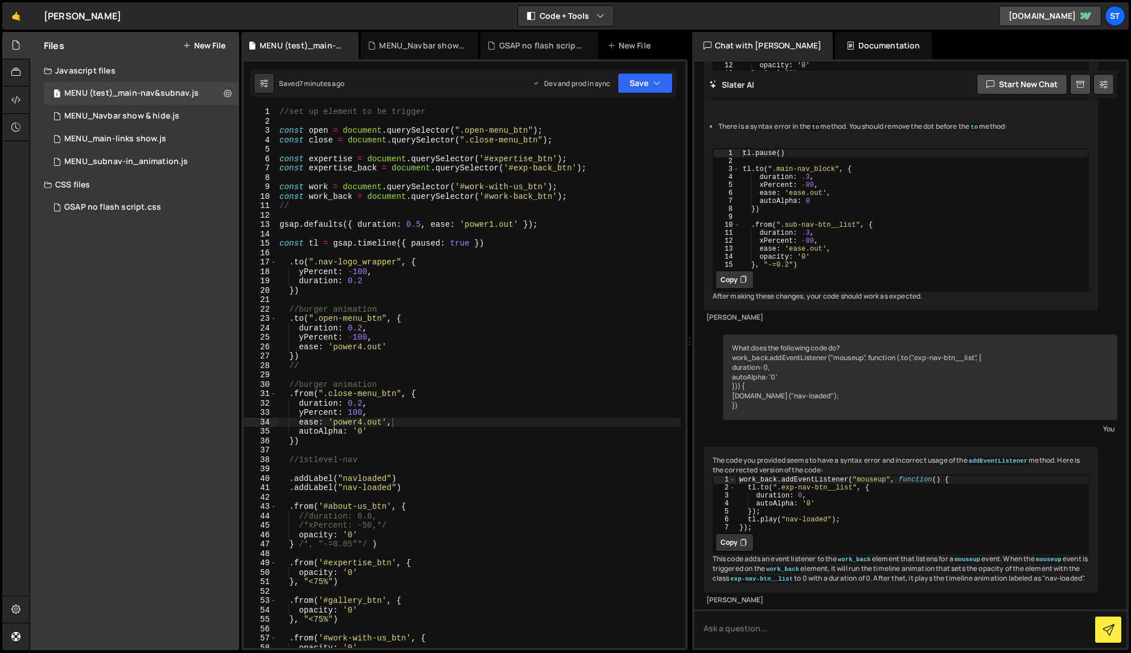
scroll to position [1279, 0]
click at [653, 86] on icon "button" at bounding box center [657, 82] width 8 height 11
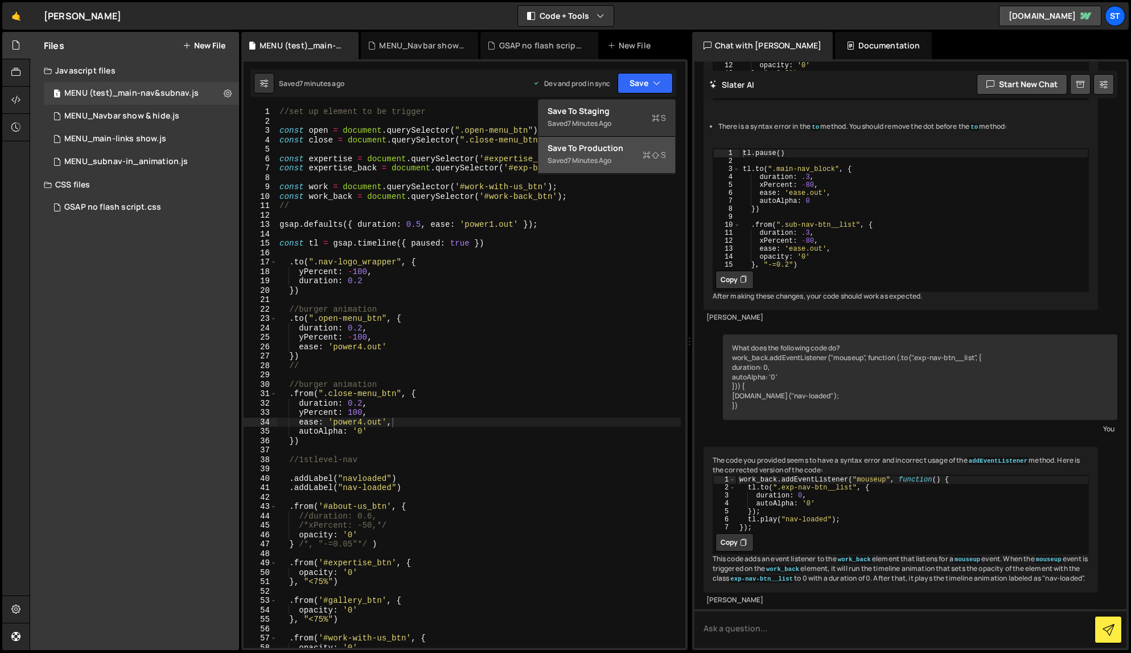
click at [606, 154] on div "Saved 7 minutes ago" at bounding box center [607, 161] width 118 height 14
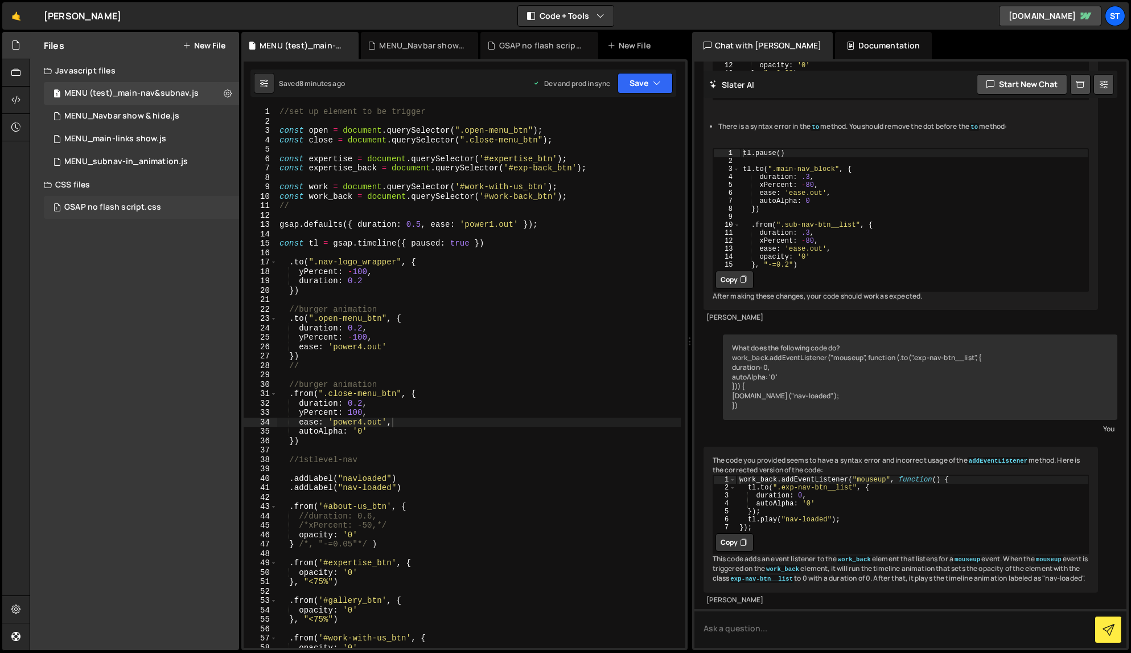
click at [121, 204] on div "GSAP no flash script.css" at bounding box center [112, 207] width 97 height 10
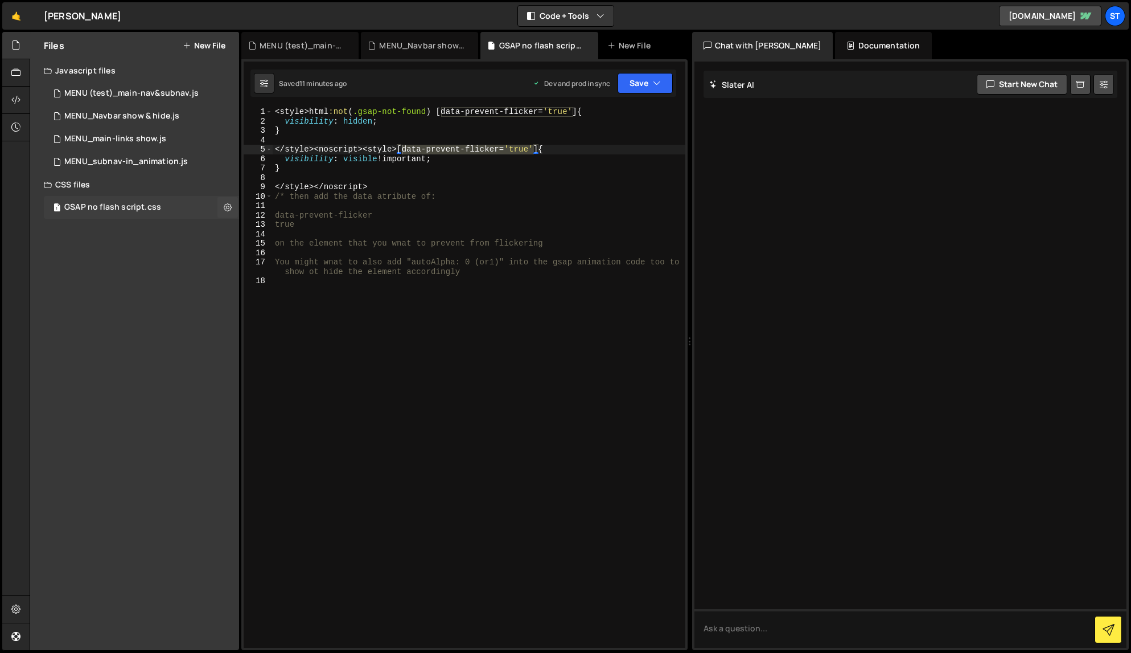
scroll to position [0, 0]
click at [228, 207] on icon at bounding box center [228, 207] width 8 height 11
type input "GSAP no flash script"
radio input "false"
radio input "true"
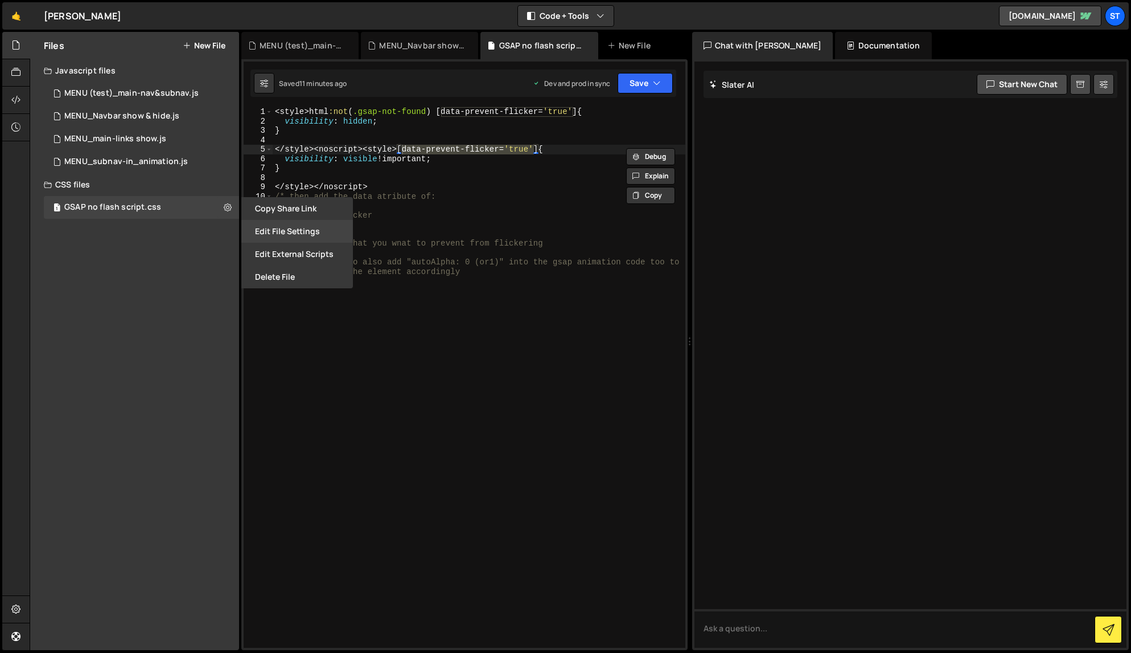
click at [289, 235] on button "Edit File Settings" at bounding box center [297, 231] width 112 height 23
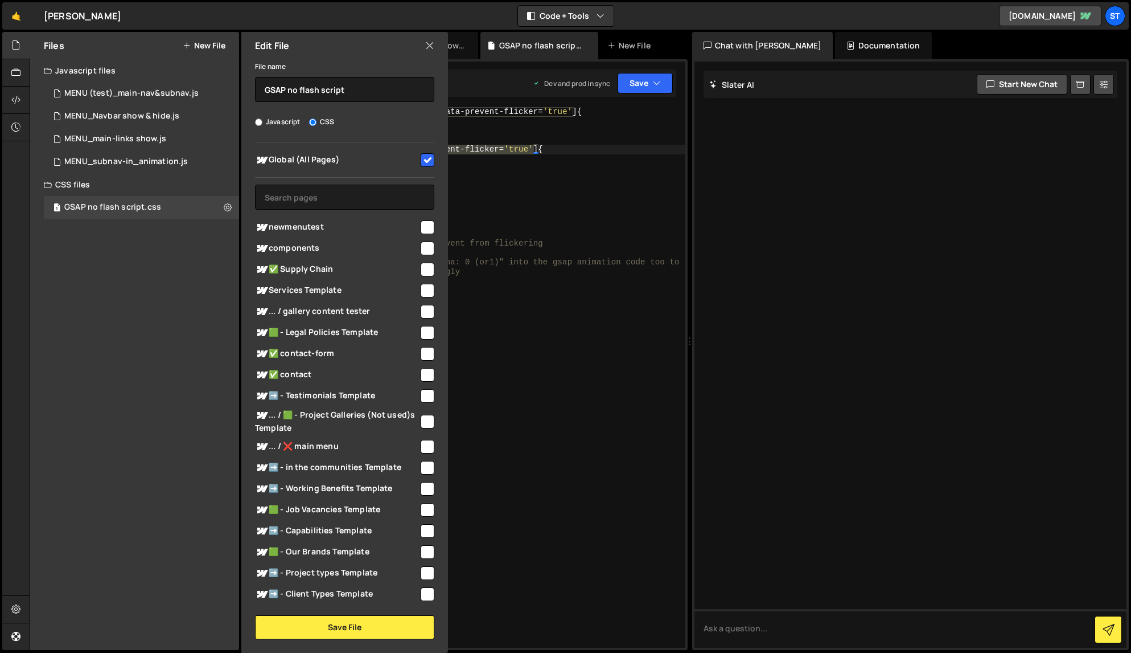
click at [424, 158] on input "checkbox" at bounding box center [428, 160] width 14 height 14
checkbox input "false"
click at [324, 622] on button "Save File" at bounding box center [344, 627] width 179 height 24
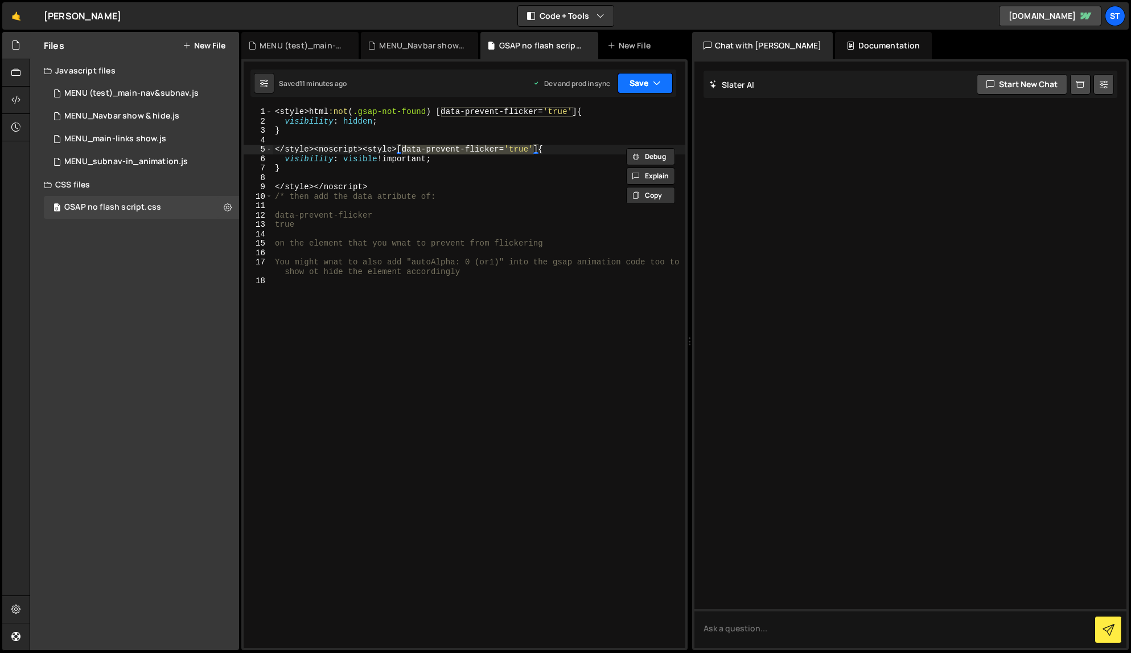
click at [655, 83] on icon "button" at bounding box center [657, 82] width 8 height 11
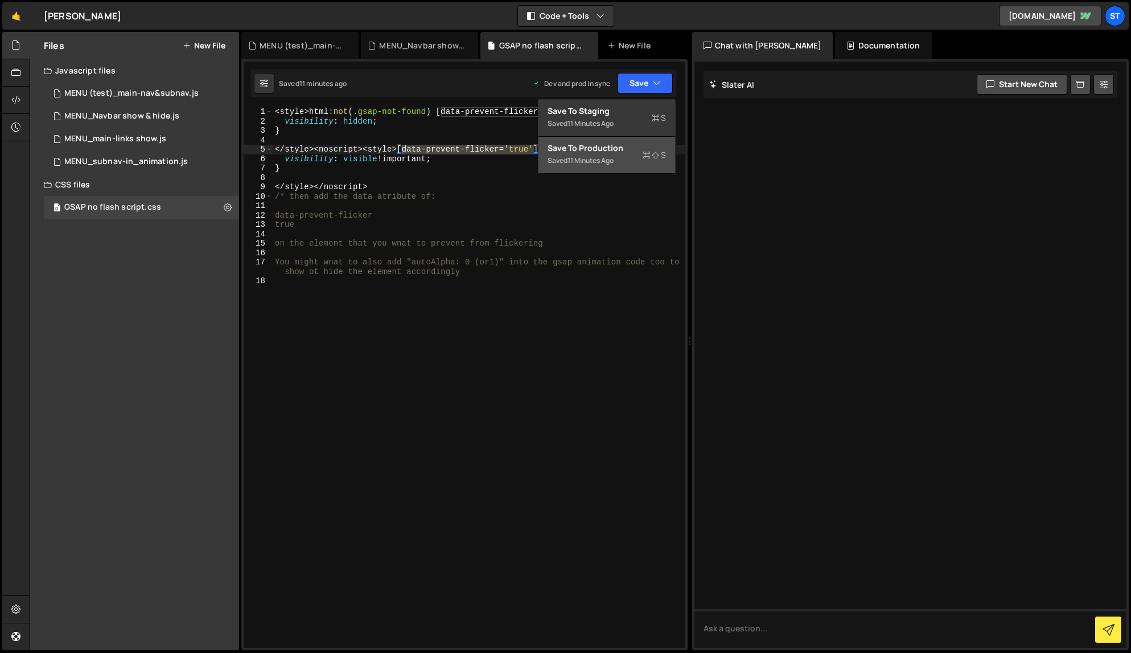
click at [605, 155] on div "Saved 11 minutes ago" at bounding box center [607, 161] width 118 height 14
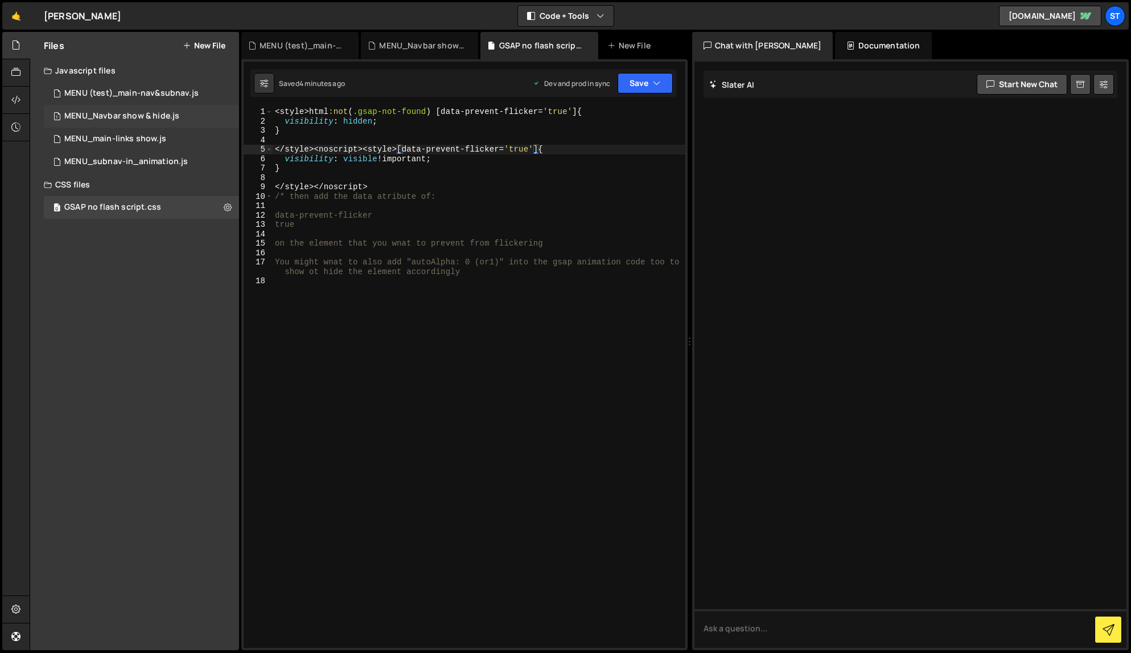
click at [116, 111] on div "MENU_Navbar show & hide.js" at bounding box center [121, 116] width 115 height 10
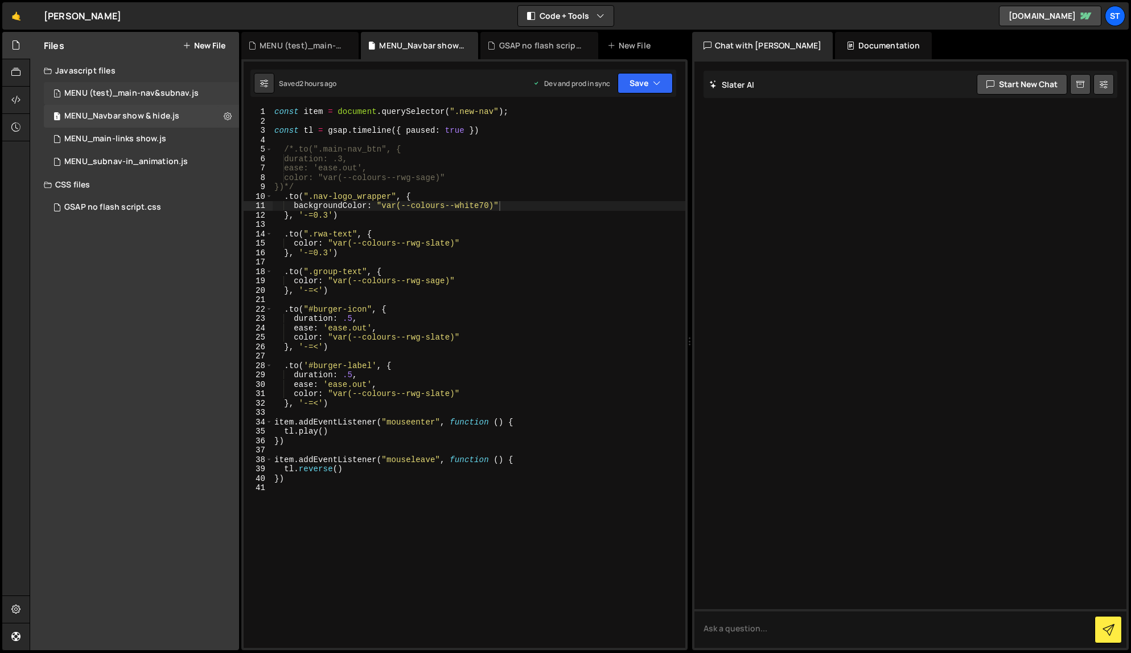
click at [138, 94] on div "MENU (test)_main-nav&subnav.js" at bounding box center [131, 93] width 134 height 10
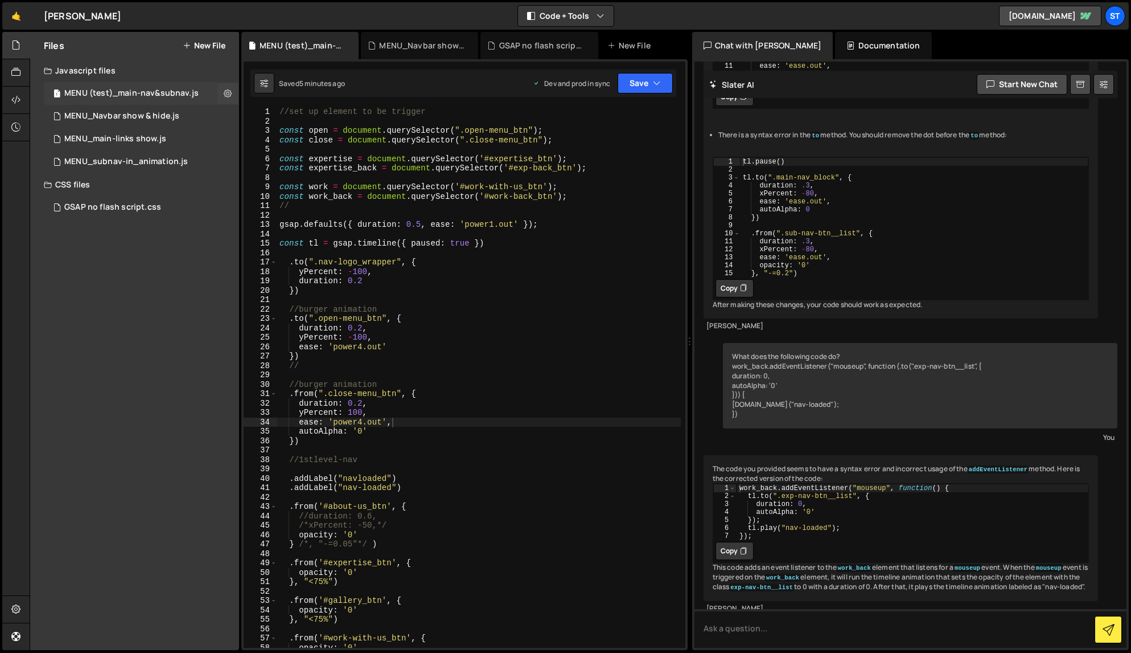
scroll to position [1279, 0]
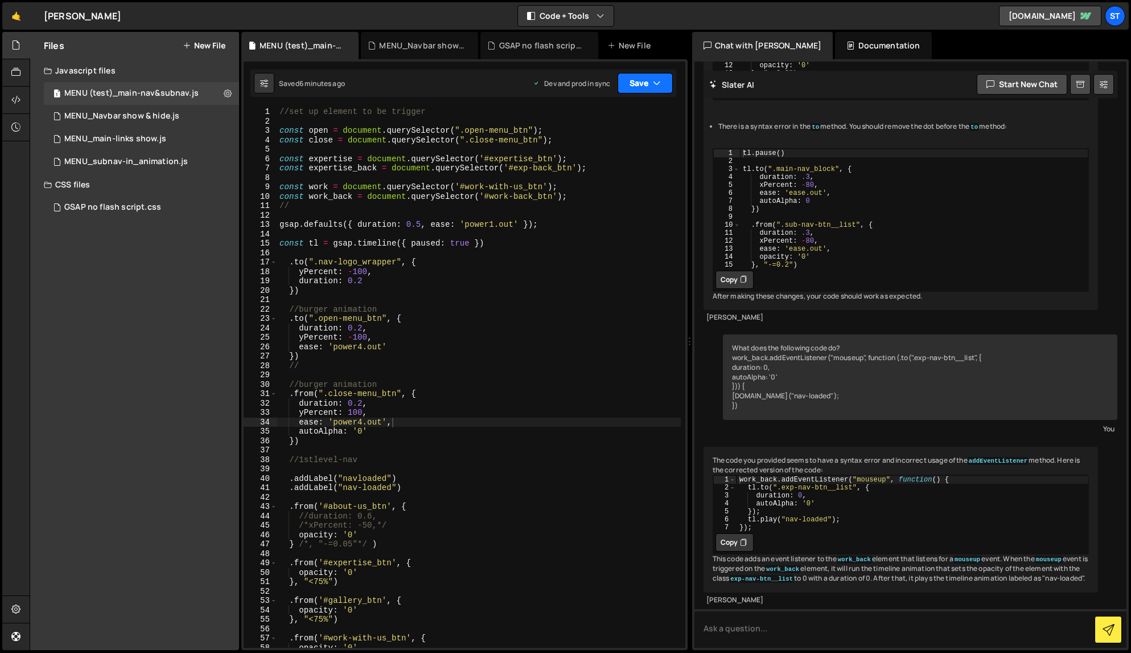
click at [653, 77] on icon "button" at bounding box center [657, 82] width 8 height 11
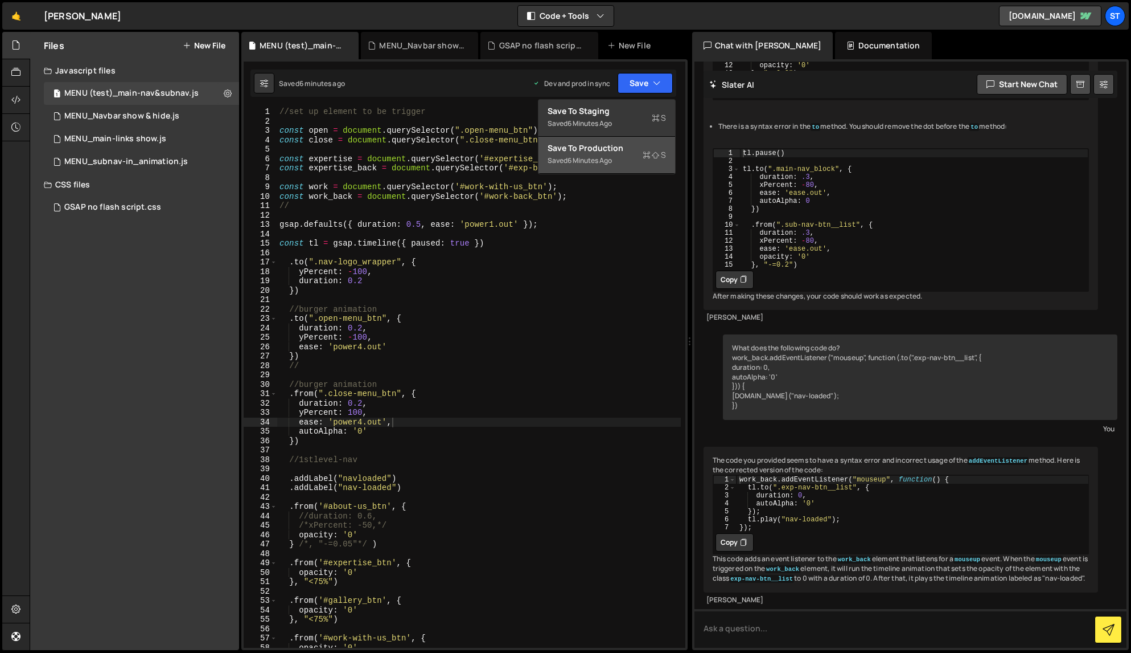
click at [609, 154] on div "Saved 6 minutes ago" at bounding box center [607, 161] width 118 height 14
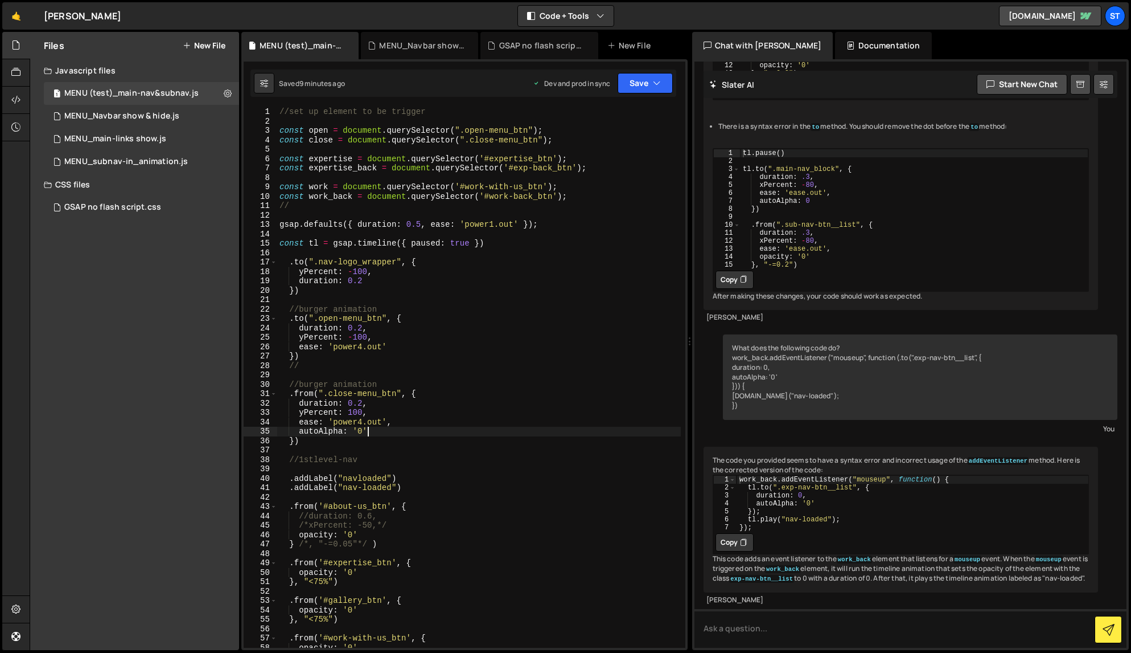
scroll to position [0, 6]
drag, startPoint x: 368, startPoint y: 431, endPoint x: 331, endPoint y: 429, distance: 37.6
click at [331, 429] on div "//set up element to be trigger const open = document . querySelector ( ".open-m…" at bounding box center [479, 386] width 404 height 559
click at [299, 434] on div "//set up element to be trigger const open = document . querySelector ( ".open-m…" at bounding box center [479, 386] width 404 height 559
click at [387, 423] on div "//set up element to be trigger const open = document . querySelector ( ".open-m…" at bounding box center [479, 386] width 404 height 559
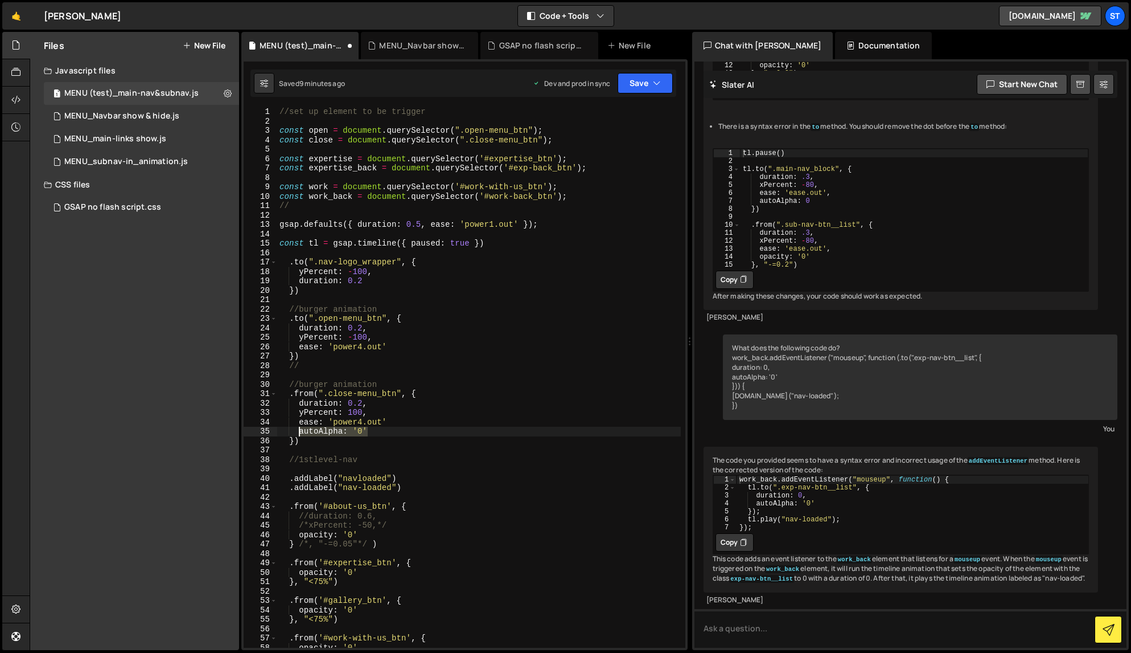
drag, startPoint x: 371, startPoint y: 429, endPoint x: 298, endPoint y: 432, distance: 72.9
click at [298, 432] on div "//set up element to be trigger const open = document . querySelector ( ".open-m…" at bounding box center [479, 386] width 404 height 559
type textarea "autoAlpha: '0'"
type textarea "ease: 'power4.out'"
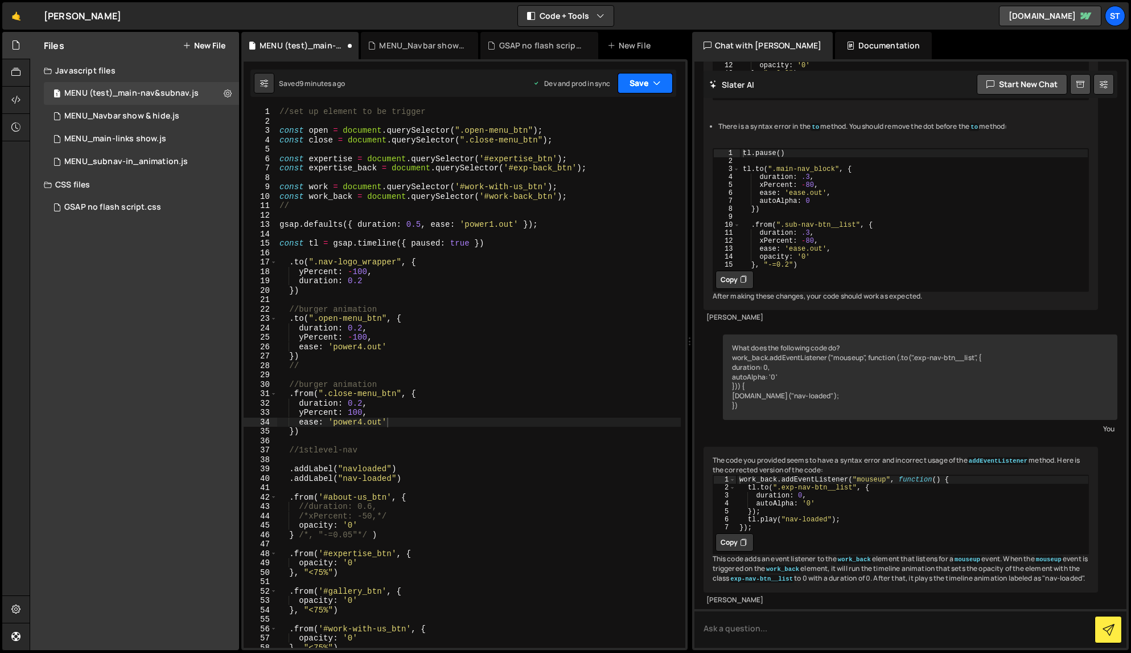
click at [663, 87] on button "Save" at bounding box center [645, 83] width 55 height 20
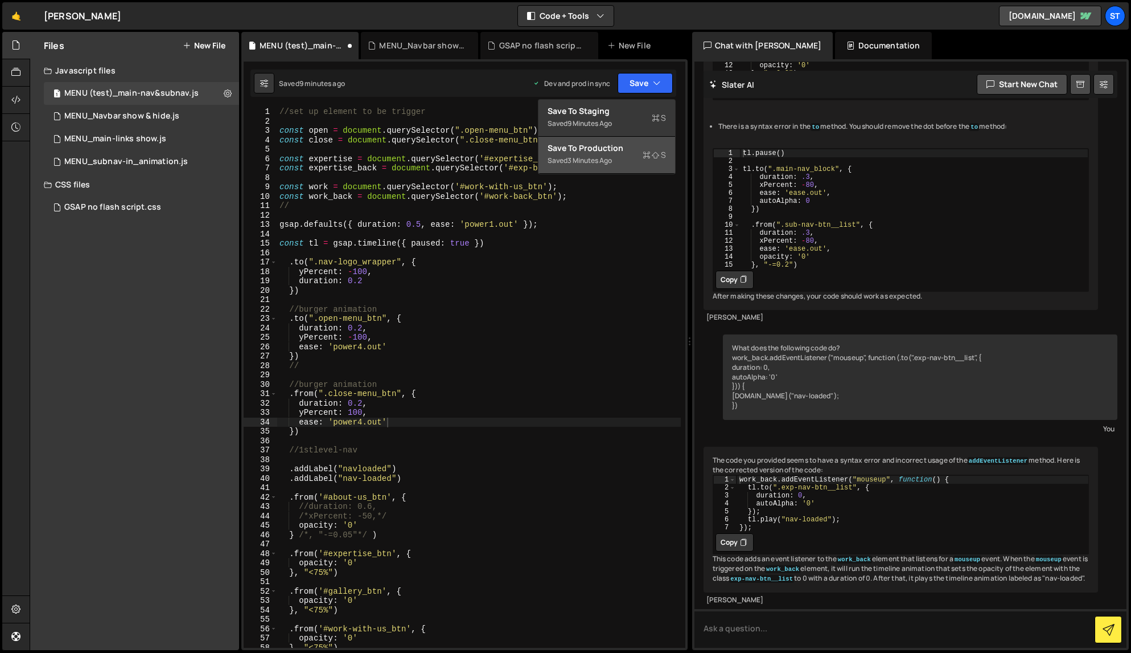
click at [588, 153] on div "Save to Production S" at bounding box center [607, 147] width 118 height 11
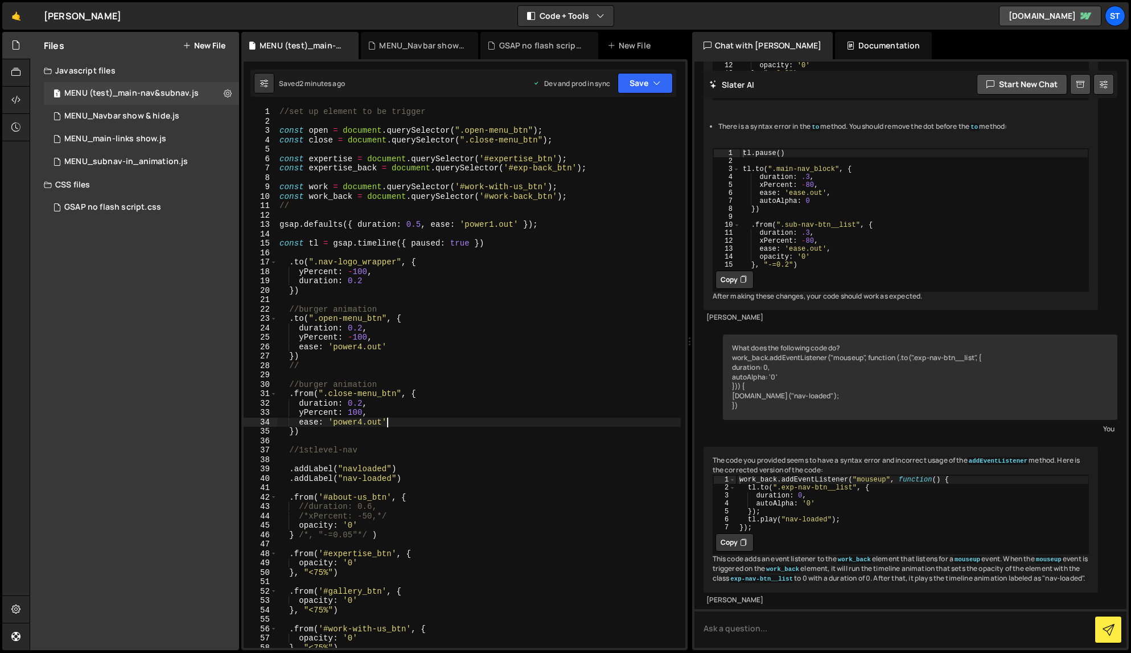
click at [402, 425] on div "//set up element to be trigger const open = document . querySelector ( ".open-m…" at bounding box center [479, 386] width 404 height 559
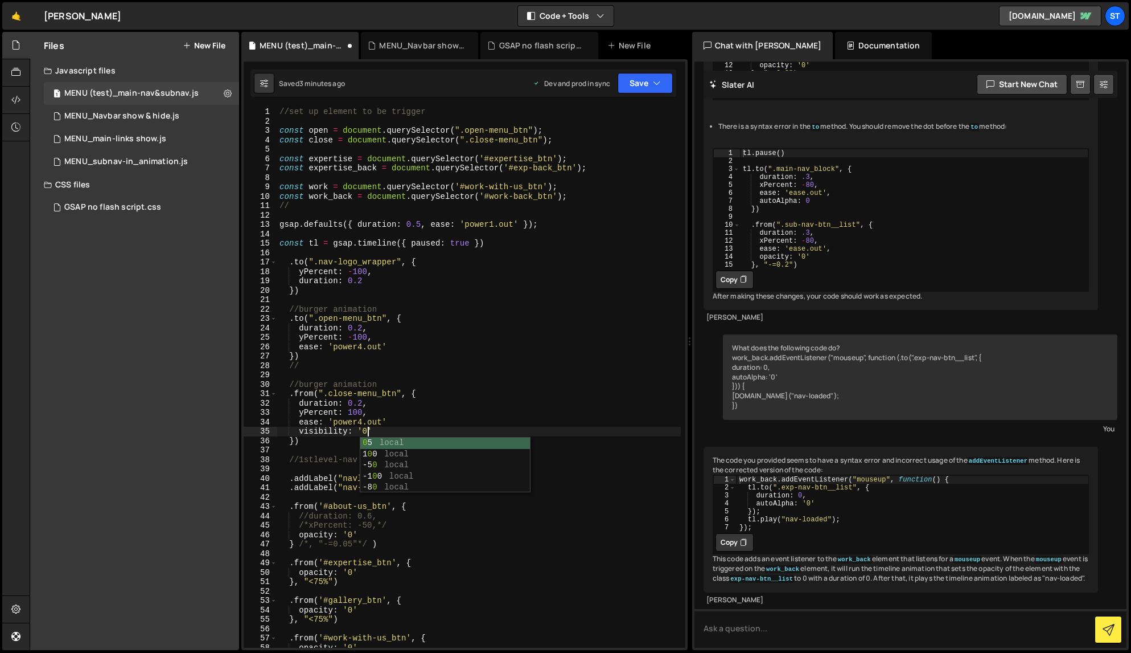
scroll to position [0, 6]
click at [472, 417] on div "//set up element to be trigger const open = document . querySelector ( ".open-m…" at bounding box center [479, 386] width 404 height 559
click at [659, 88] on icon "button" at bounding box center [657, 82] width 8 height 11
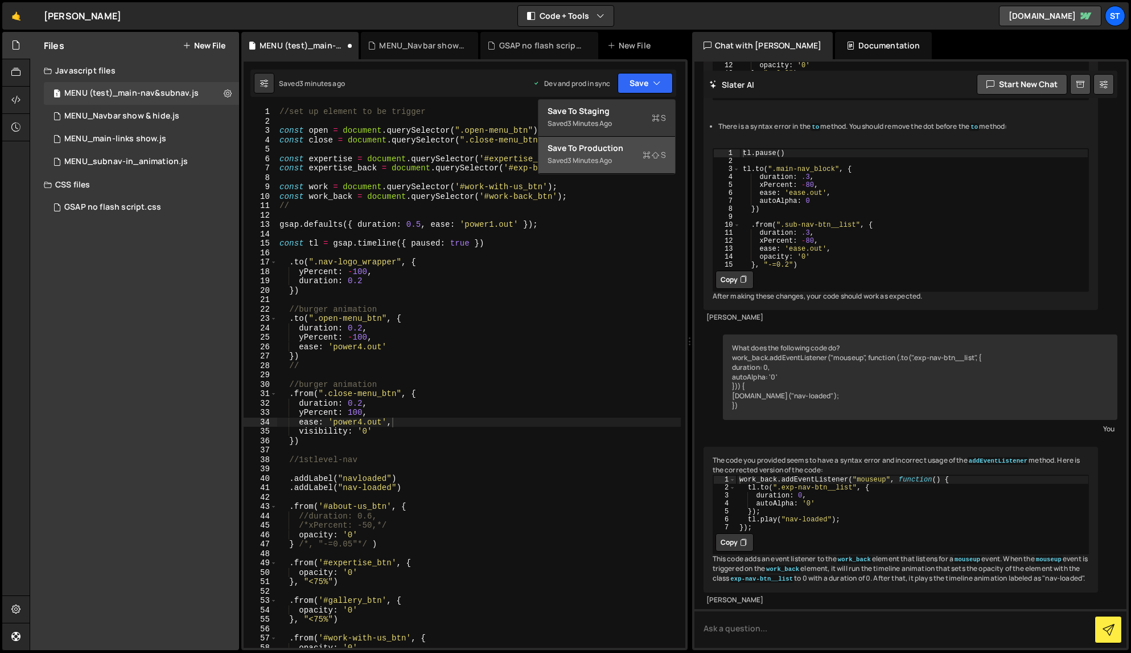
click at [610, 147] on div "Save to Production S" at bounding box center [607, 147] width 118 height 11
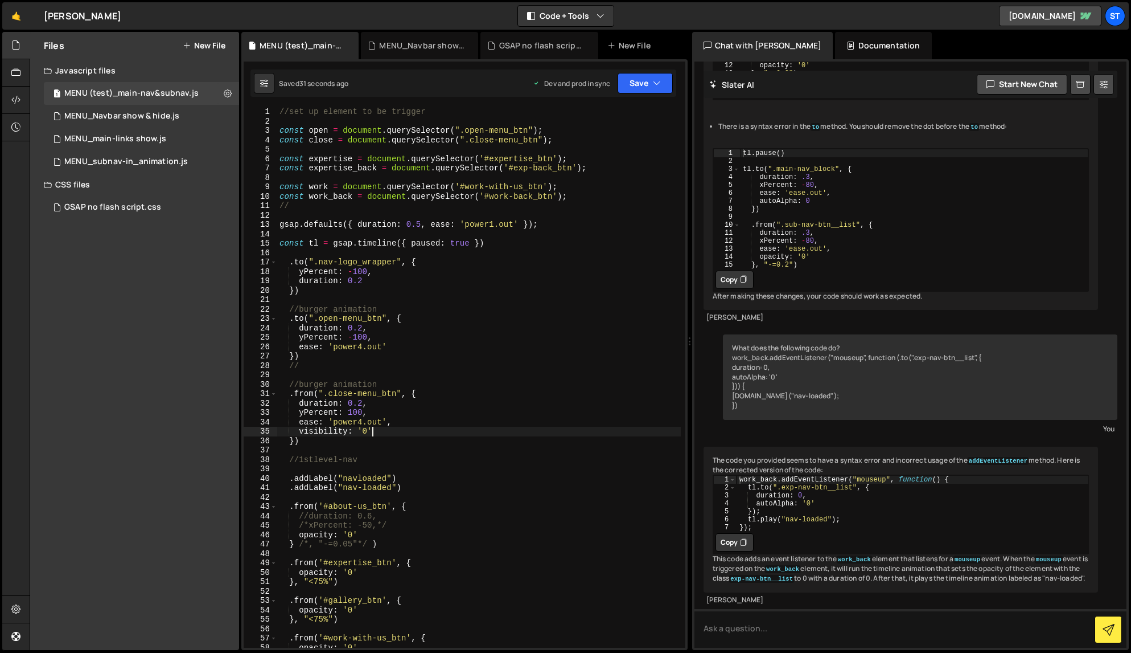
scroll to position [0, 6]
drag, startPoint x: 374, startPoint y: 431, endPoint x: 298, endPoint y: 428, distance: 75.8
click at [298, 428] on div "//set up element to be trigger const open = document . querySelector ( ".open-m…" at bounding box center [479, 386] width 404 height 559
click at [369, 430] on div "//set up element to be trigger const open = document . querySelector ( ".open-m…" at bounding box center [479, 377] width 404 height 540
drag, startPoint x: 372, startPoint y: 433, endPoint x: 387, endPoint y: 425, distance: 16.8
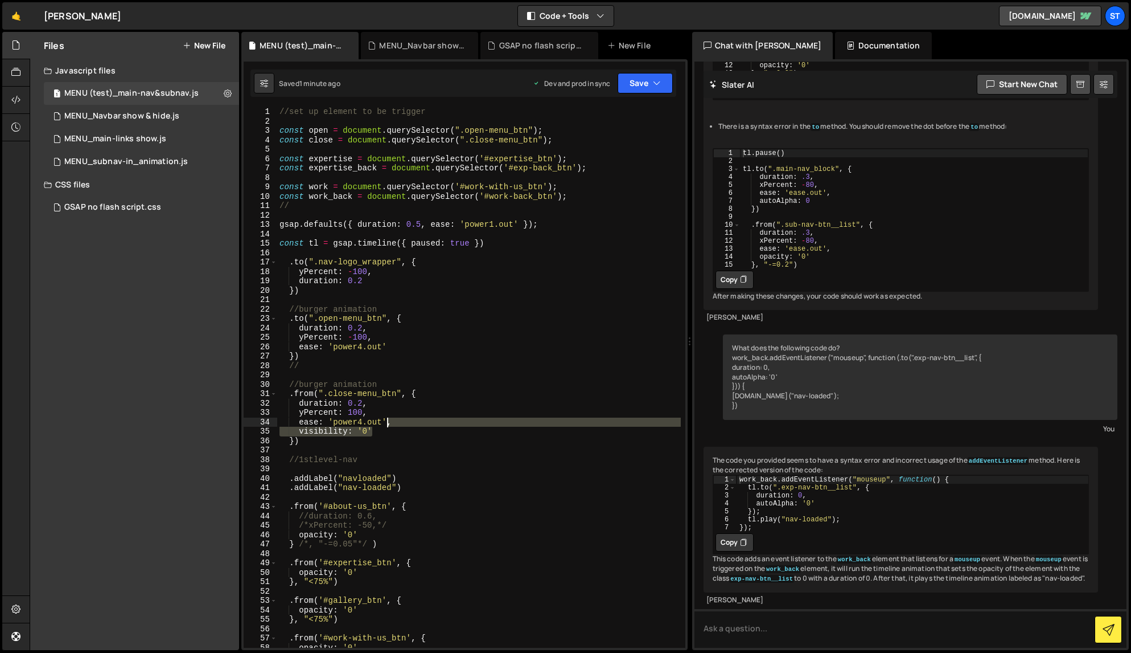
click at [387, 425] on div "//set up element to be trigger const open = document . querySelector ( ".open-m…" at bounding box center [479, 386] width 404 height 559
type textarea "ease: 'power4.out'"
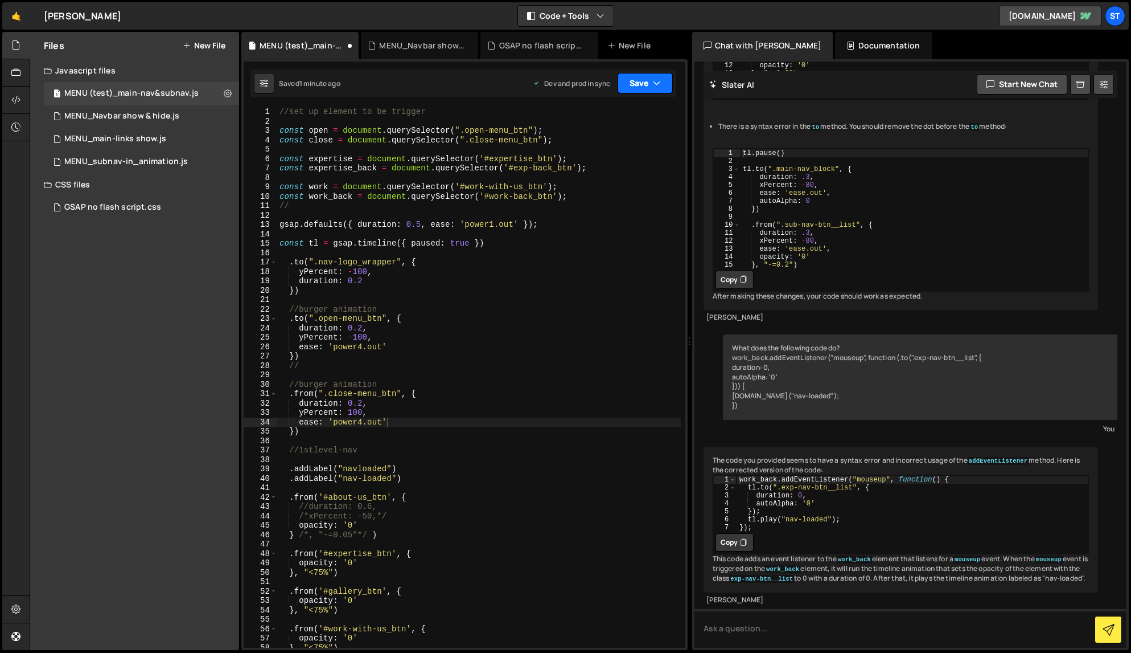
click at [665, 84] on button "Save" at bounding box center [645, 83] width 55 height 20
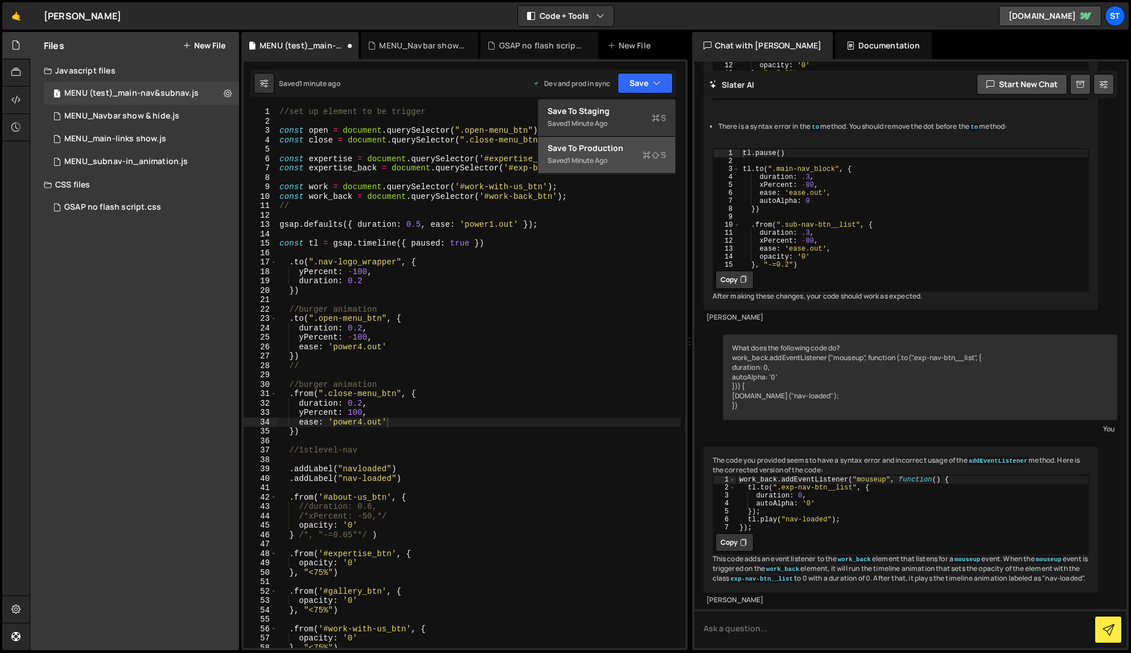
click at [592, 154] on div "Saved 1 minute ago" at bounding box center [607, 161] width 118 height 14
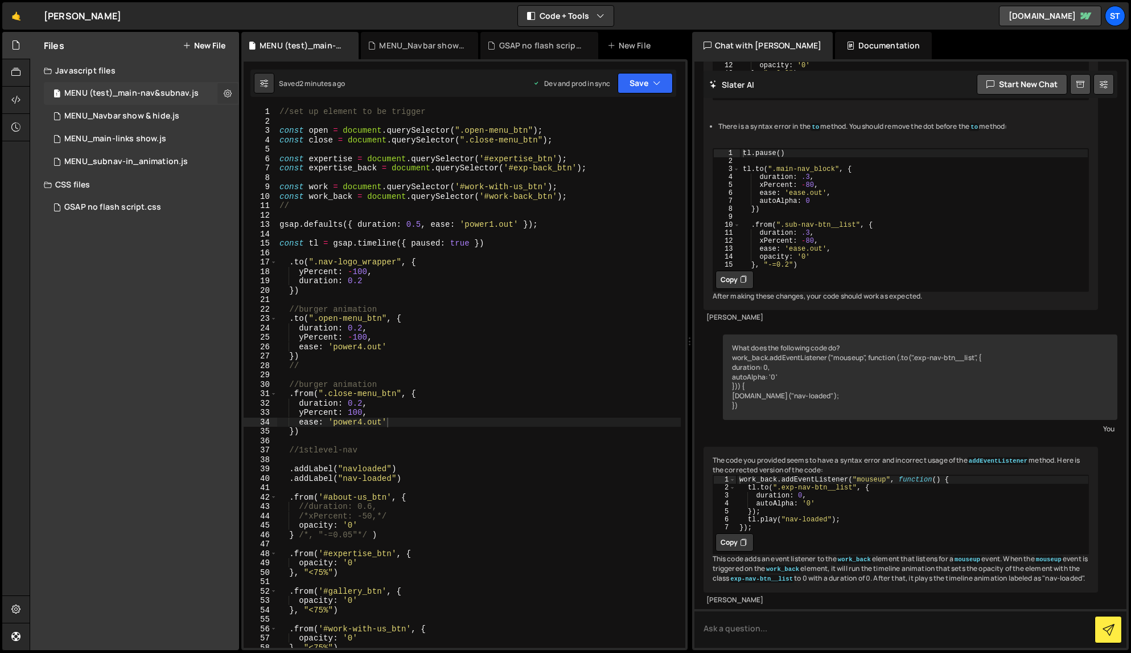
click at [231, 94] on icon at bounding box center [228, 93] width 8 height 11
type input "MENU (test)_main-nav&subnav"
radio input "true"
checkbox input "true"
click at [317, 116] on button "Edit File Settings" at bounding box center [297, 117] width 112 height 23
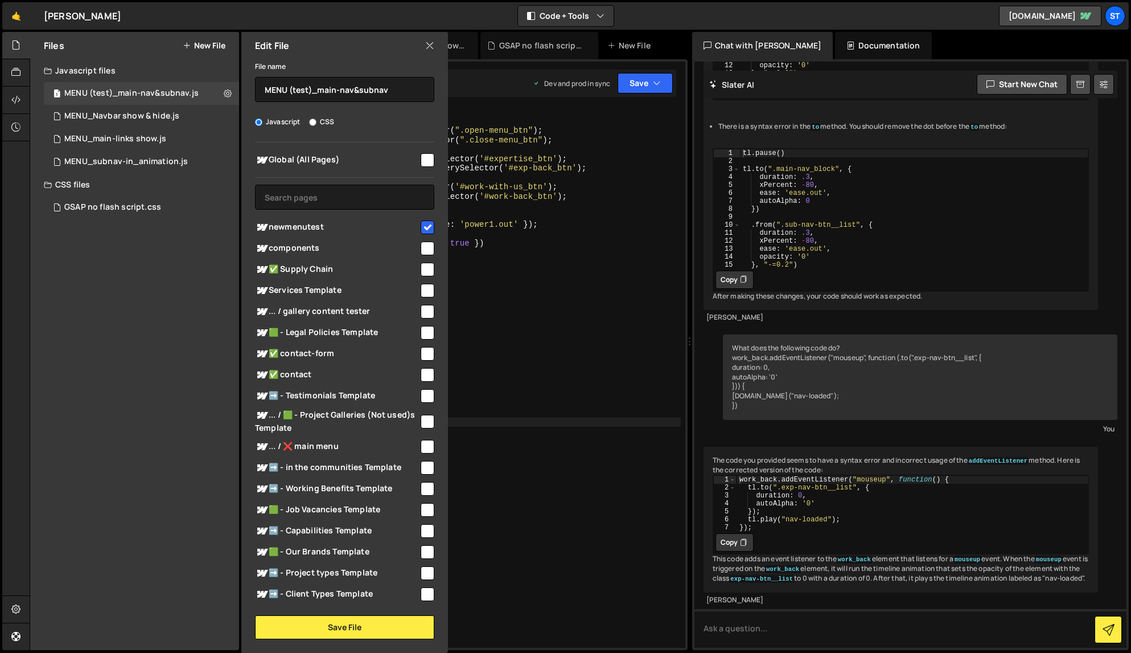
click at [430, 42] on icon at bounding box center [429, 45] width 9 height 13
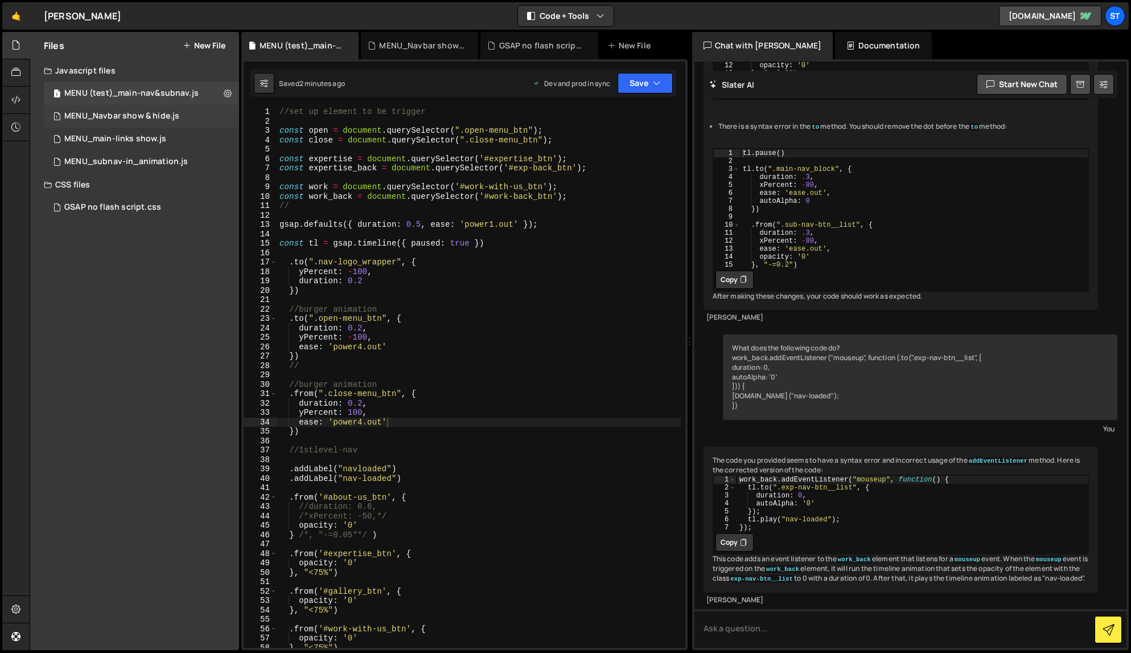
click at [176, 117] on div "MENU_Navbar show & hide.js" at bounding box center [121, 116] width 115 height 10
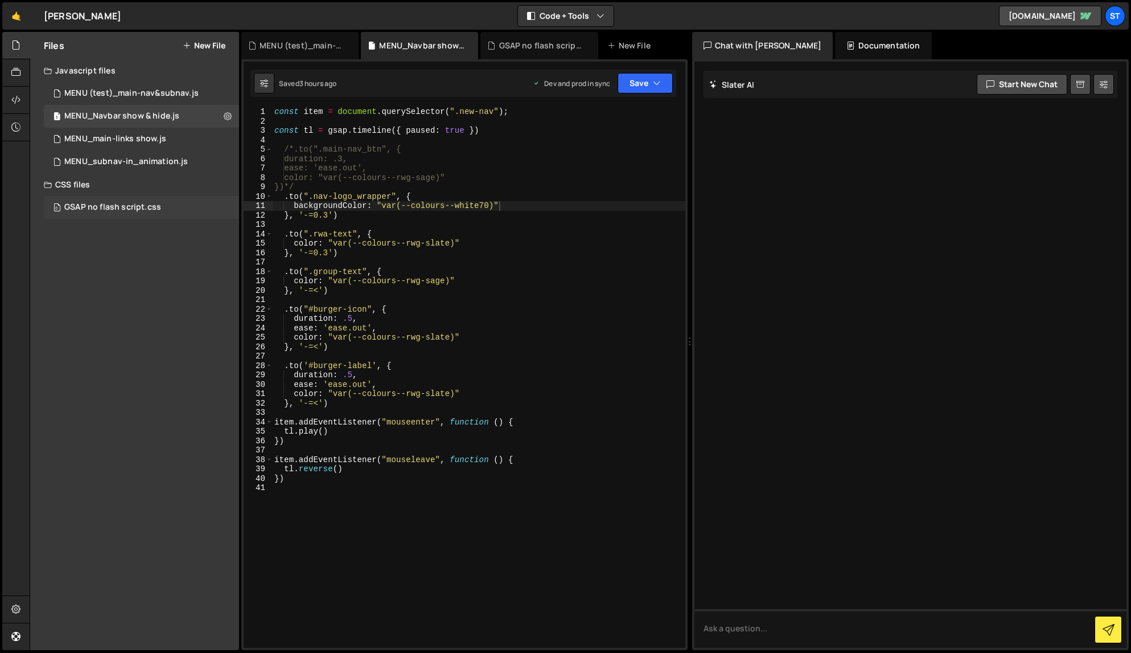
click at [133, 208] on div "GSAP no flash script.css" at bounding box center [112, 207] width 97 height 10
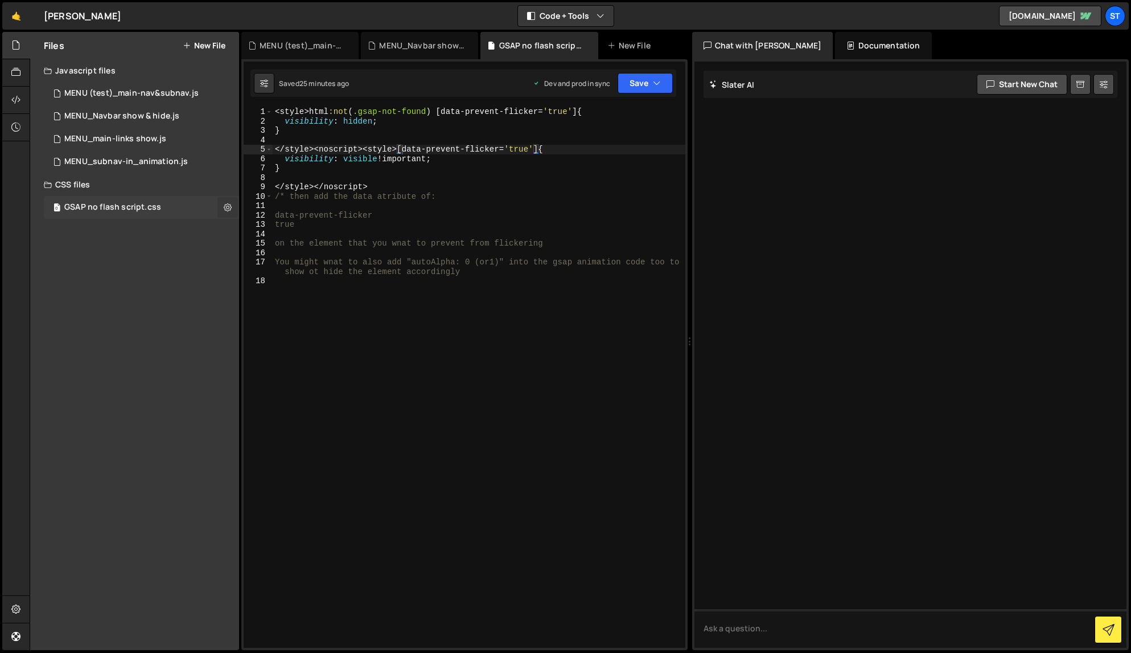
click at [230, 208] on icon at bounding box center [228, 207] width 8 height 11
type input "GSAP no flash script"
radio input "false"
radio input "true"
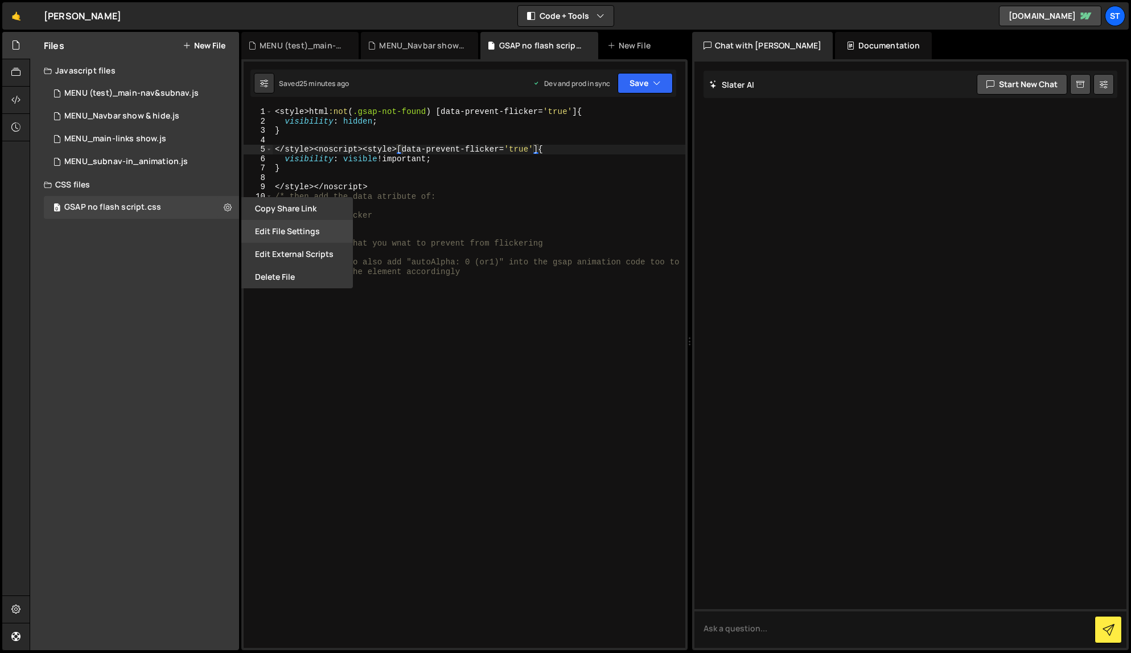
click at [306, 227] on button "Edit File Settings" at bounding box center [297, 231] width 112 height 23
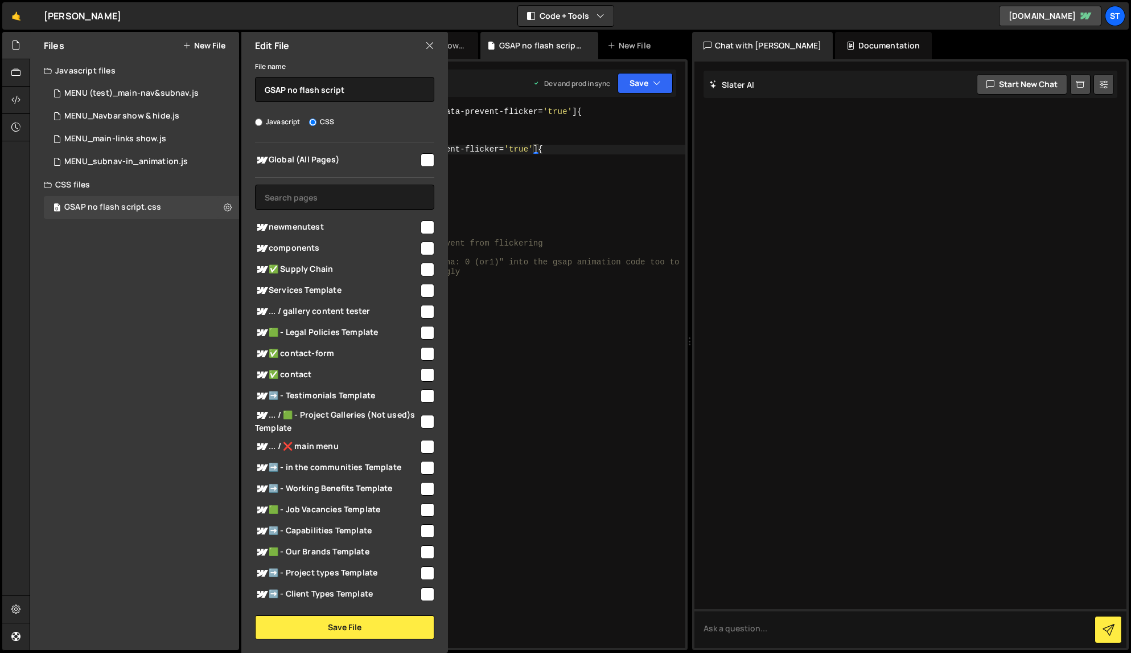
click at [428, 45] on icon at bounding box center [429, 45] width 9 height 13
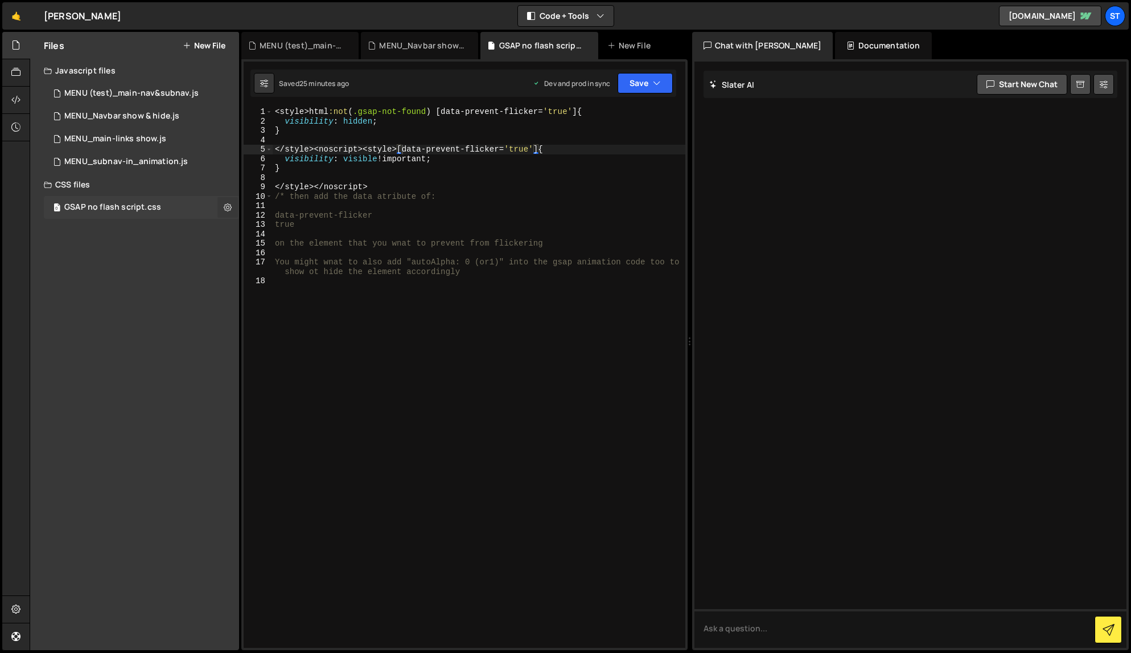
click at [225, 207] on icon at bounding box center [228, 207] width 8 height 11
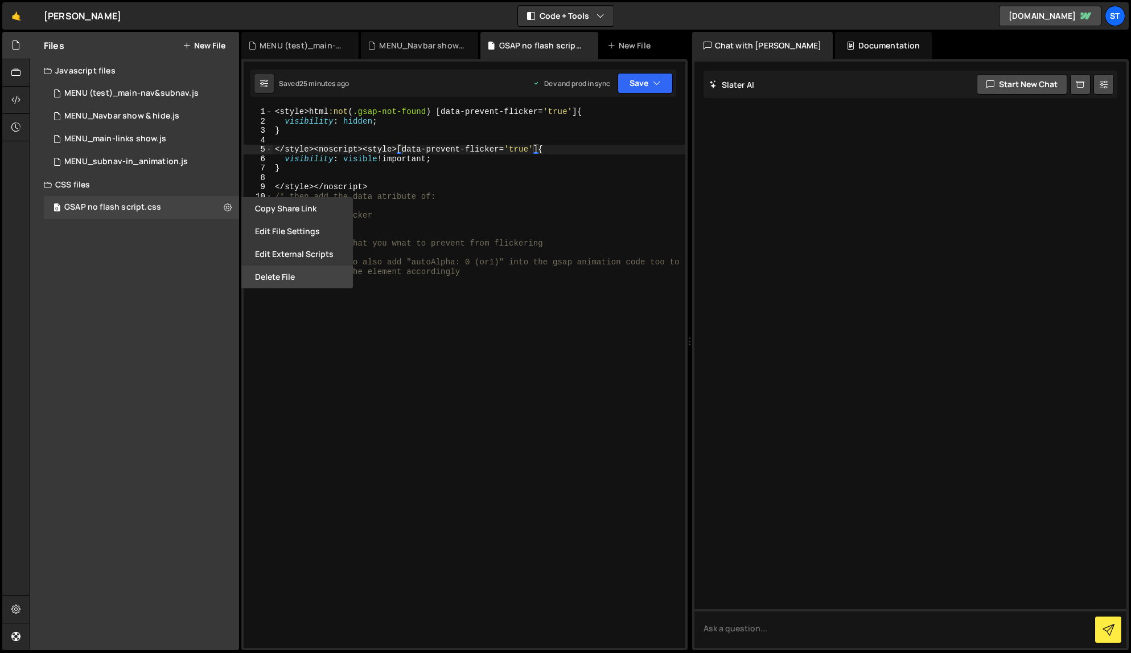
click at [276, 275] on button "Delete File" at bounding box center [297, 276] width 112 height 23
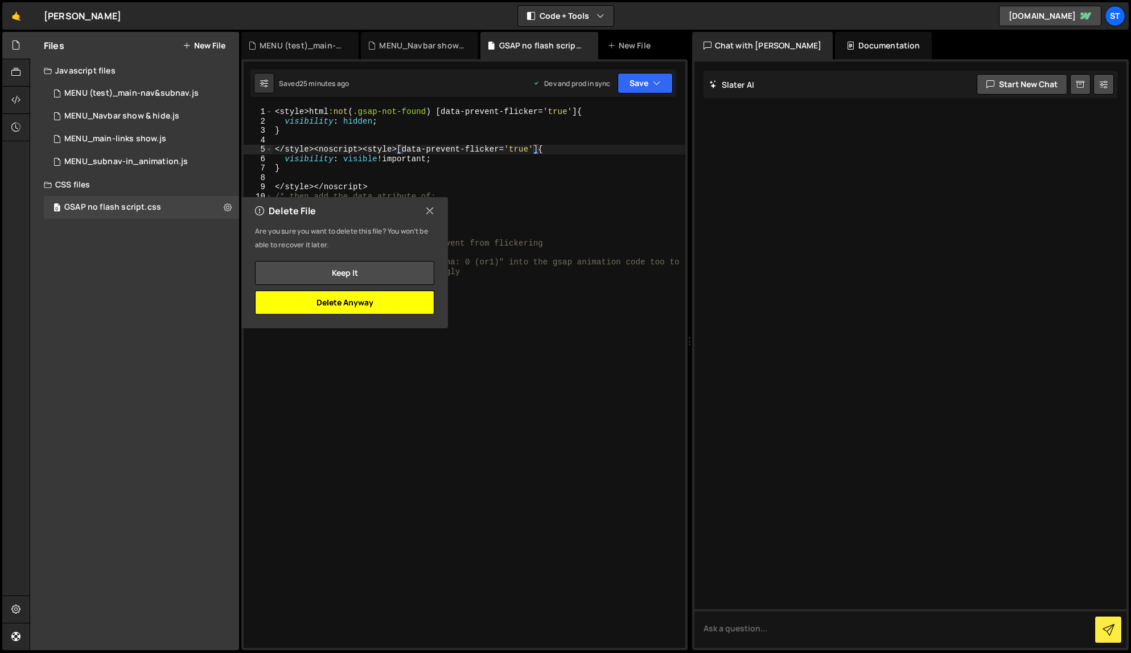
click at [352, 301] on button "Delete Anyway" at bounding box center [344, 302] width 179 height 24
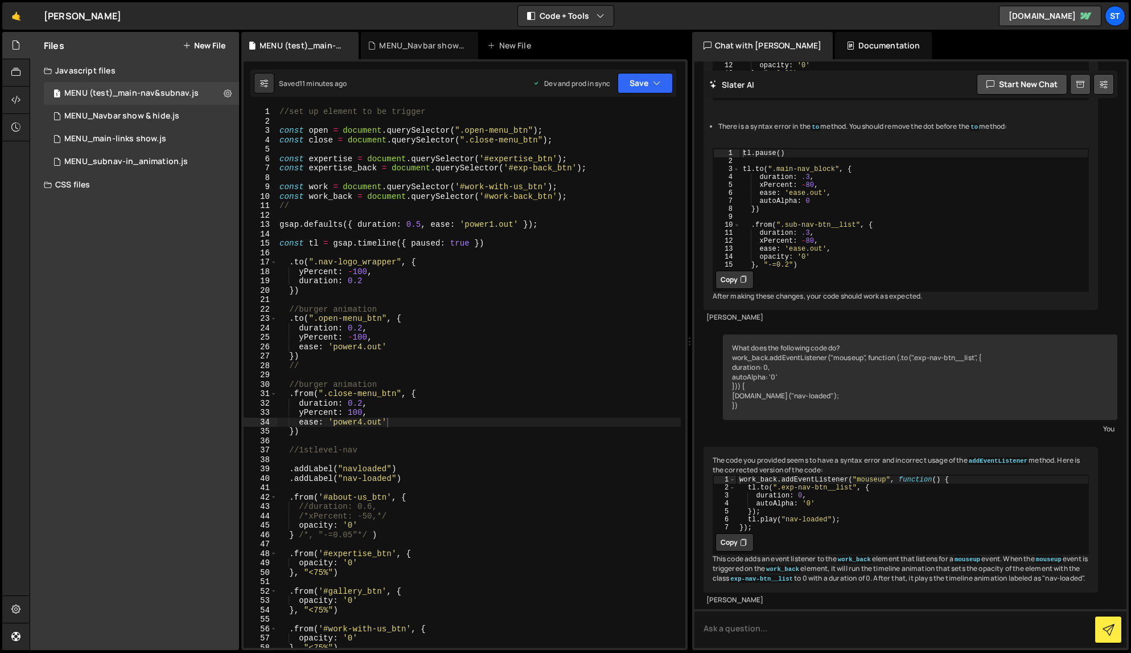
scroll to position [1279, 0]
click at [314, 338] on div "//set up element to be trigger const open = document . querySelector ( ".open-m…" at bounding box center [479, 386] width 404 height 559
click at [311, 395] on div "//set up element to be trigger const open = document . querySelector ( ".open-m…" at bounding box center [479, 386] width 404 height 559
click at [527, 393] on div "//set up element to be trigger const open = document . querySelector ( ".open-m…" at bounding box center [479, 386] width 404 height 559
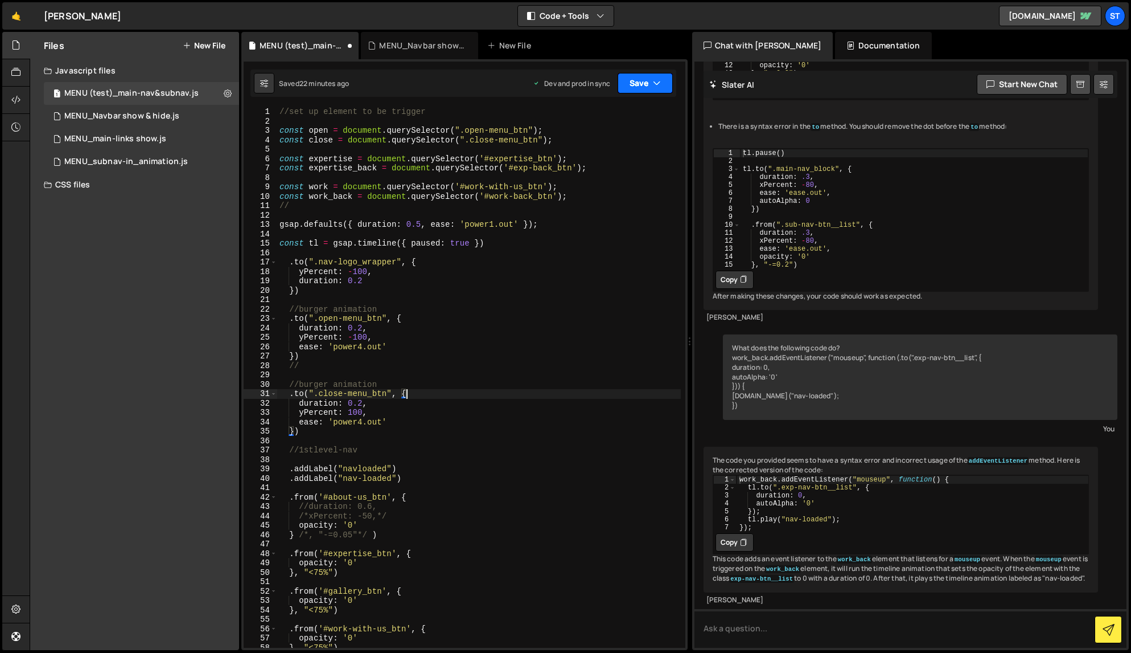
click at [651, 85] on button "Save" at bounding box center [645, 83] width 55 height 20
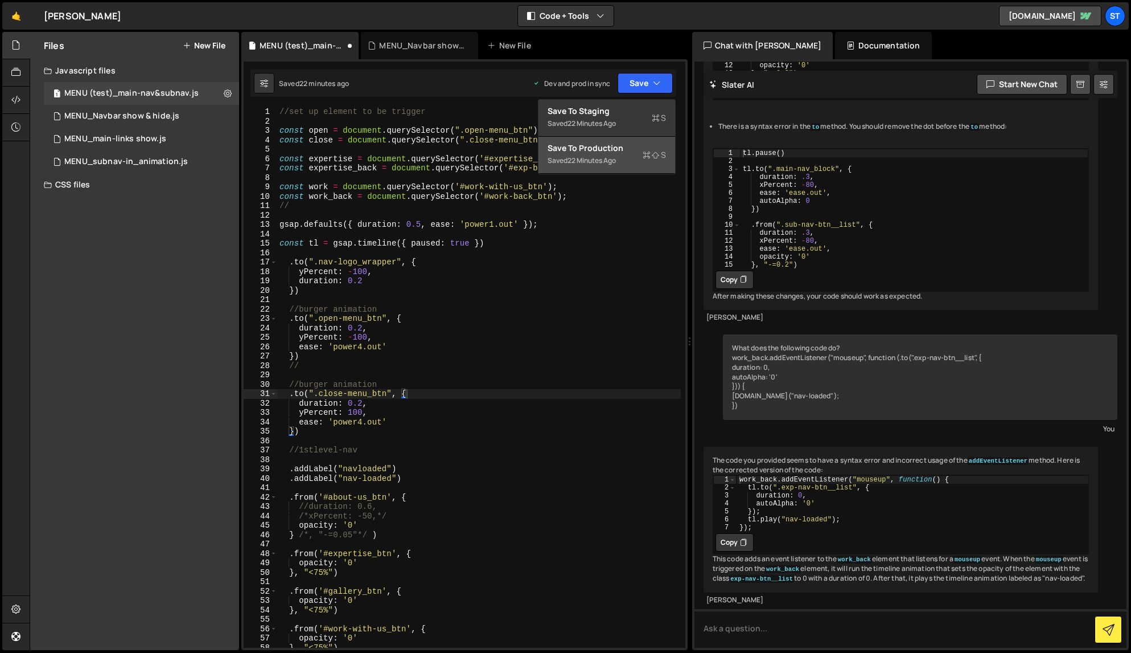
click at [601, 150] on div "Save to Production S" at bounding box center [607, 147] width 118 height 11
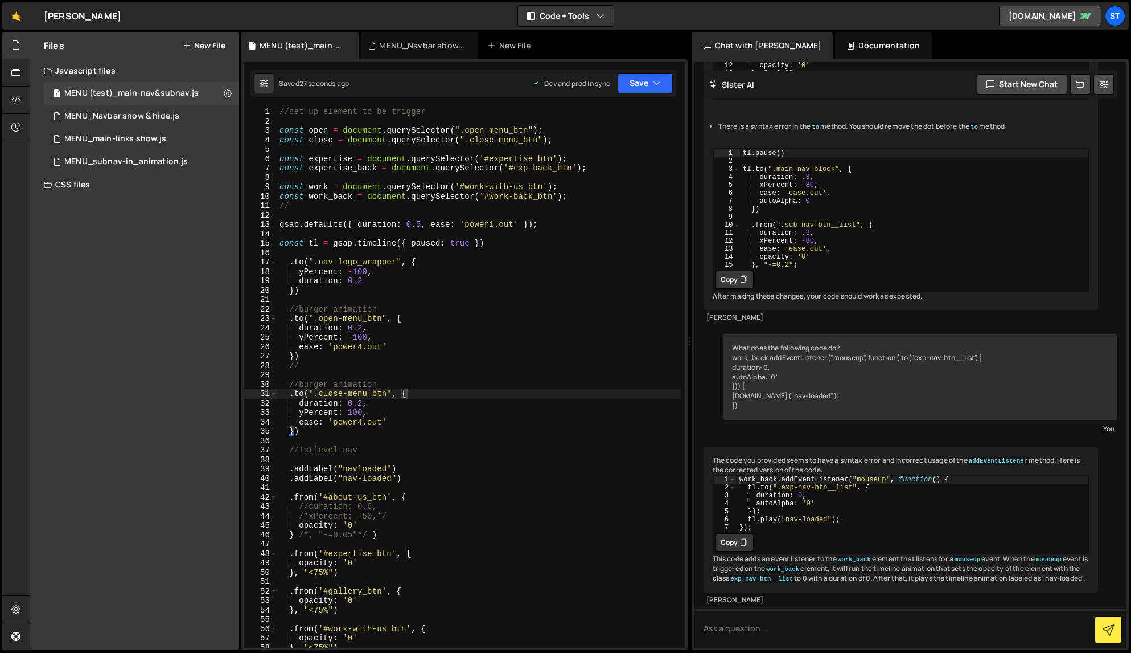
click at [305, 393] on div "//set up element to be trigger const open = document . querySelector ( ".open-m…" at bounding box center [479, 386] width 404 height 559
click at [389, 422] on div "//set up element to be trigger const open = document . querySelector ( ".open-m…" at bounding box center [479, 386] width 404 height 559
type textarea "ease: 'power4.out'"
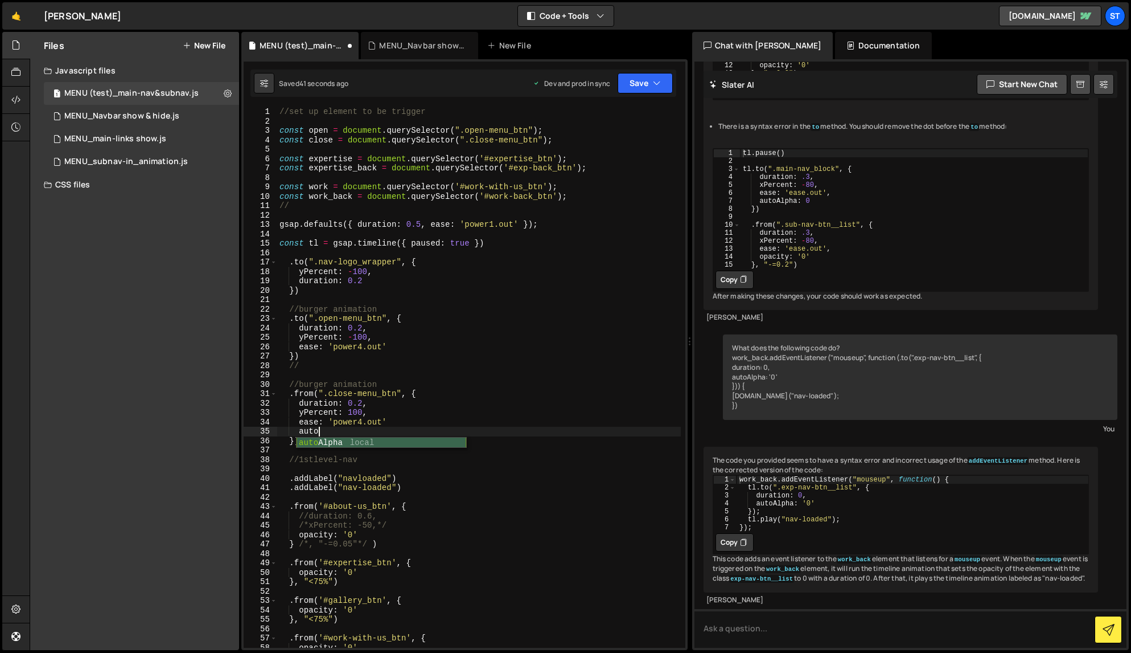
click at [339, 442] on div "auto Alpha local" at bounding box center [382, 454] width 170 height 34
click at [393, 421] on div "//set up element to be trigger const open = document . querySelector ( ".open-m…" at bounding box center [479, 386] width 404 height 559
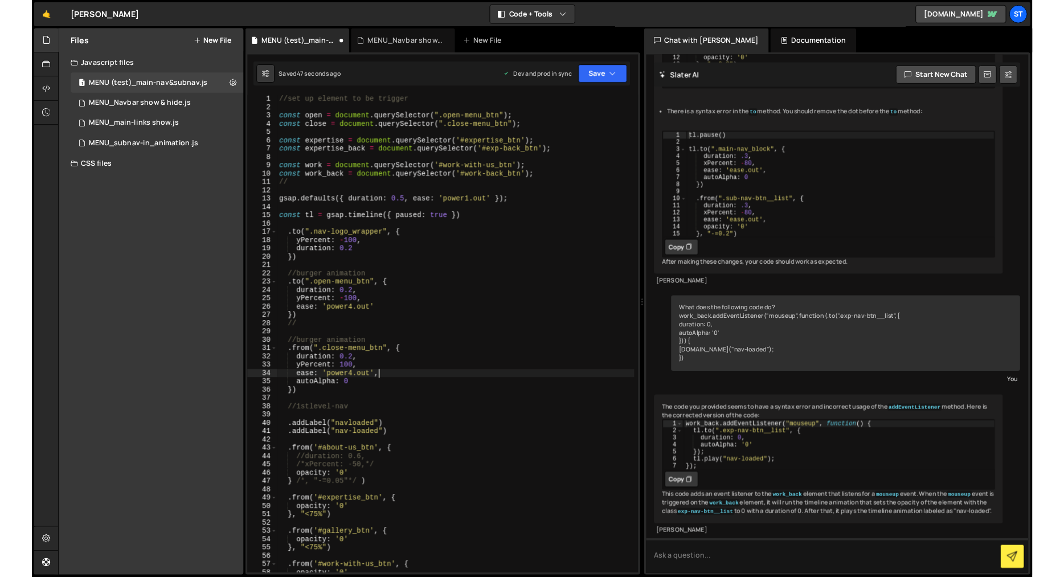
scroll to position [0, 7]
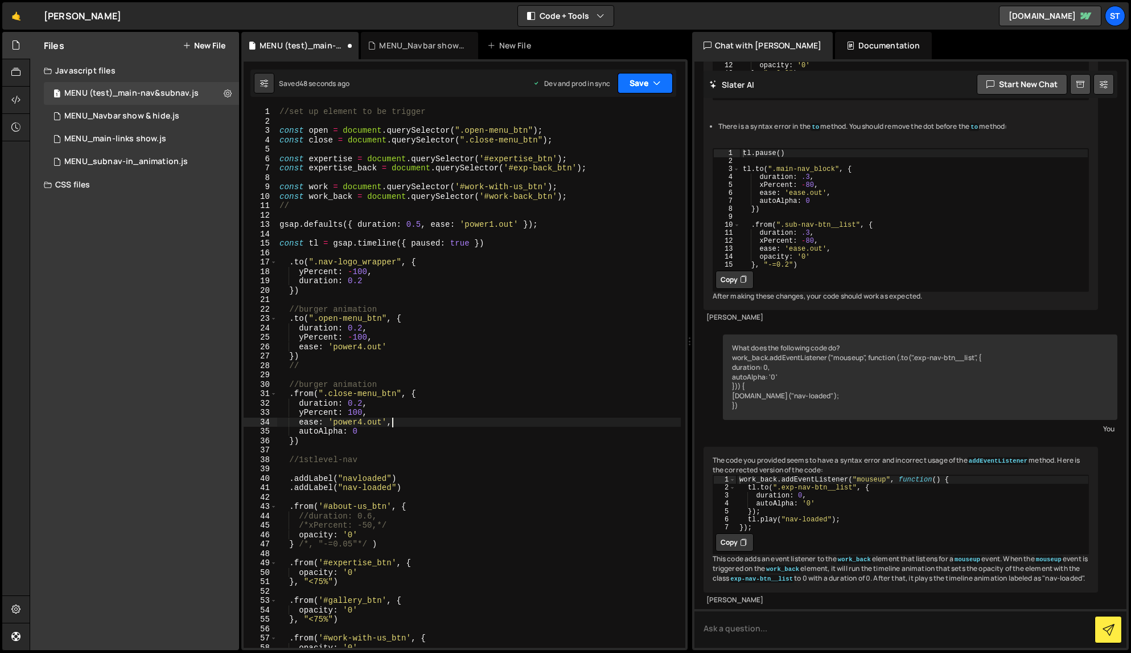
type textarea "ease: 'power4.out',"
click at [665, 86] on button "Save" at bounding box center [645, 83] width 55 height 20
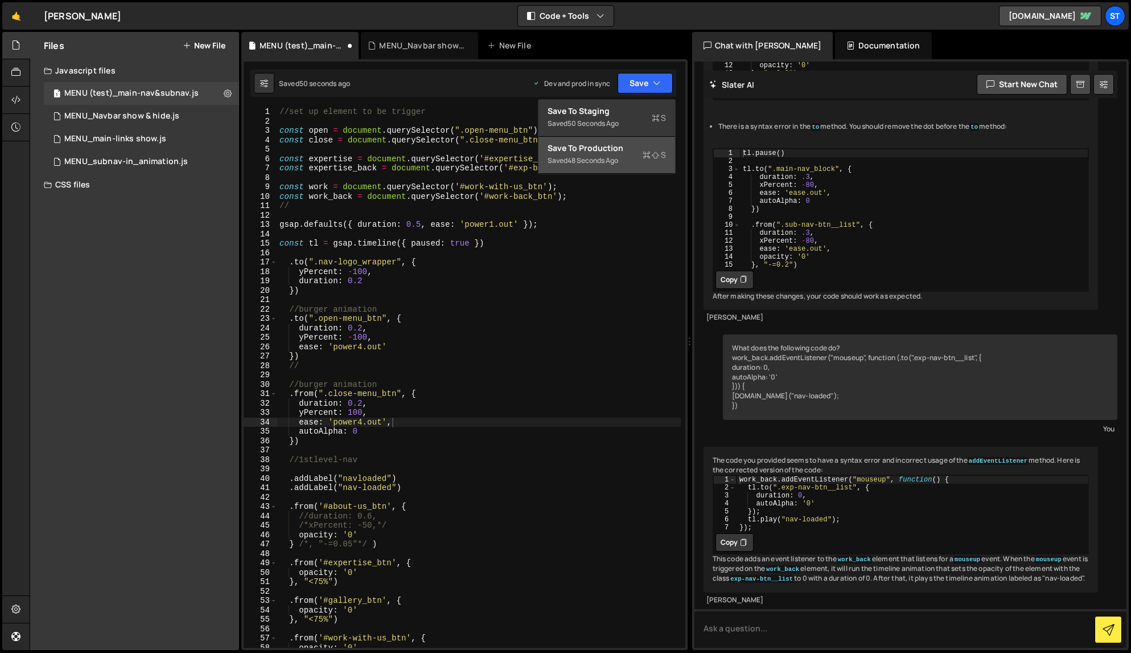
click at [602, 151] on div "Save to Production S" at bounding box center [607, 147] width 118 height 11
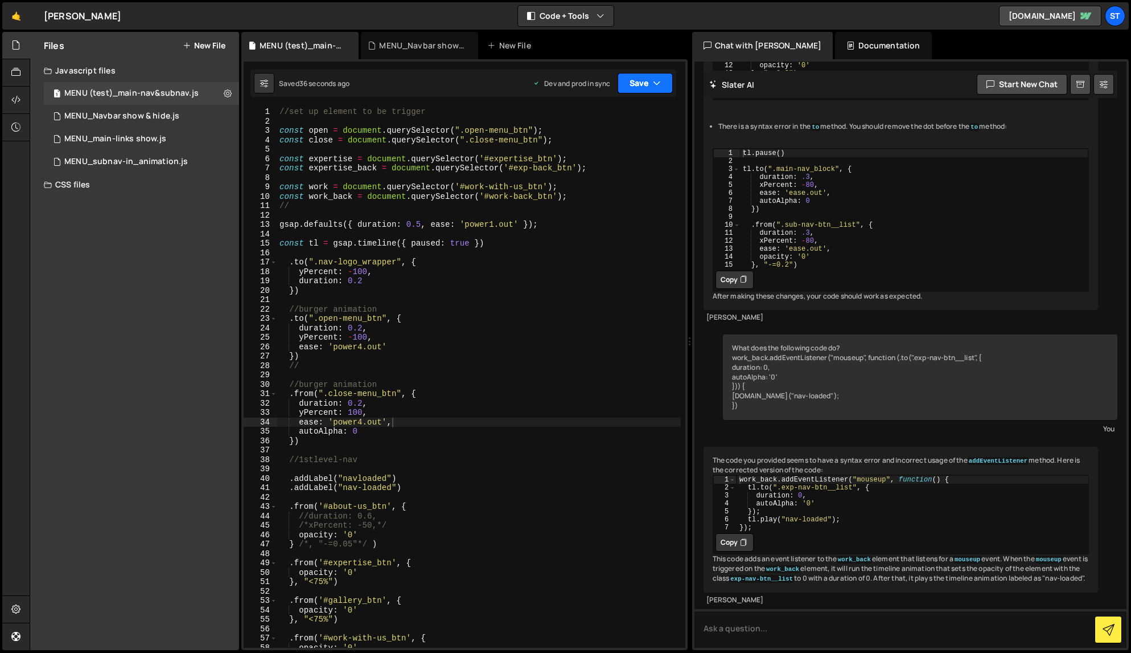
click at [660, 86] on icon "button" at bounding box center [657, 82] width 8 height 11
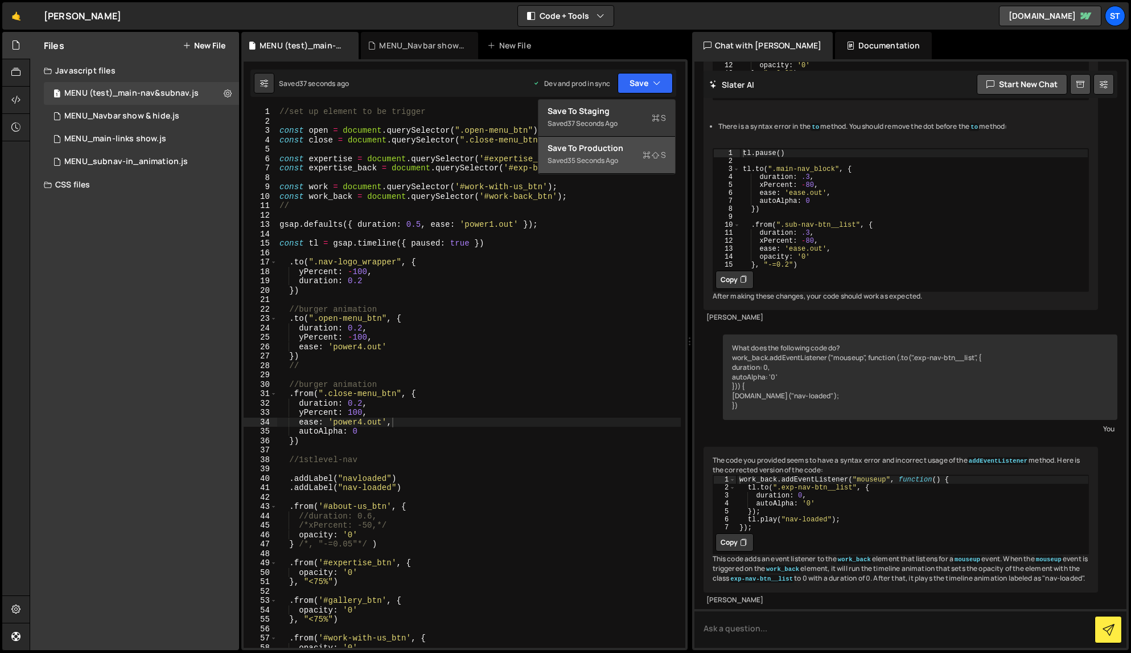
click at [614, 152] on div "Save to Production S" at bounding box center [607, 147] width 118 height 11
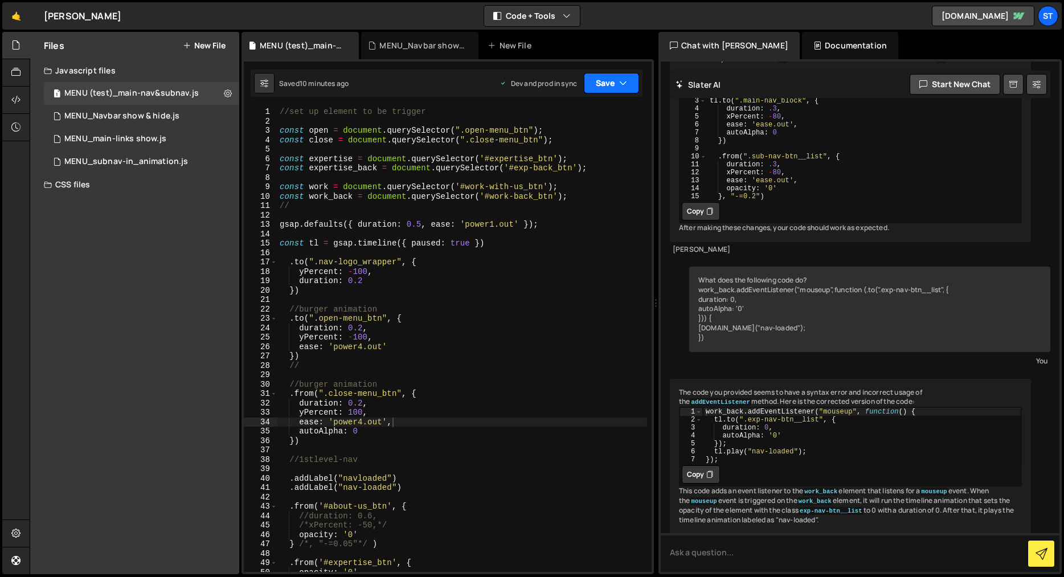
click at [623, 84] on icon "button" at bounding box center [623, 82] width 8 height 11
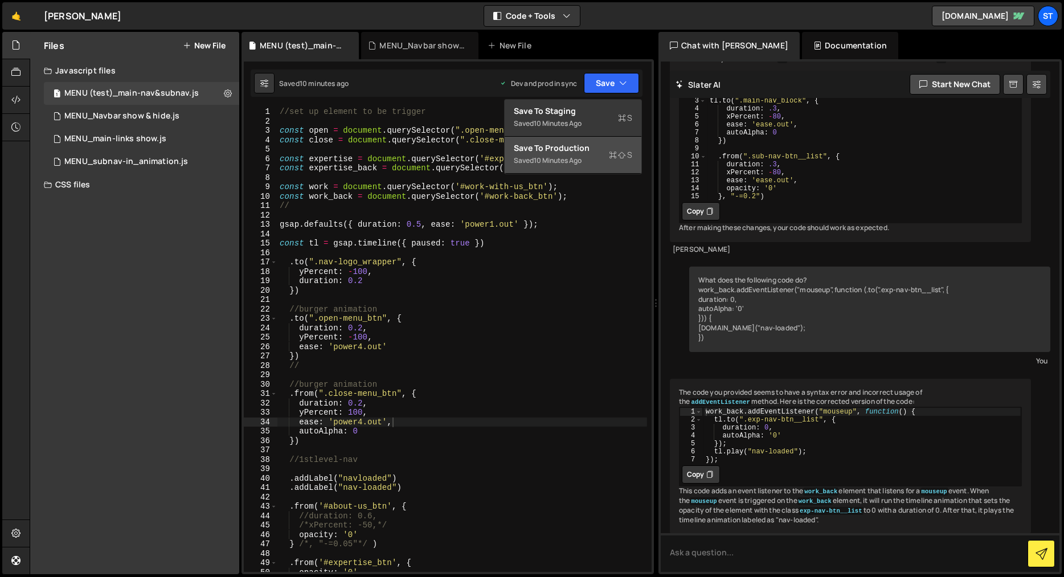
click at [581, 149] on div "Save to Production S" at bounding box center [573, 147] width 118 height 11
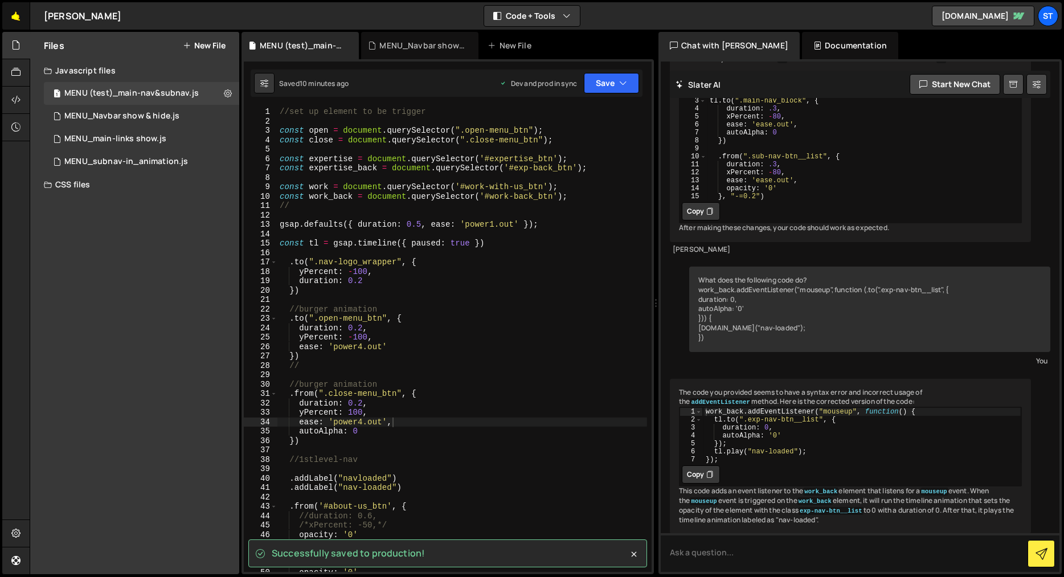
click at [15, 21] on link "🤙" at bounding box center [16, 15] width 28 height 27
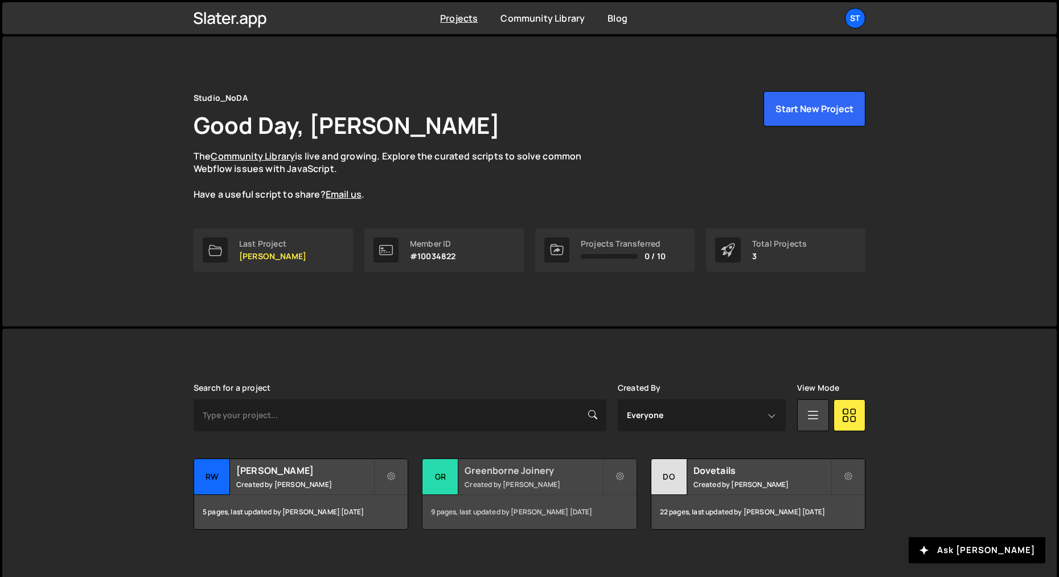
click at [517, 476] on h2 "Greenborne Joinery" at bounding box center [533, 470] width 137 height 13
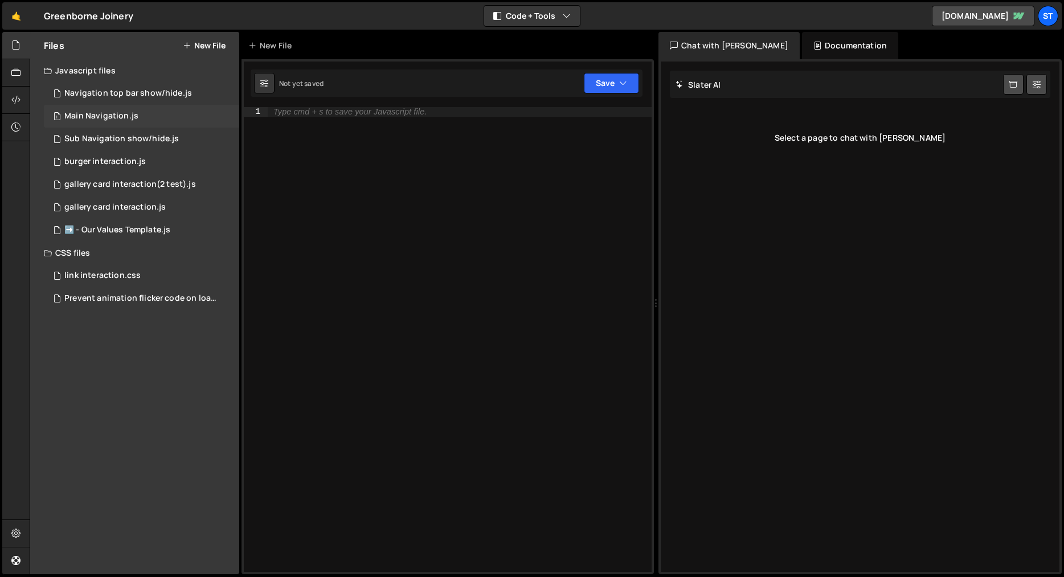
click at [95, 112] on div "Main Navigation.js" at bounding box center [101, 116] width 74 height 10
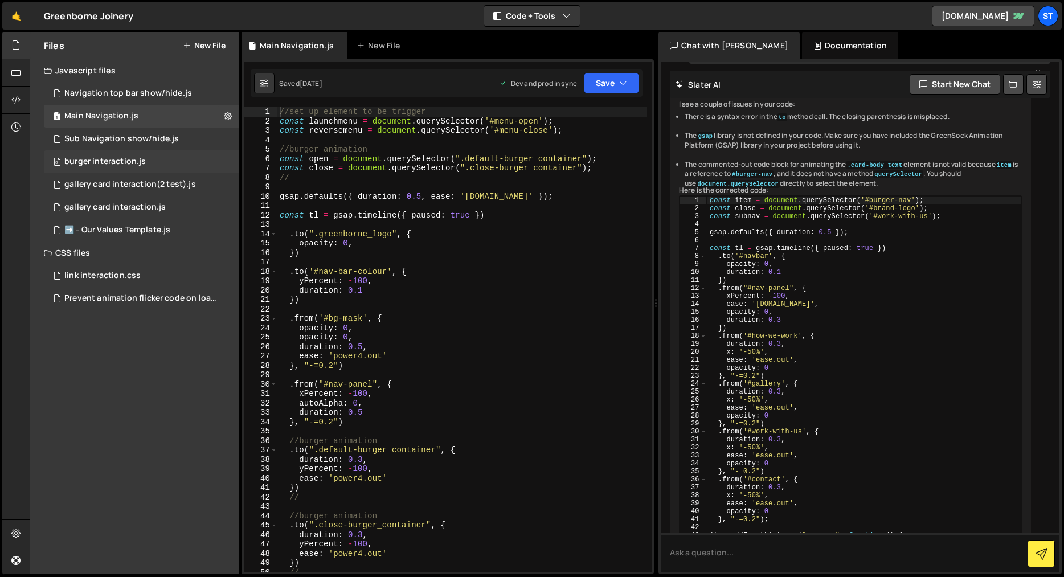
scroll to position [3603, 0]
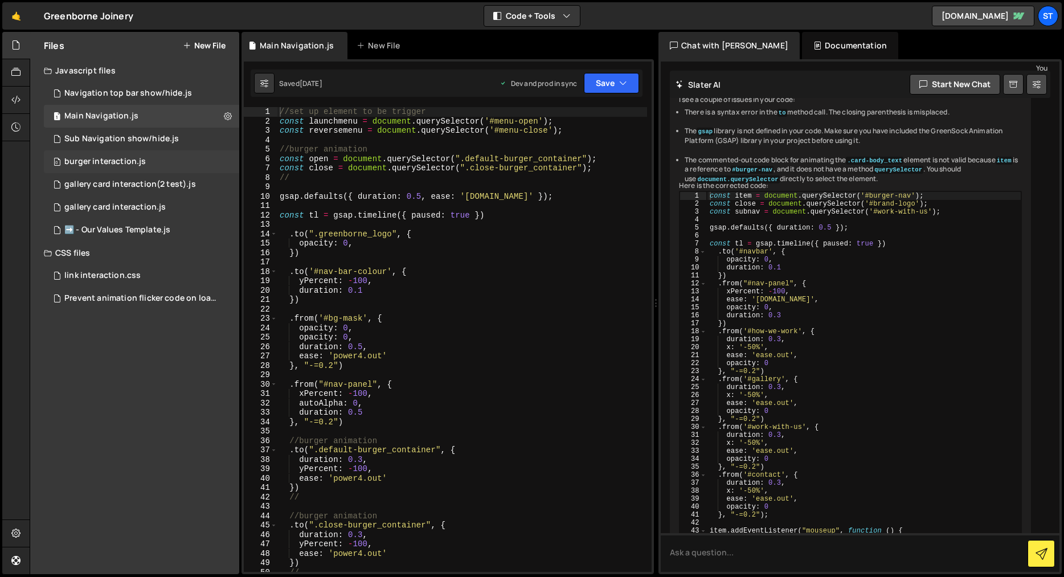
click at [133, 161] on div "burger interaction.js" at bounding box center [104, 162] width 81 height 10
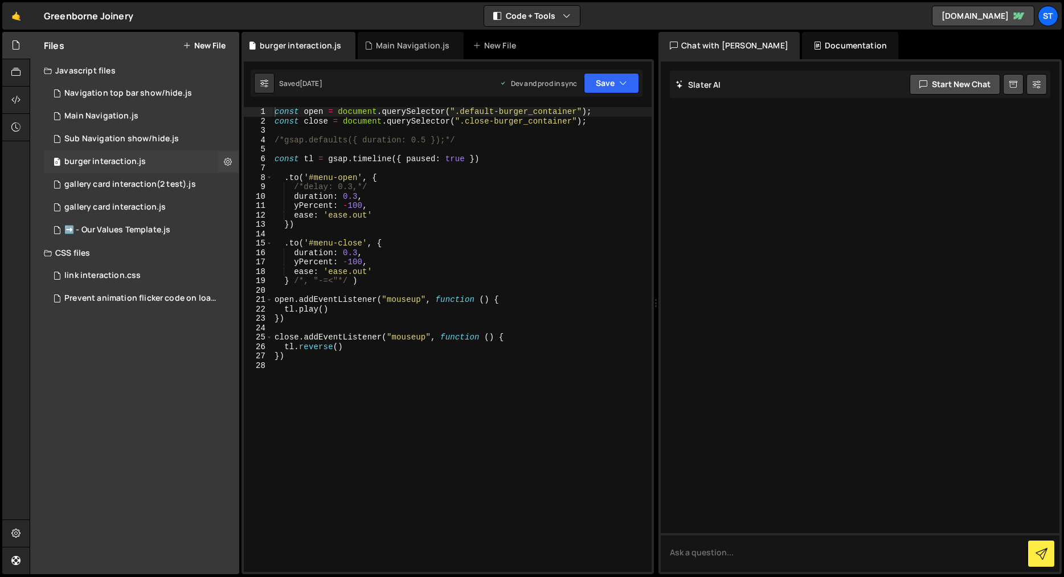
scroll to position [0, 0]
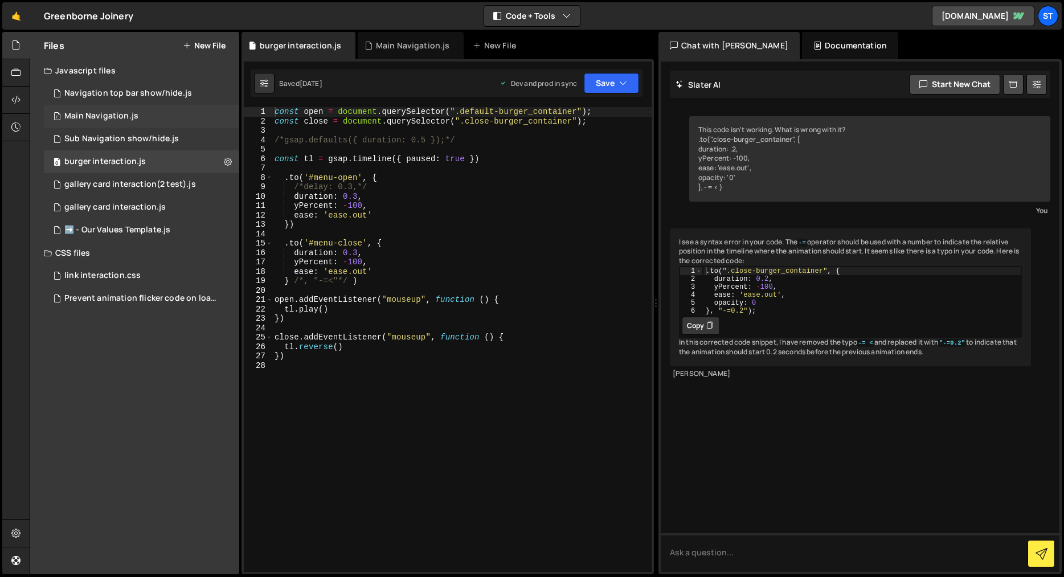
click at [116, 115] on div "Main Navigation.js" at bounding box center [101, 116] width 74 height 10
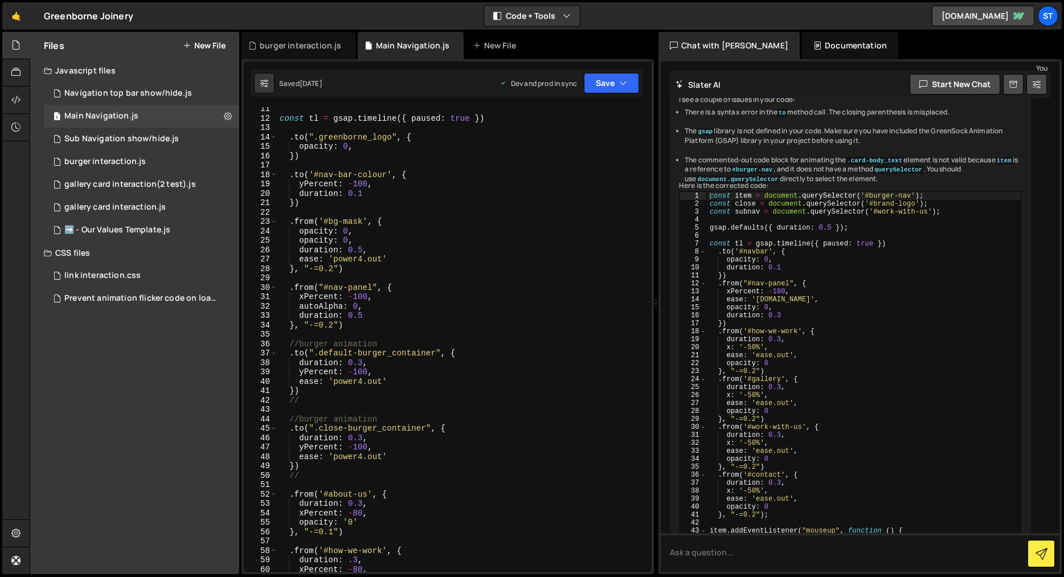
scroll to position [121, 0]
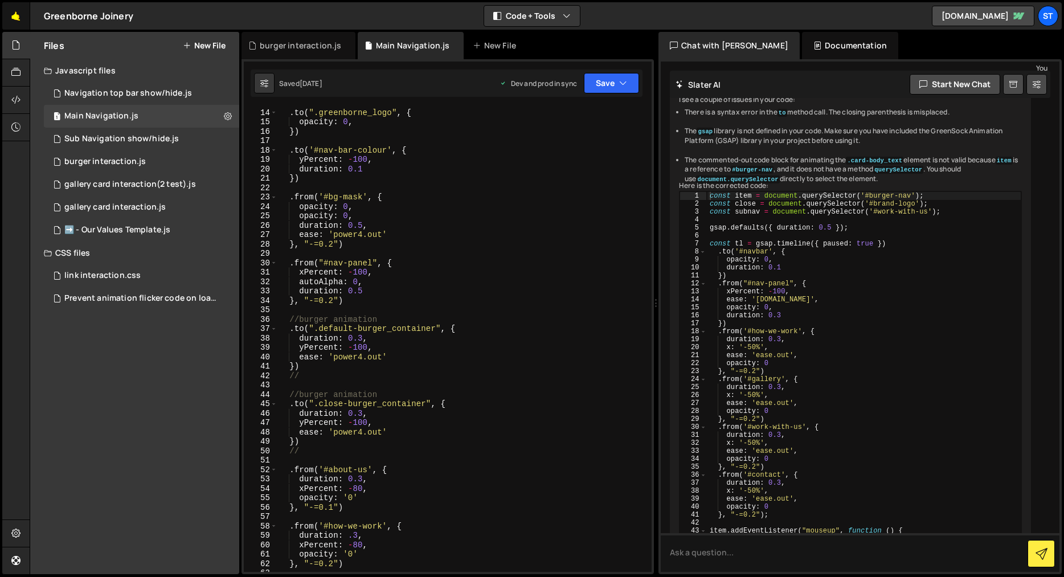
click at [21, 15] on link "🤙" at bounding box center [16, 15] width 28 height 27
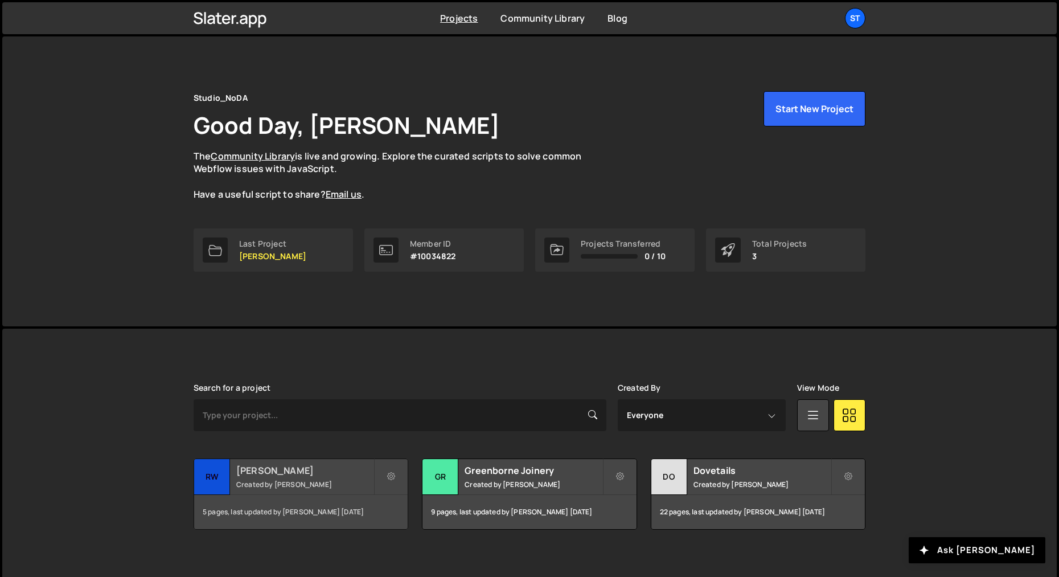
click at [297, 485] on small "Created by [PERSON_NAME]" at bounding box center [304, 484] width 137 height 10
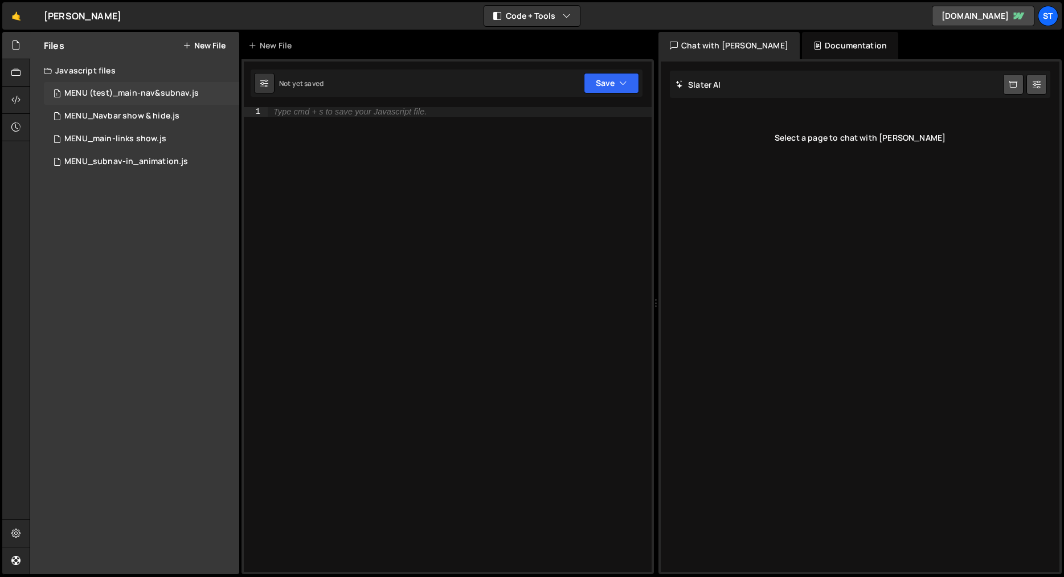
click at [121, 87] on div "1 MENU (test)_main-nav&subnav.js 0" at bounding box center [141, 93] width 195 height 23
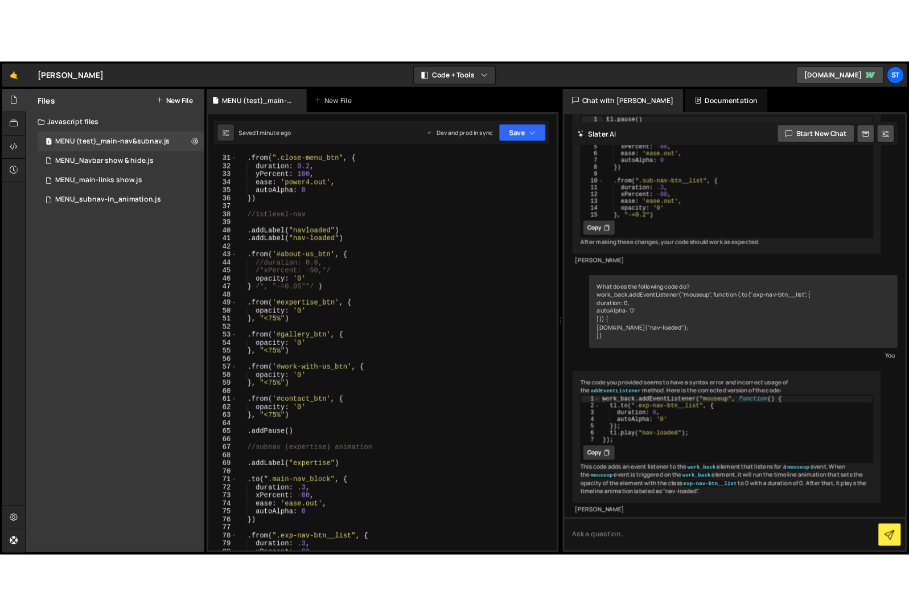
scroll to position [44, 0]
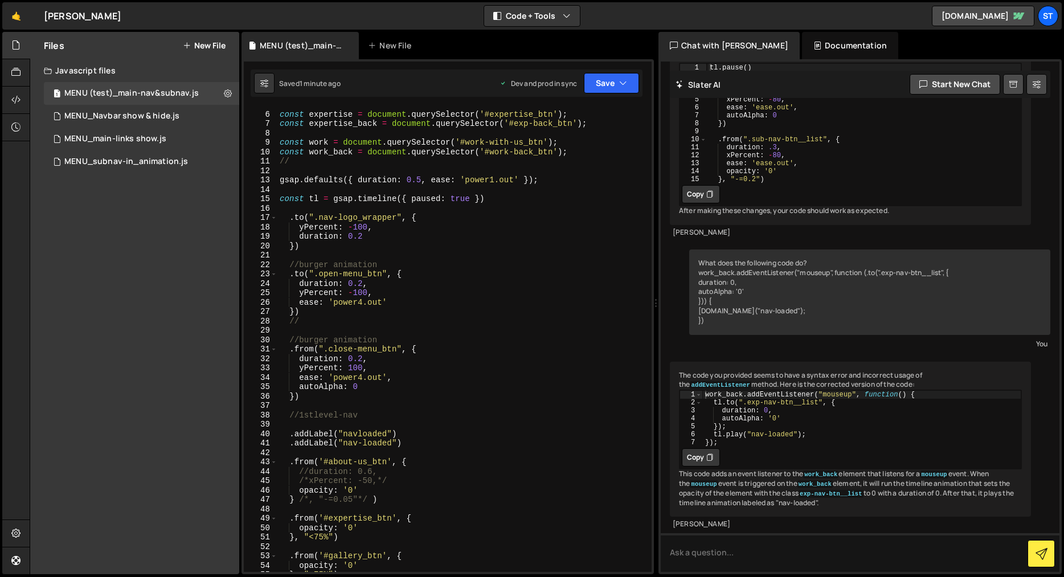
click at [348, 368] on div "const expertise = document . querySelector ( '#expertise_btn' ) ; const experti…" at bounding box center [462, 341] width 370 height 483
click at [313, 348] on div "const expertise = document . querySelector ( '#expertise_btn' ) ; const experti…" at bounding box center [462, 341] width 370 height 483
type textarea ".from(".close-menu_btn", {"
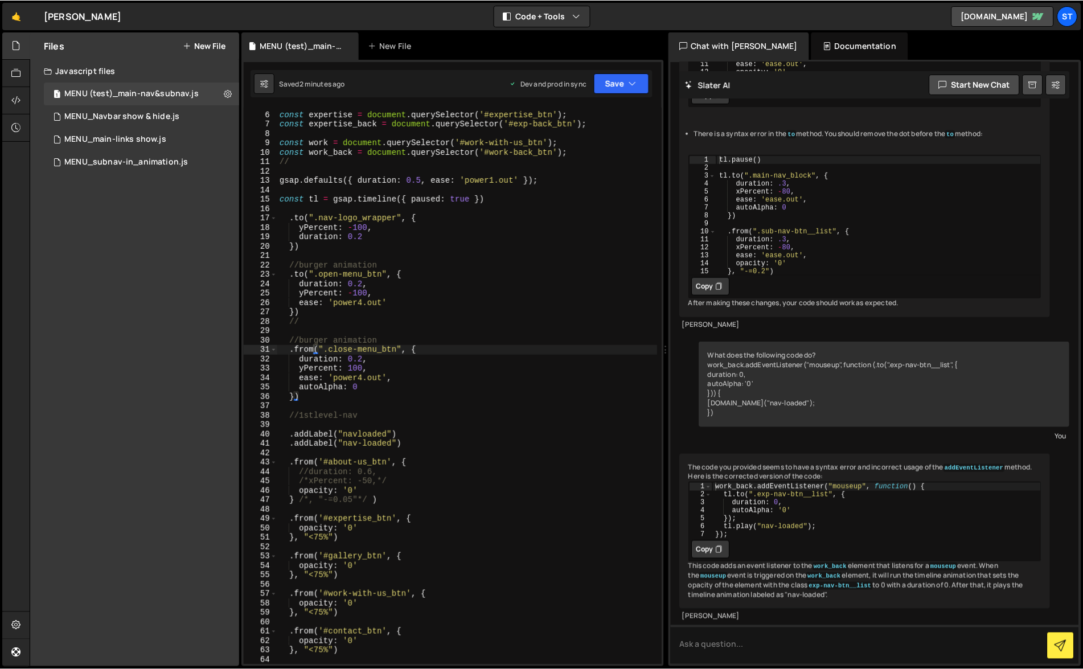
scroll to position [1263, 0]
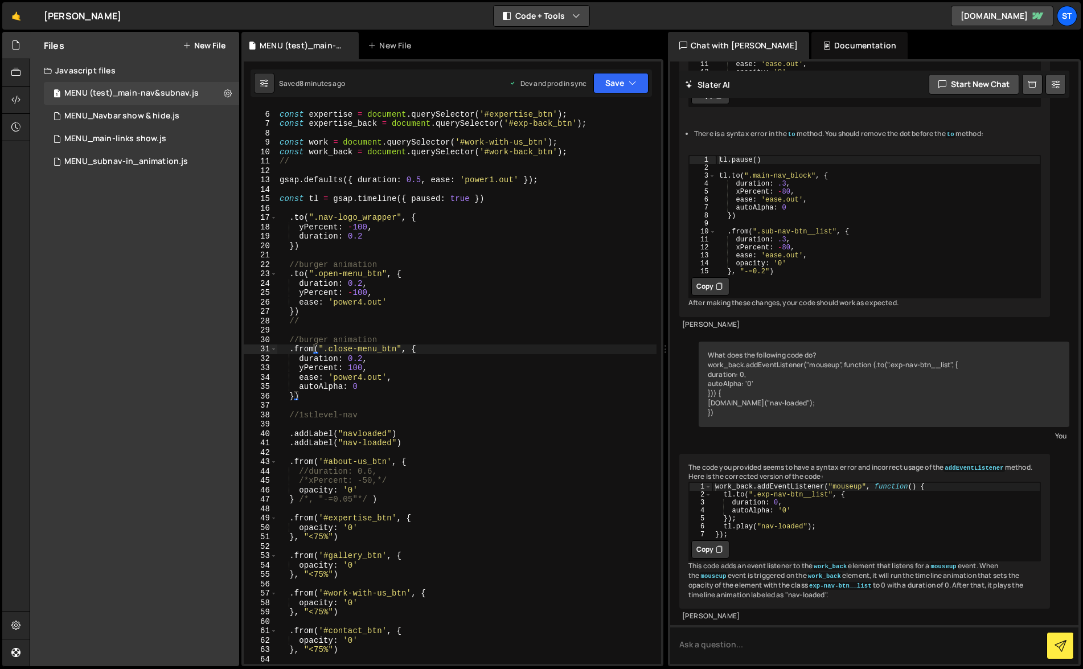
click at [563, 17] on button "Code + Tools" at bounding box center [542, 16] width 96 height 20
click at [542, 41] on button "Code Only" at bounding box center [542, 41] width 96 height 20
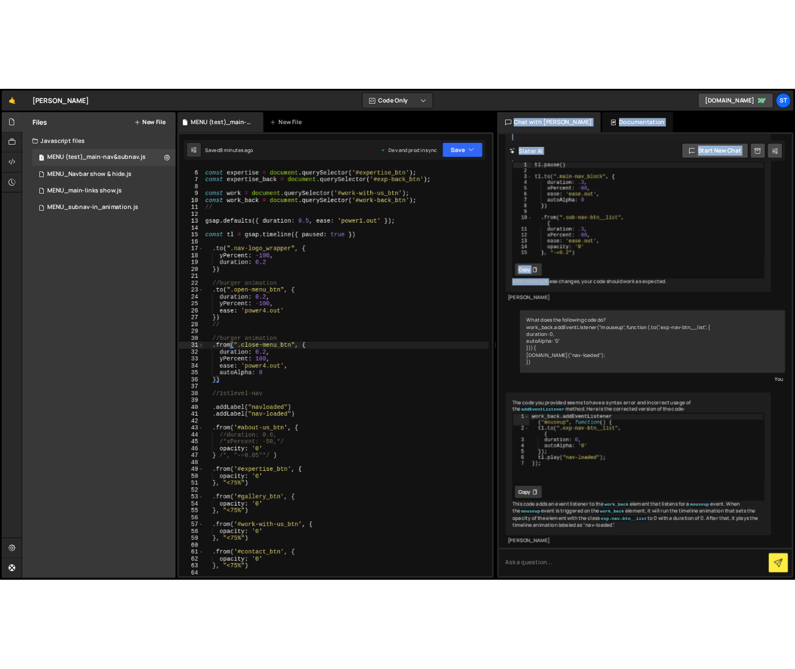
scroll to position [1976, 0]
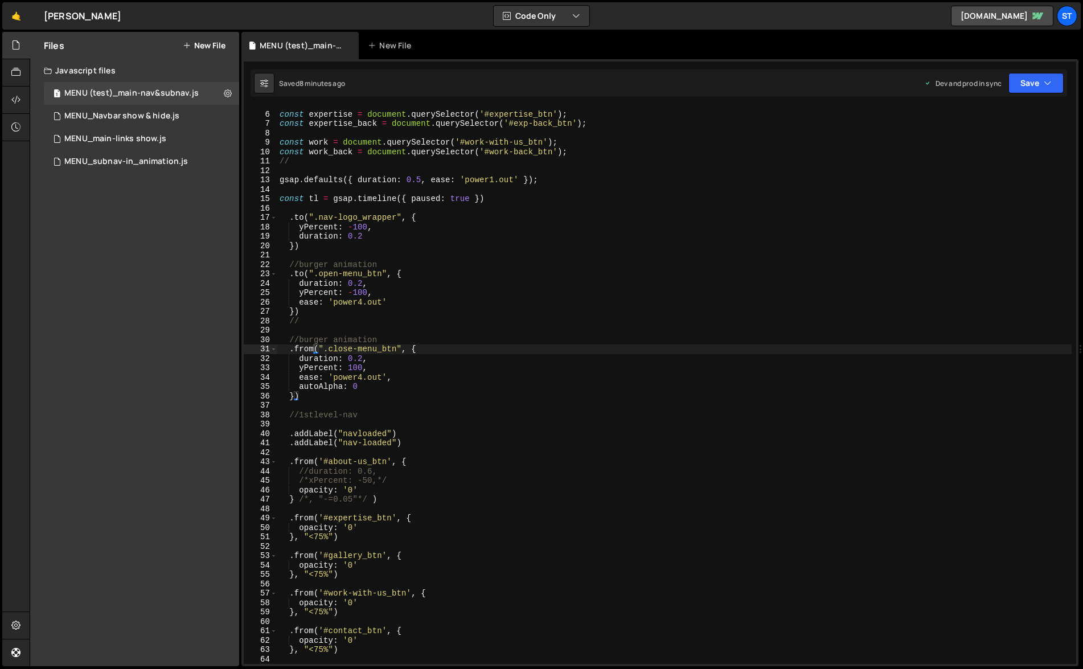
drag, startPoint x: 1080, startPoint y: 178, endPoint x: 1091, endPoint y: 216, distance: 40.4
click at [1063, 216] on html "Projects [GEOGRAPHIC_DATA] Blog St Projects Your Teams Invite team member Accou…" at bounding box center [541, 334] width 1083 height 669
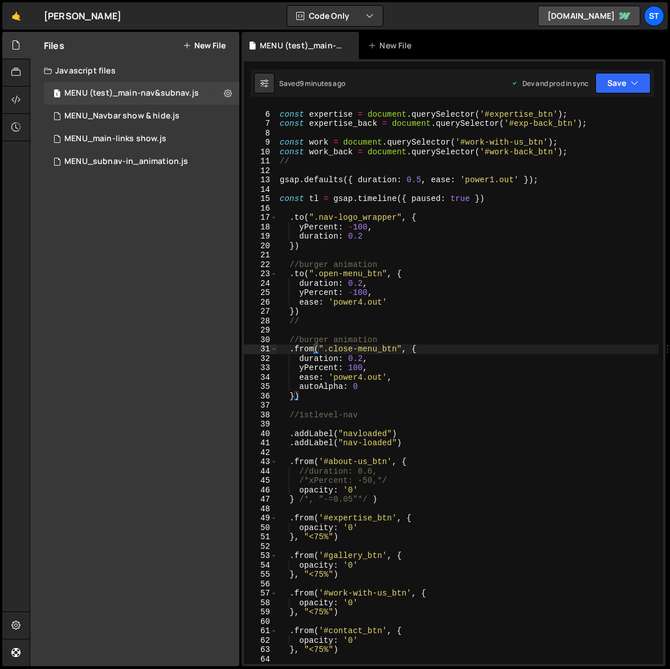
click at [179, 225] on div "Files New File Javascript files 1 MENU (test)_main-nav&subnav.js 0 1 MENU_Navba…" at bounding box center [134, 349] width 209 height 634
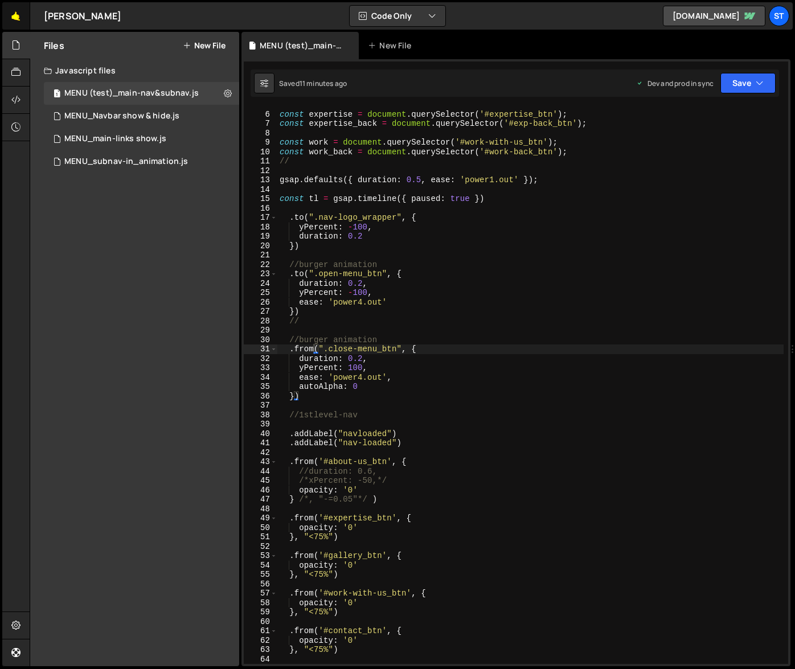
click at [19, 17] on link "🤙" at bounding box center [16, 15] width 28 height 27
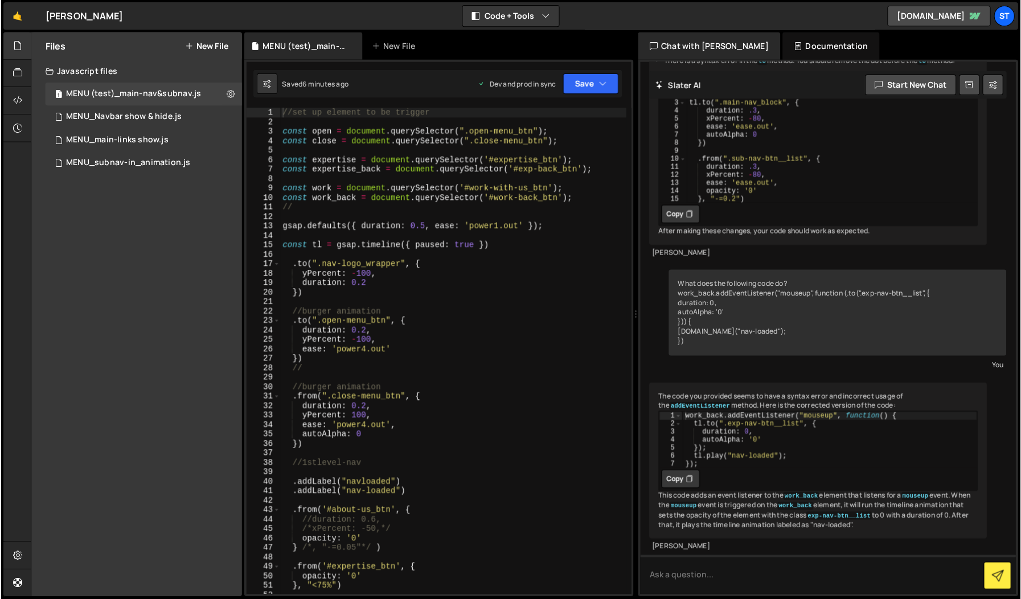
scroll to position [1333, 0]
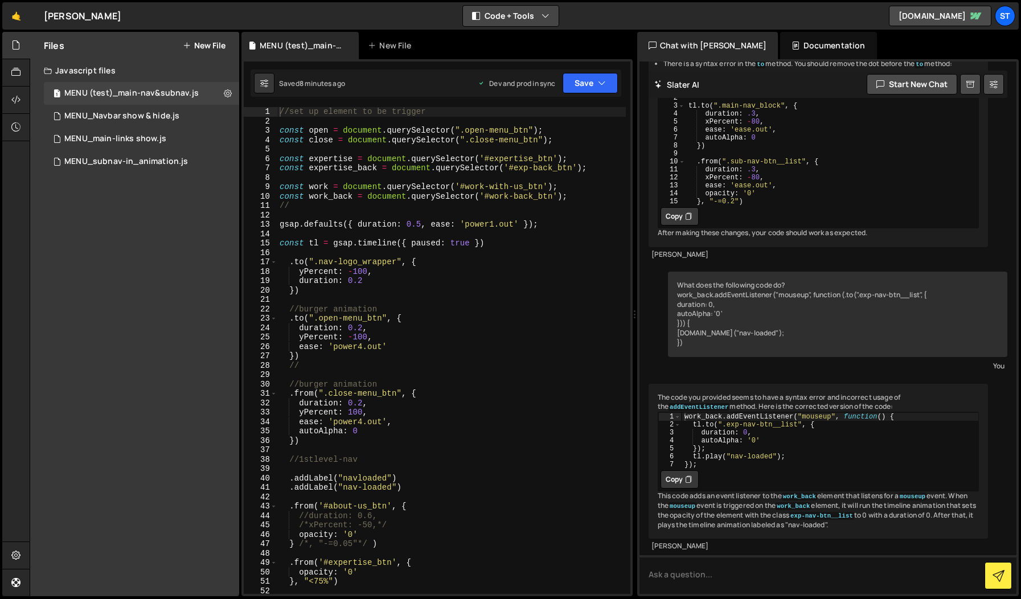
click at [538, 10] on button "Code + Tools" at bounding box center [511, 16] width 96 height 20
click at [500, 45] on button "Code Only" at bounding box center [511, 41] width 96 height 20
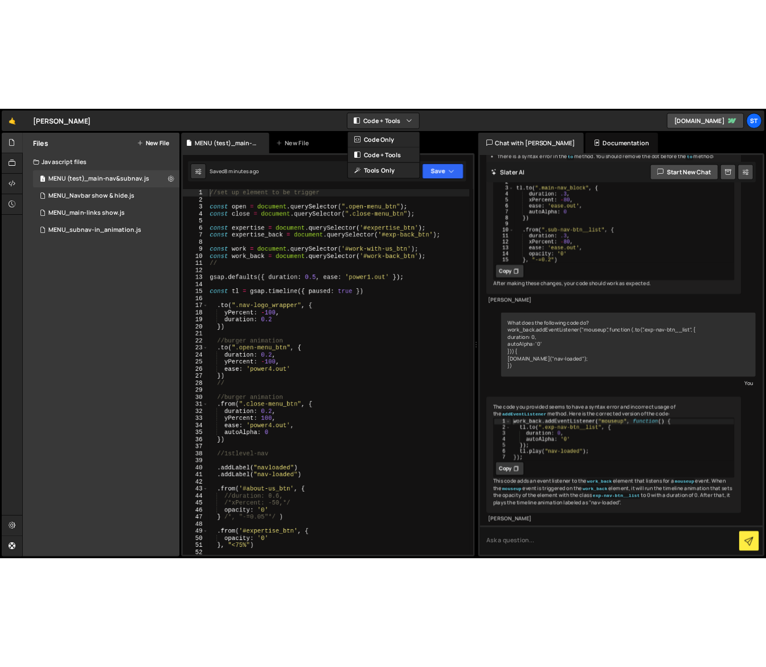
scroll to position [1960, 0]
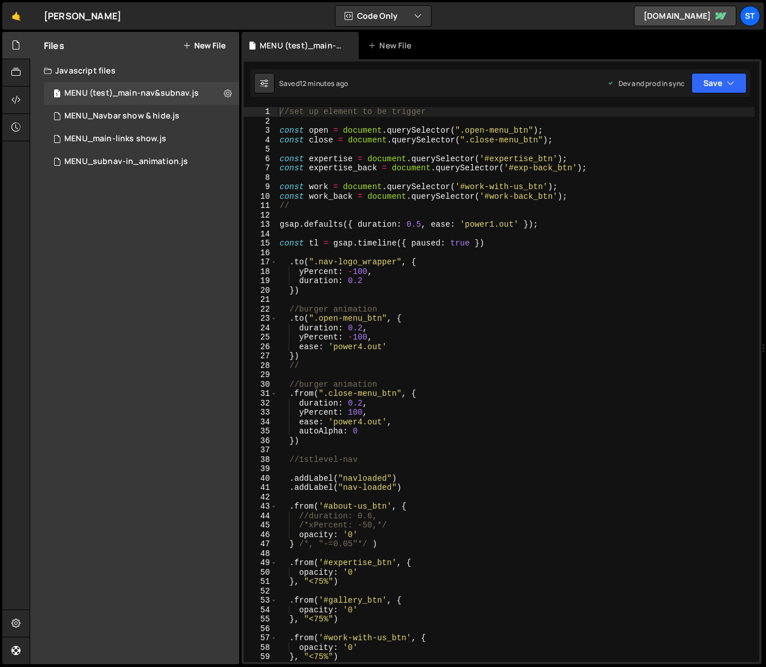
type textarea ".from(".close-menu_btn", {"
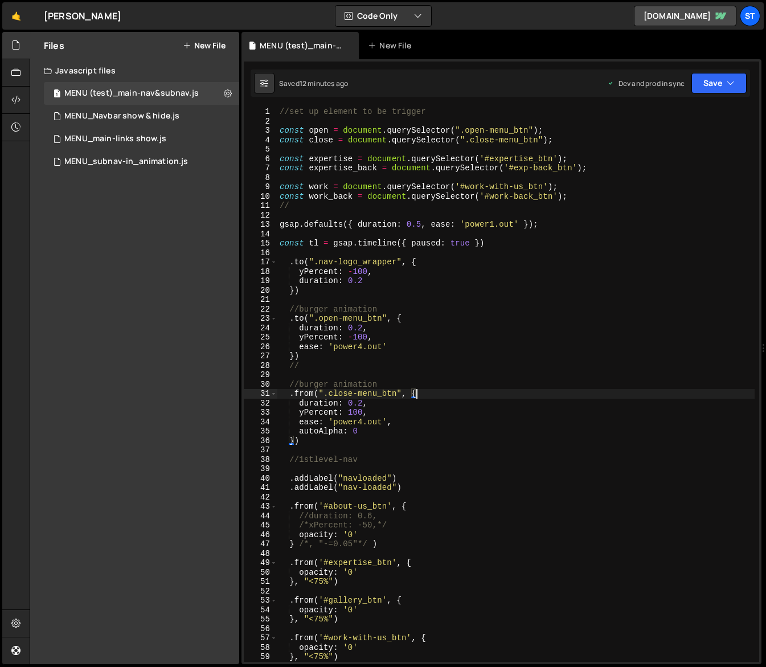
click at [419, 397] on div "//set up element to be trigger const open = document . querySelector ( ".open-m…" at bounding box center [515, 393] width 477 height 573
click at [725, 79] on button "Save" at bounding box center [718, 83] width 55 height 20
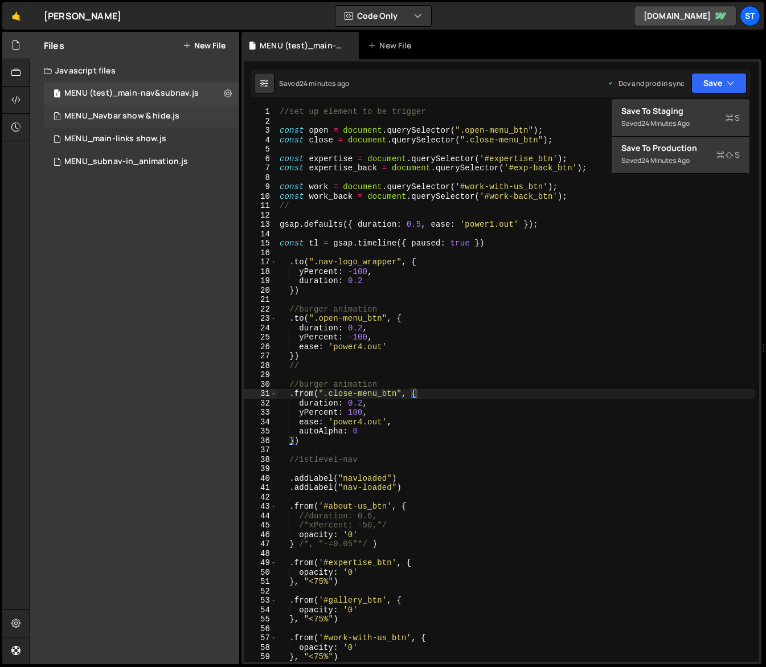
click at [142, 112] on div "MENU_Navbar show & hide.js" at bounding box center [121, 116] width 115 height 10
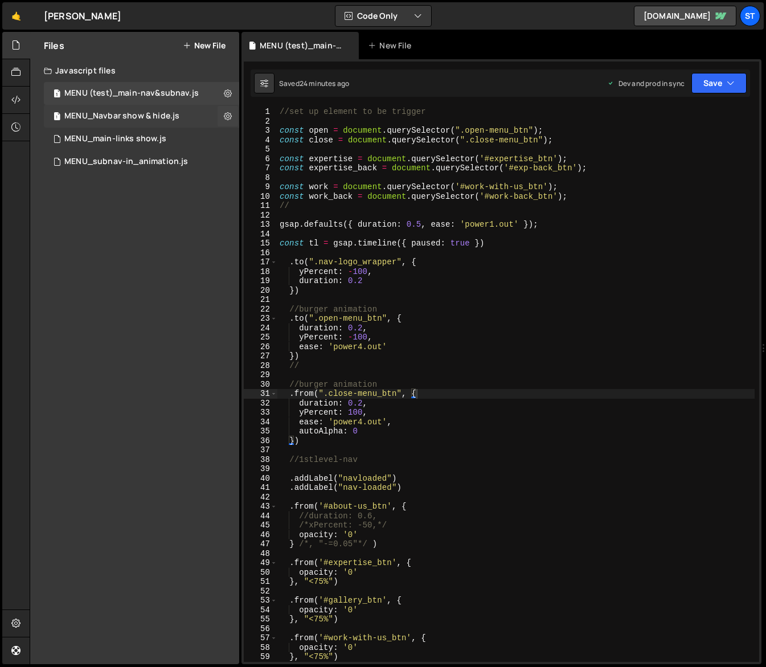
scroll to position [0, 0]
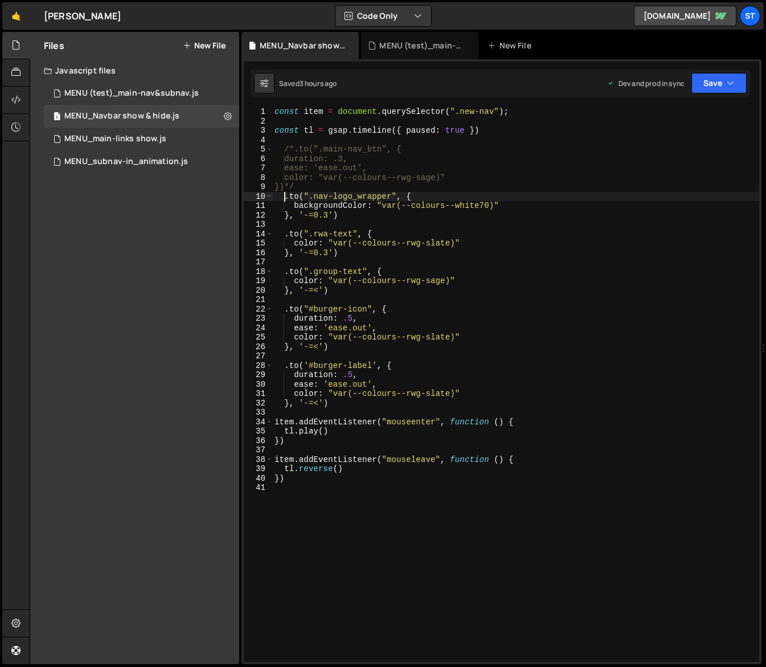
click at [286, 197] on div "const item = document . querySelector ( ".new-nav" ) ; const tl = gsap . timeli…" at bounding box center [515, 393] width 487 height 573
click at [485, 244] on div "const item = document . querySelector ( ".new-nav" ) ; const tl = gsap . timeli…" at bounding box center [515, 393] width 487 height 573
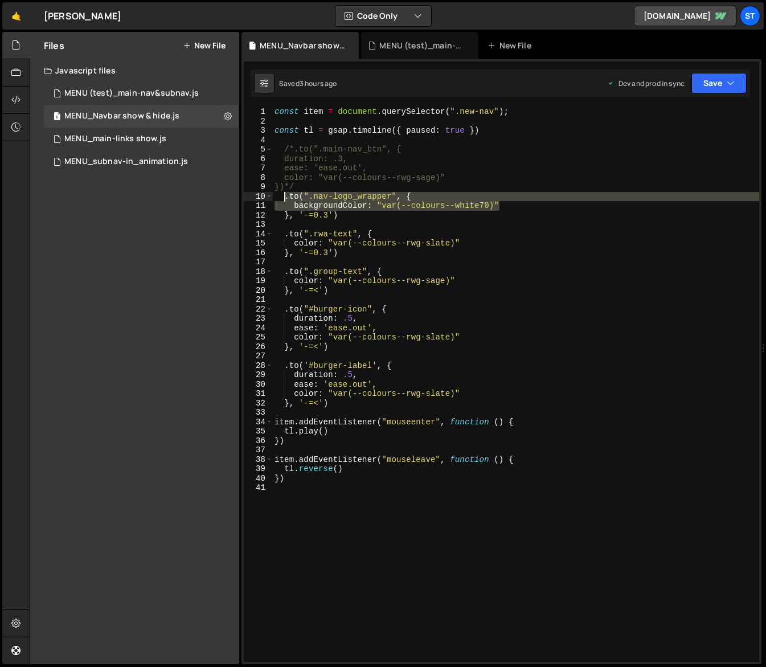
drag, startPoint x: 505, startPoint y: 204, endPoint x: 283, endPoint y: 196, distance: 222.2
click at [283, 196] on div "const item = document . querySelector ( ".new-nav" ) ; const tl = gsap . timeli…" at bounding box center [515, 393] width 487 height 573
drag, startPoint x: 350, startPoint y: 215, endPoint x: 278, endPoint y: 199, distance: 73.9
click at [278, 199] on div "const item = document . querySelector ( ".new-nav" ) ; const tl = gsap . timeli…" at bounding box center [515, 393] width 487 height 573
click at [387, 198] on div "const item = document . querySelector ( ".new-nav" ) ; const tl = gsap . timeli…" at bounding box center [515, 384] width 487 height 555
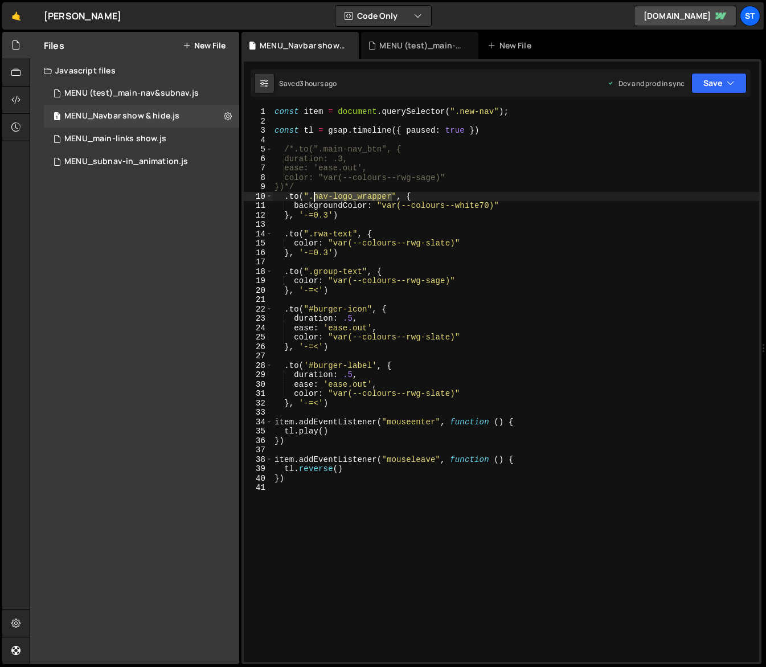
drag, startPoint x: 391, startPoint y: 198, endPoint x: 314, endPoint y: 197, distance: 76.9
click at [314, 197] on div "const item = document . querySelector ( ".new-nav" ) ; const tl = gsap . timeli…" at bounding box center [515, 393] width 487 height 573
paste textarea "bground"
type textarea ".to(".nav-logo_bground", {"
click at [739, 81] on button "Save" at bounding box center [718, 83] width 55 height 20
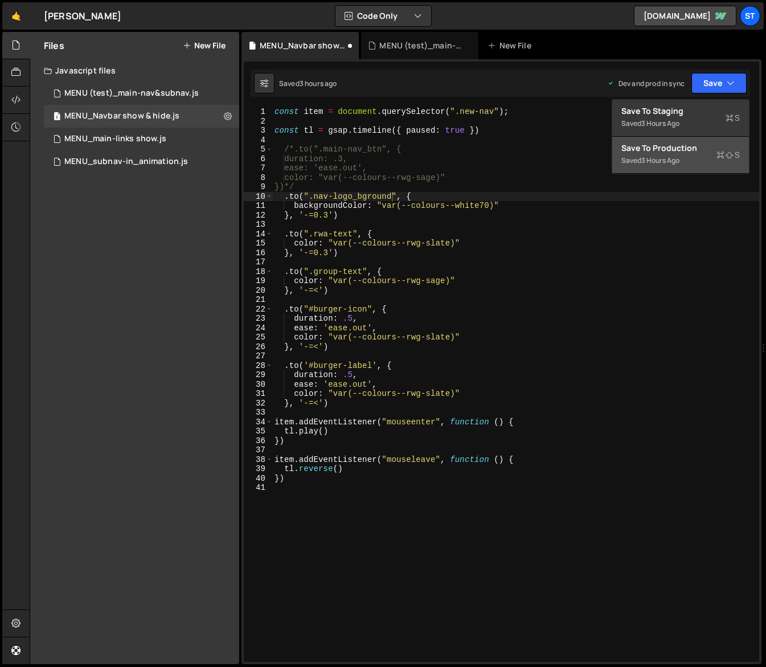
click at [647, 149] on div "Save to Production S" at bounding box center [680, 147] width 118 height 11
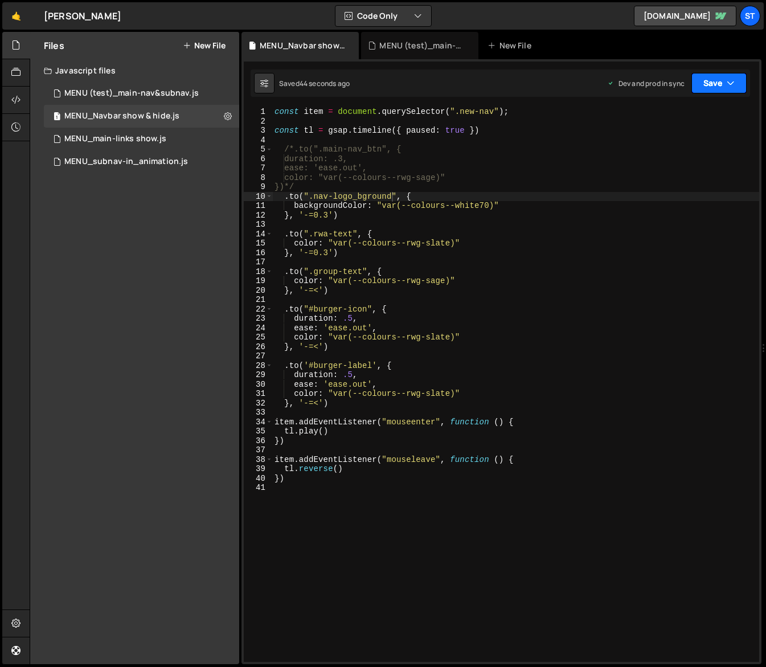
click at [731, 84] on icon "button" at bounding box center [731, 82] width 8 height 11
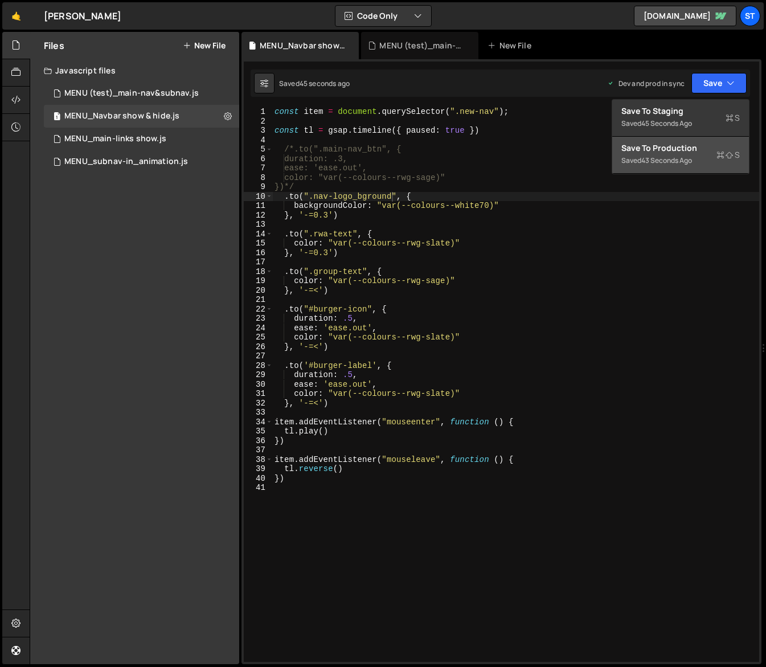
click at [662, 150] on div "Save to Production S" at bounding box center [680, 147] width 118 height 11
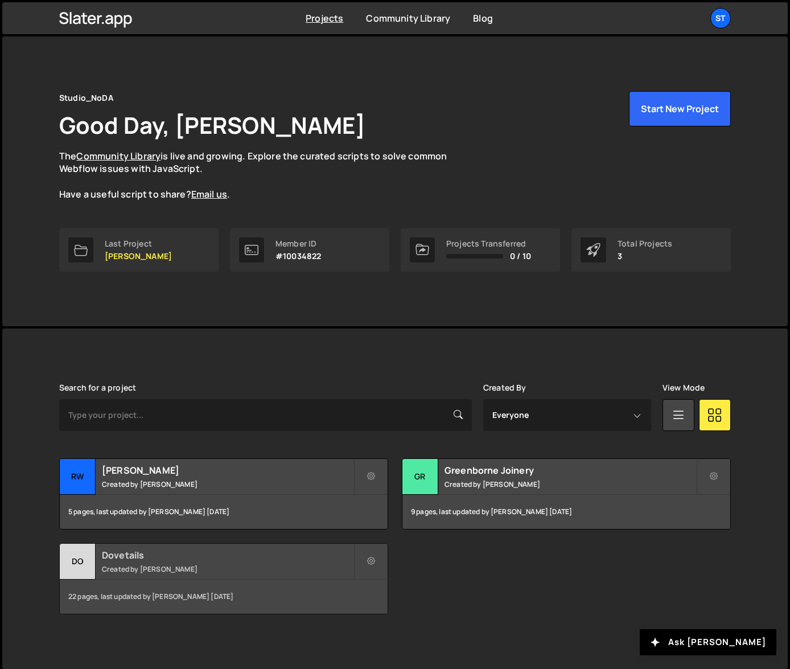
click at [146, 555] on h2 "Dovetails" at bounding box center [228, 555] width 252 height 13
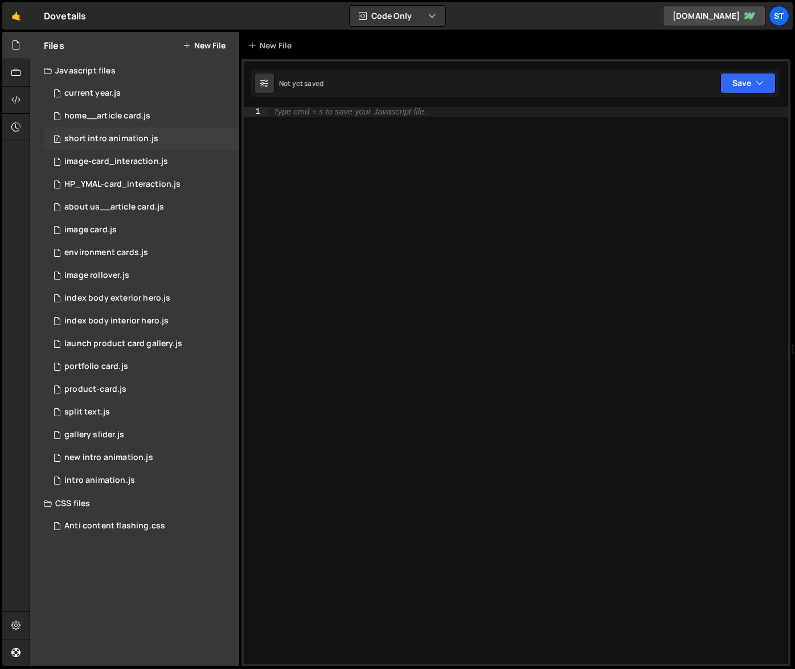
click at [126, 140] on div "short intro animation.js" at bounding box center [111, 139] width 94 height 10
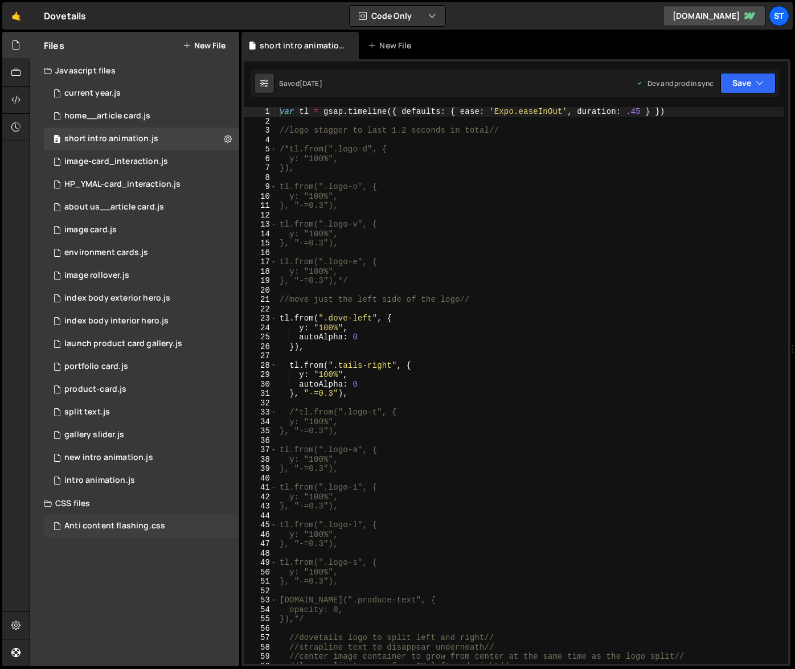
click at [136, 522] on div "Anti content flashing.css" at bounding box center [114, 526] width 101 height 10
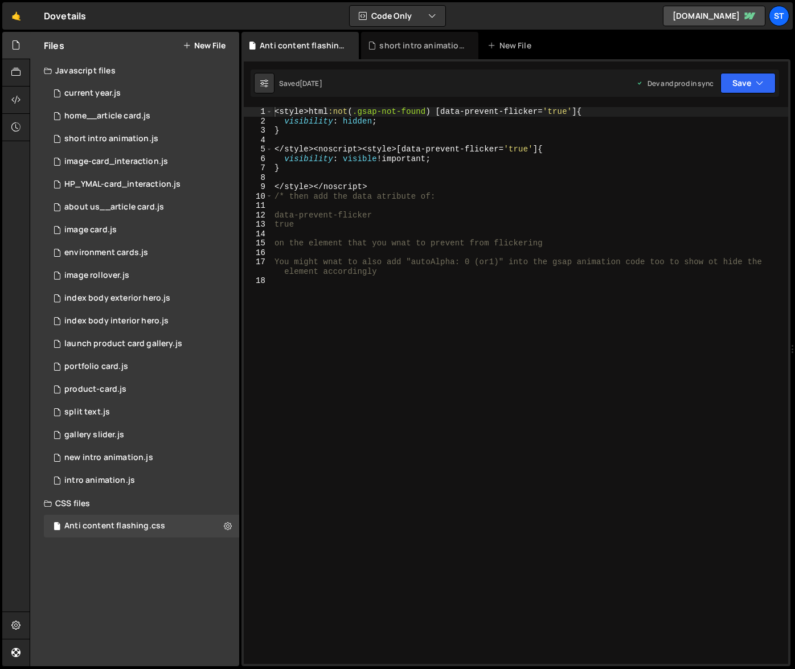
type textarea "</style><noscript><style>[data-prevent-flicker='true'] {"
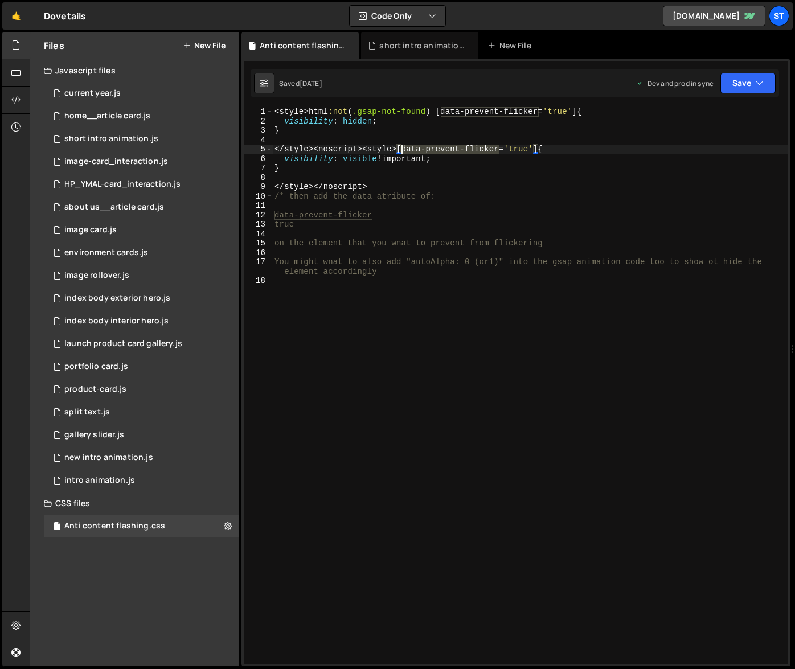
drag, startPoint x: 499, startPoint y: 150, endPoint x: 403, endPoint y: 149, distance: 96.2
click at [403, 149] on div "< style > html :not ( .gsap-not-found ) [ data-prevent-flicker = ' true ' ] { v…" at bounding box center [530, 395] width 516 height 576
